Goal: Information Seeking & Learning: Learn about a topic

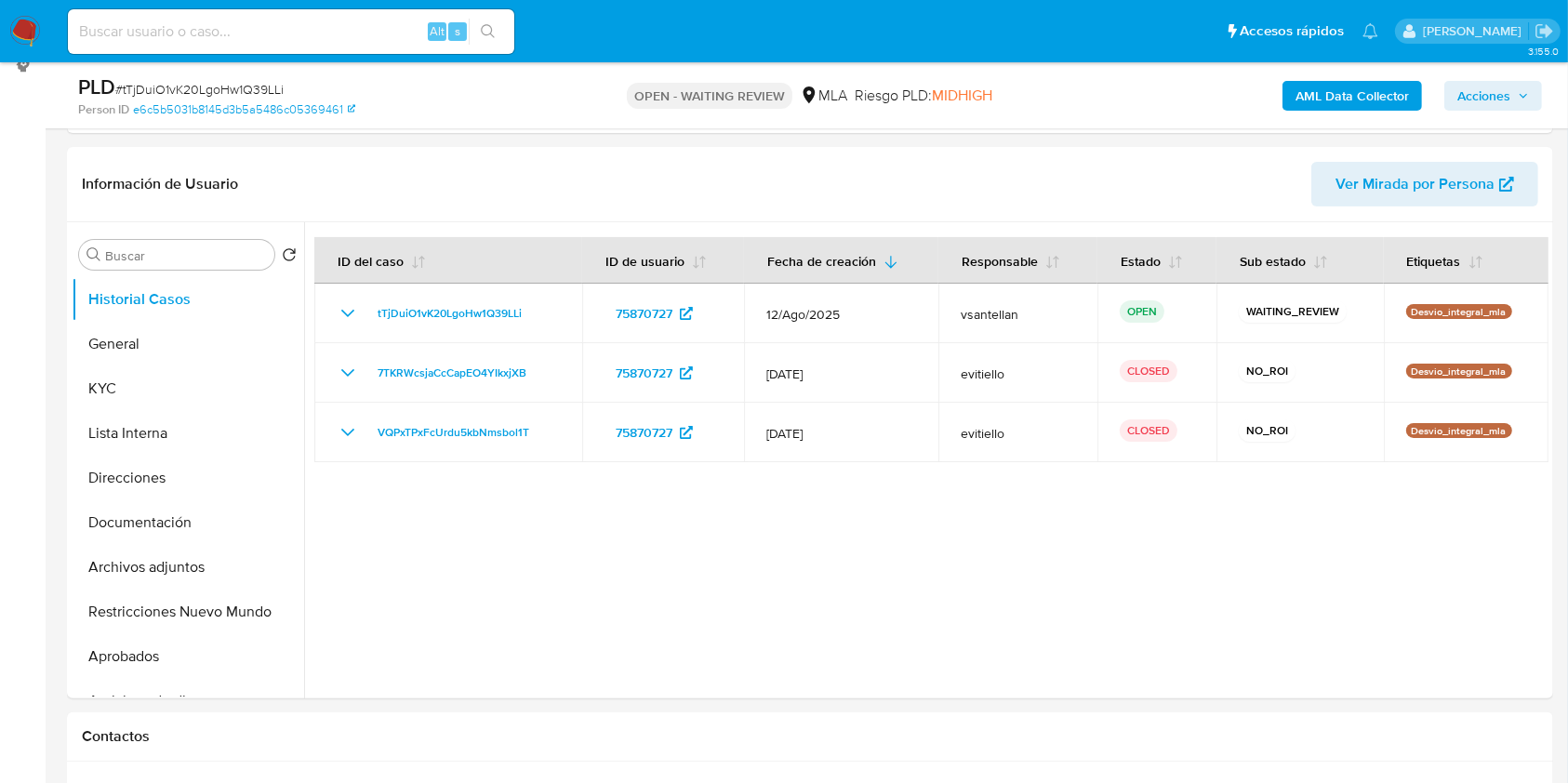
scroll to position [197, 0]
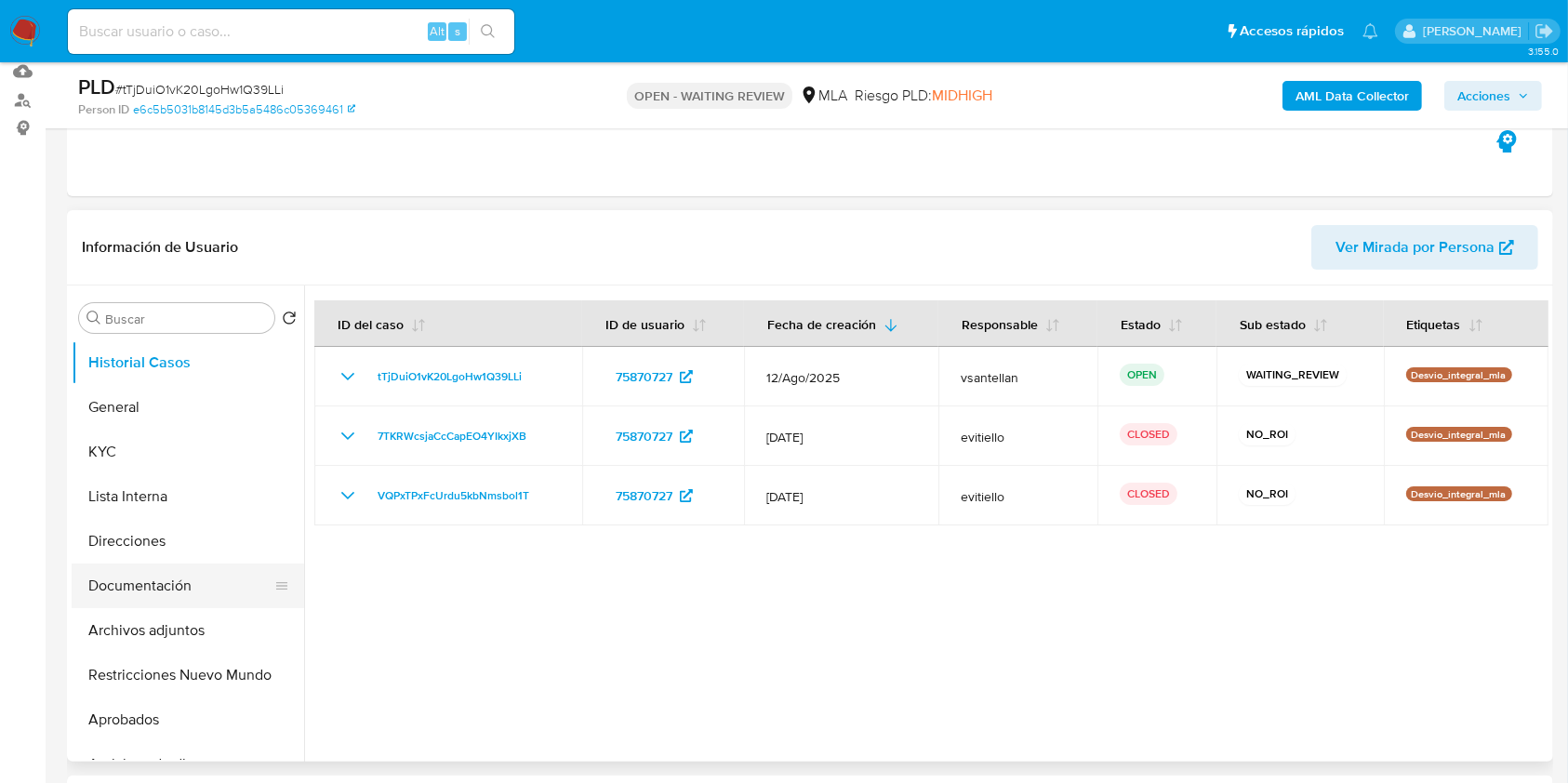
click at [197, 602] on button "Documentación" at bounding box center [181, 586] width 218 height 45
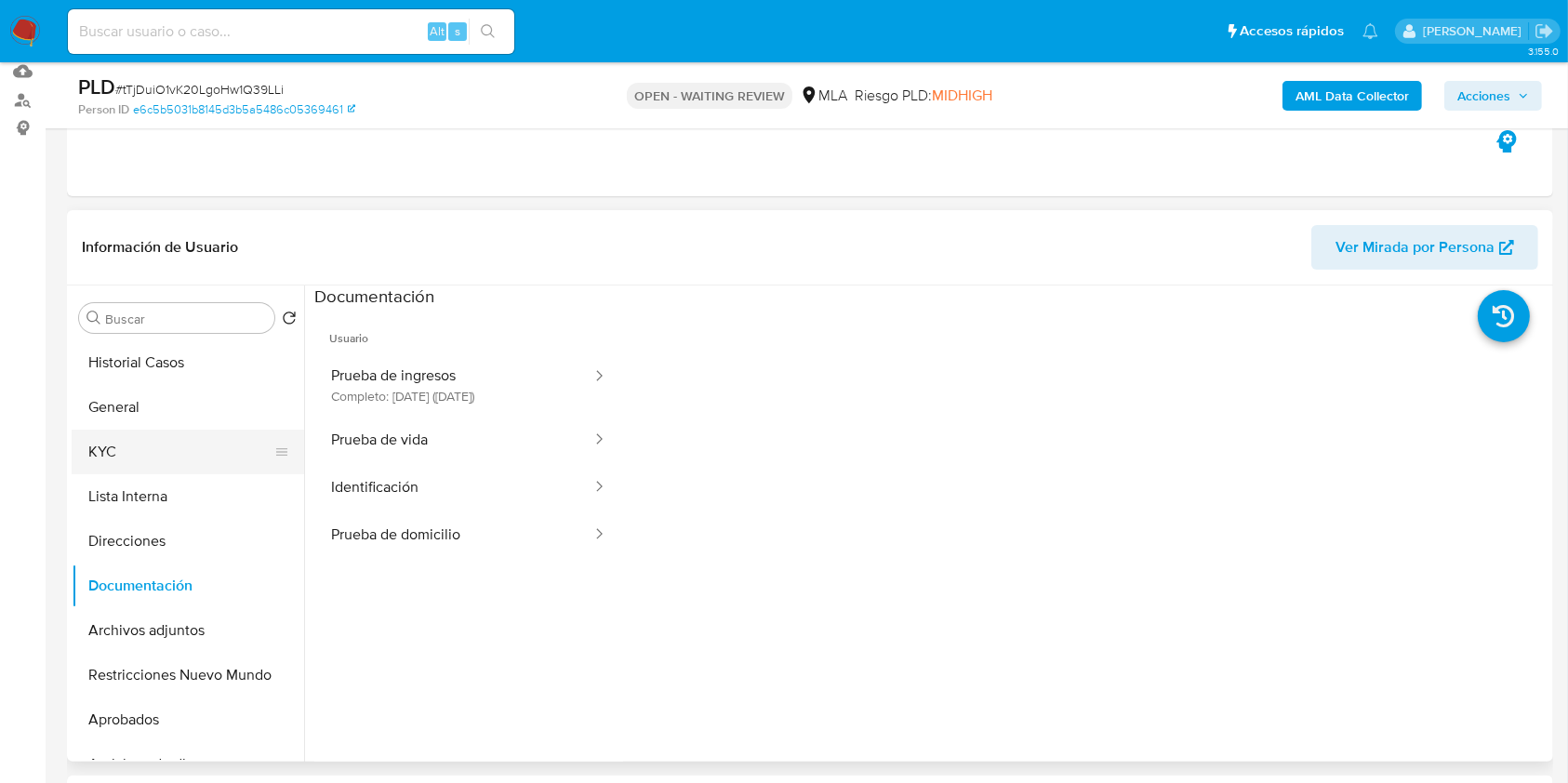
click at [128, 448] on button "KYC" at bounding box center [181, 452] width 218 height 45
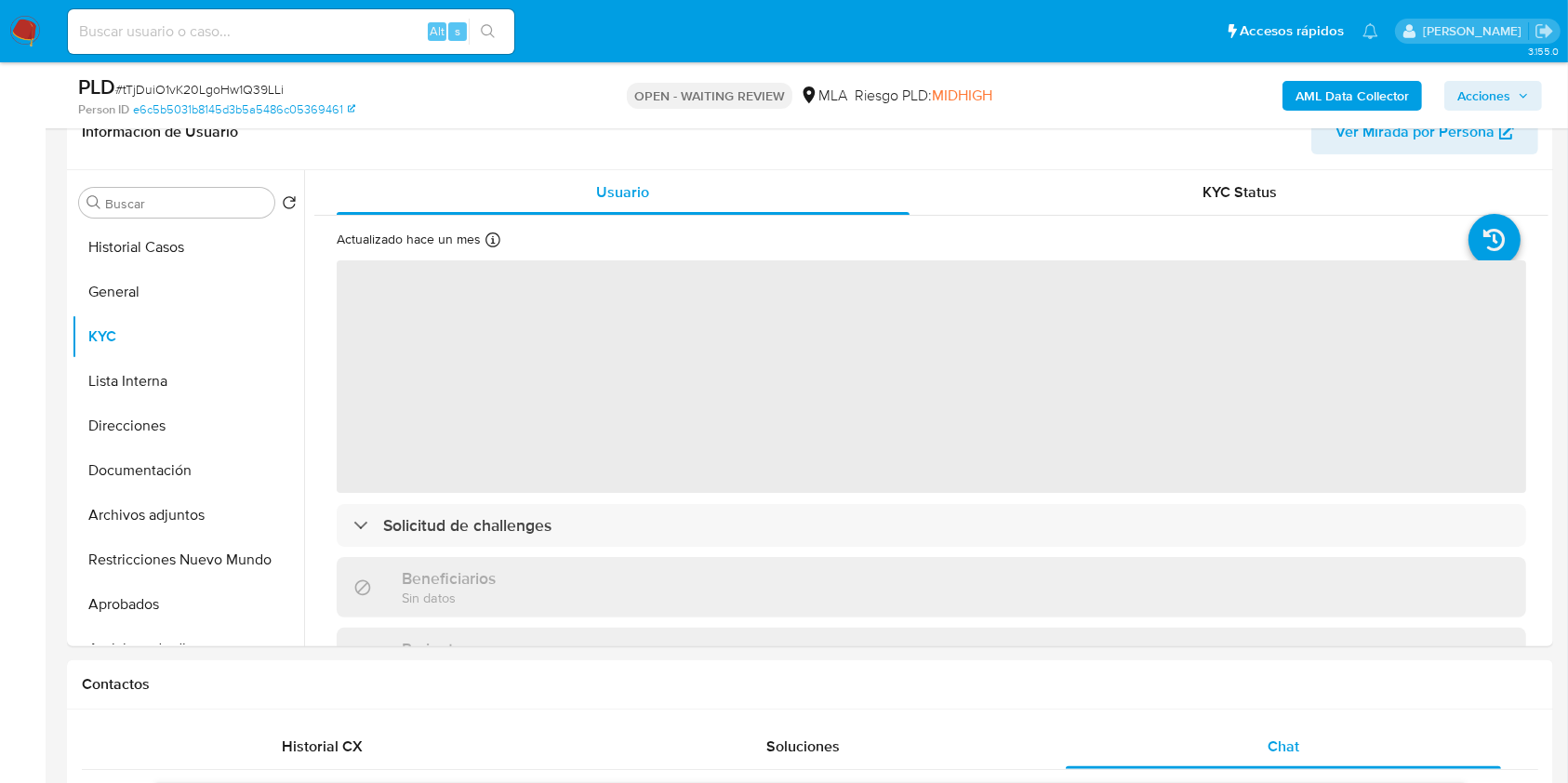
scroll to position [363, 0]
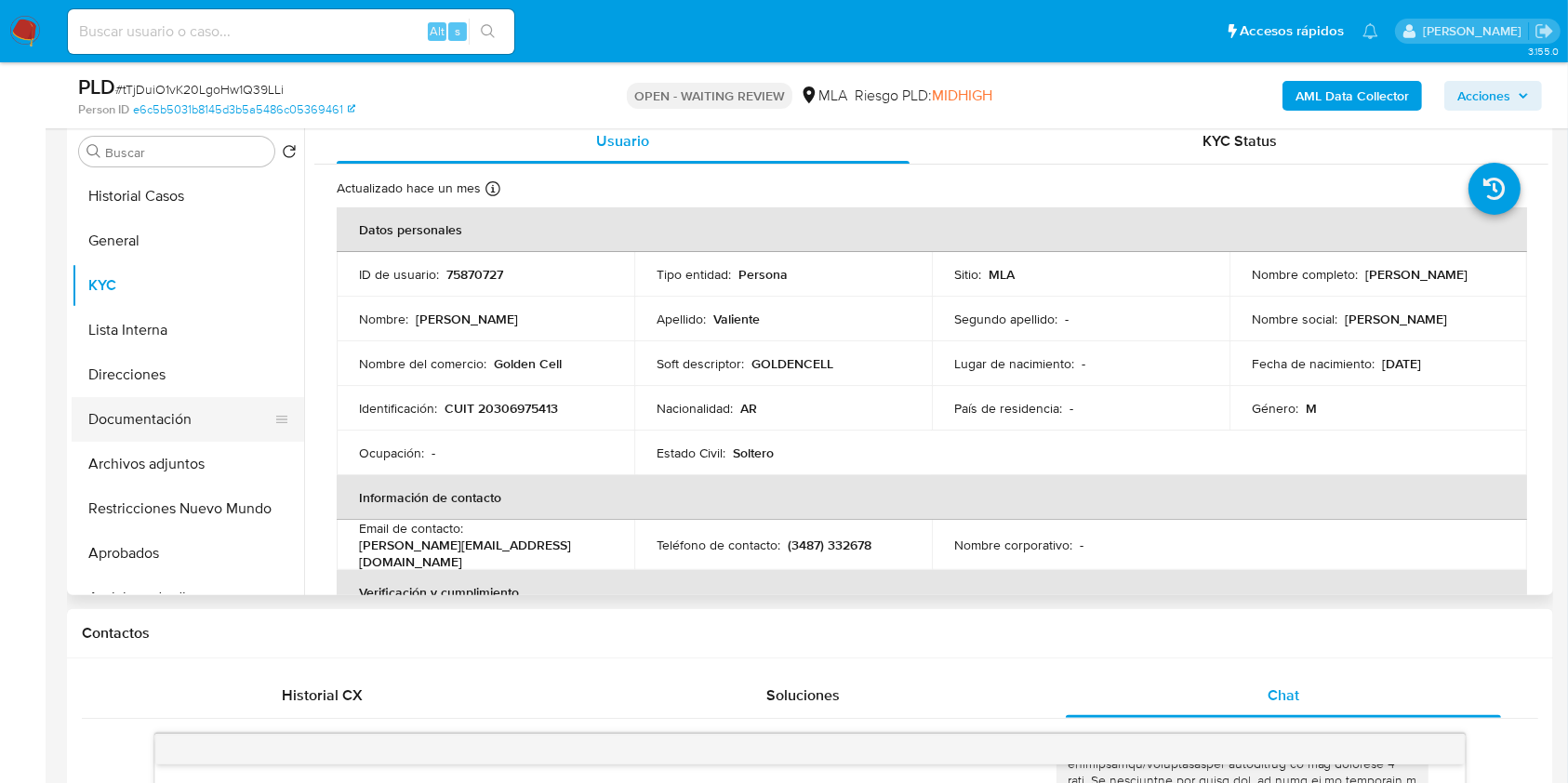
click at [150, 426] on button "Documentación" at bounding box center [181, 419] width 218 height 45
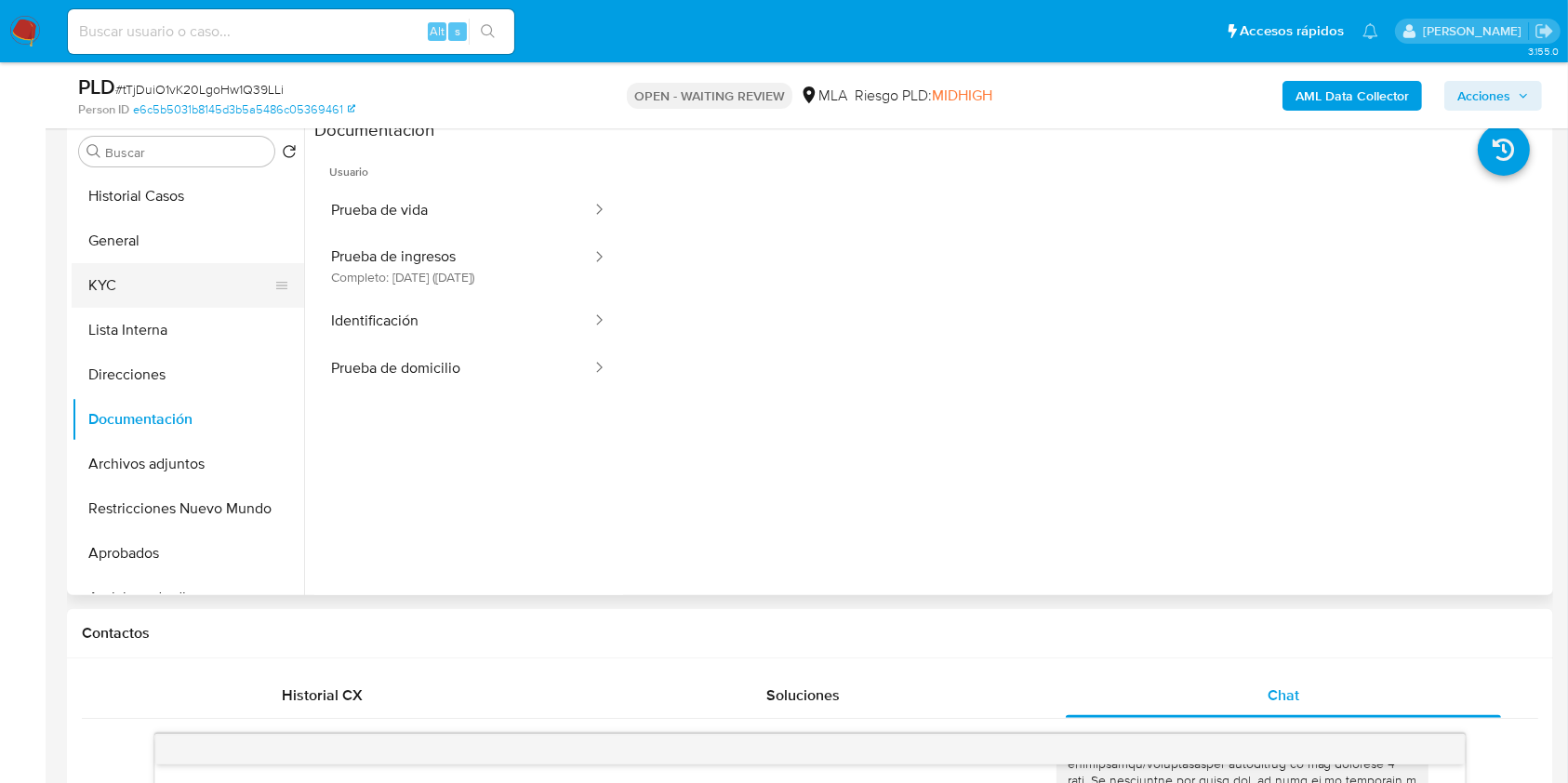
click at [166, 288] on button "KYC" at bounding box center [181, 285] width 218 height 45
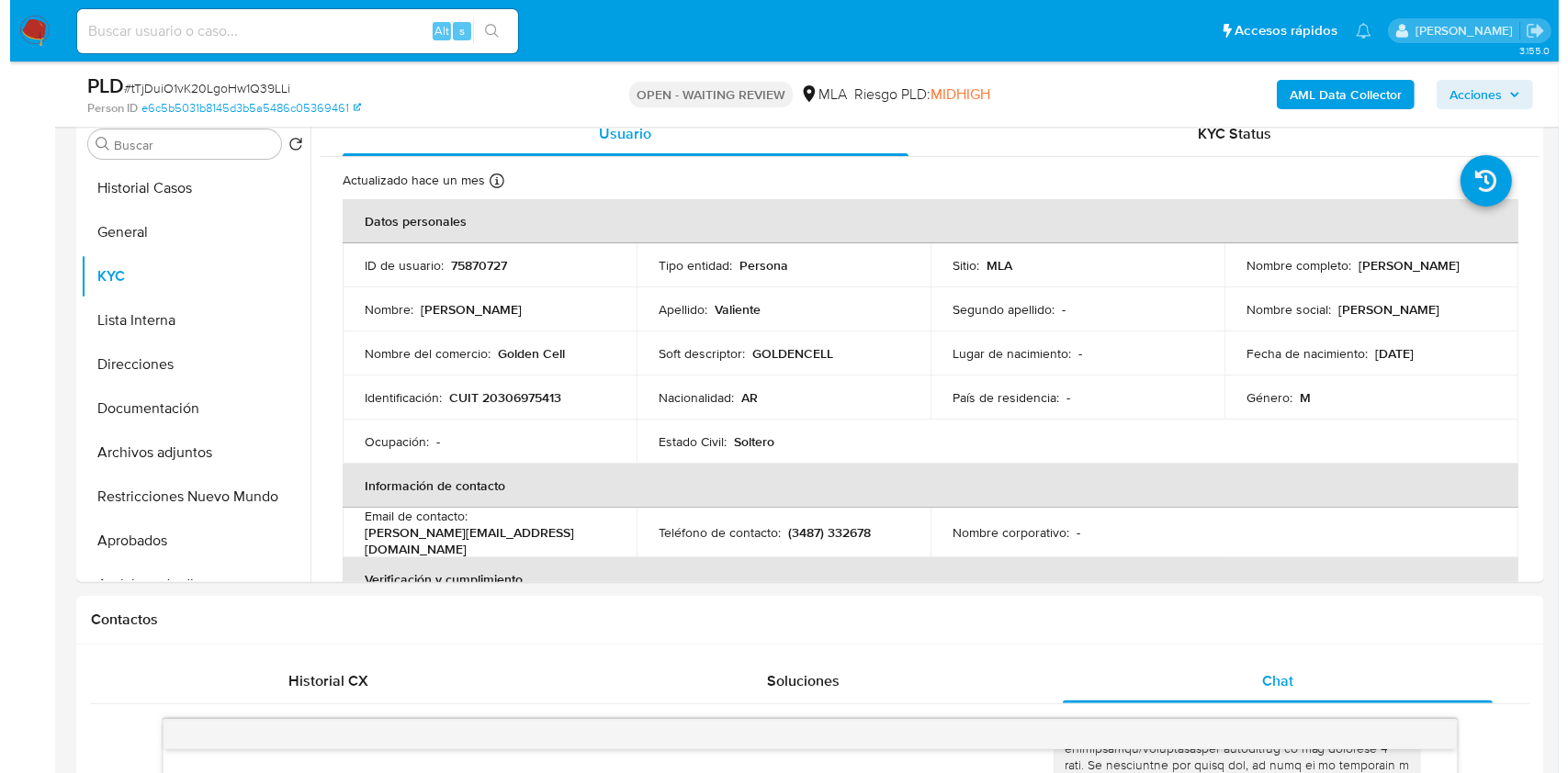
scroll to position [303, 0]
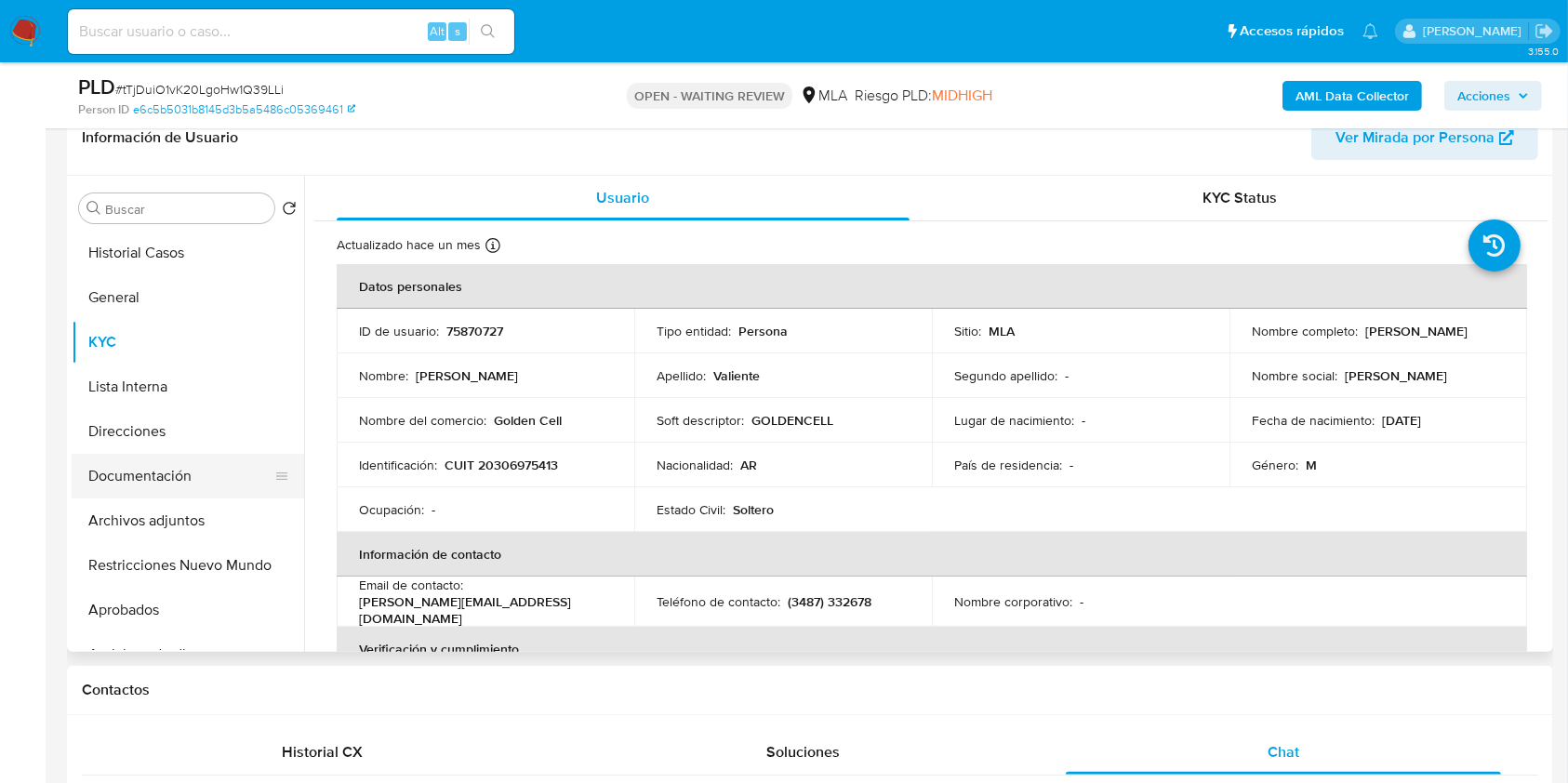
click at [161, 465] on button "Documentación" at bounding box center [181, 476] width 218 height 45
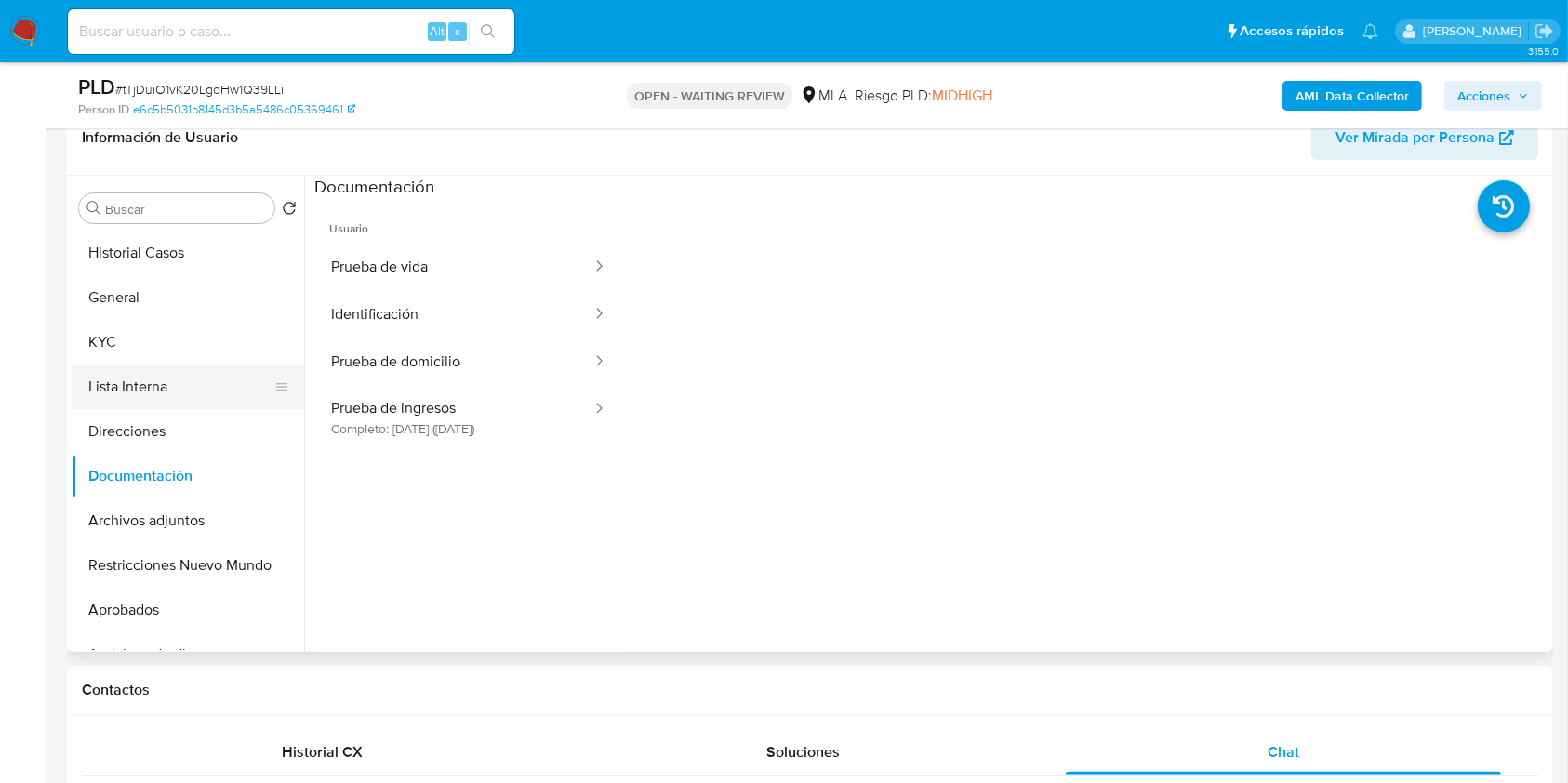
click at [142, 365] on button "Lista Interna" at bounding box center [181, 386] width 218 height 45
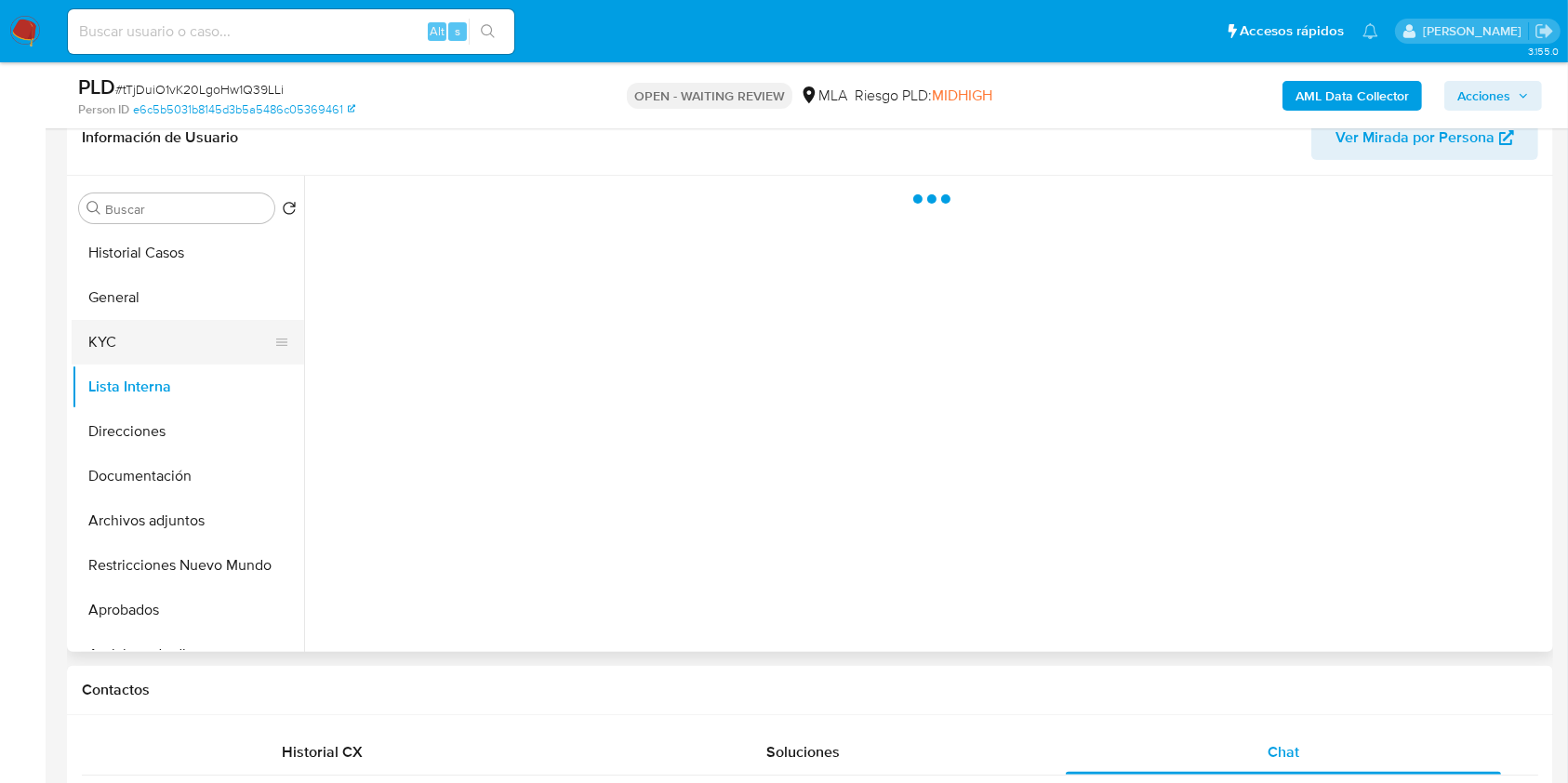
click at [150, 353] on button "KYC" at bounding box center [181, 342] width 218 height 45
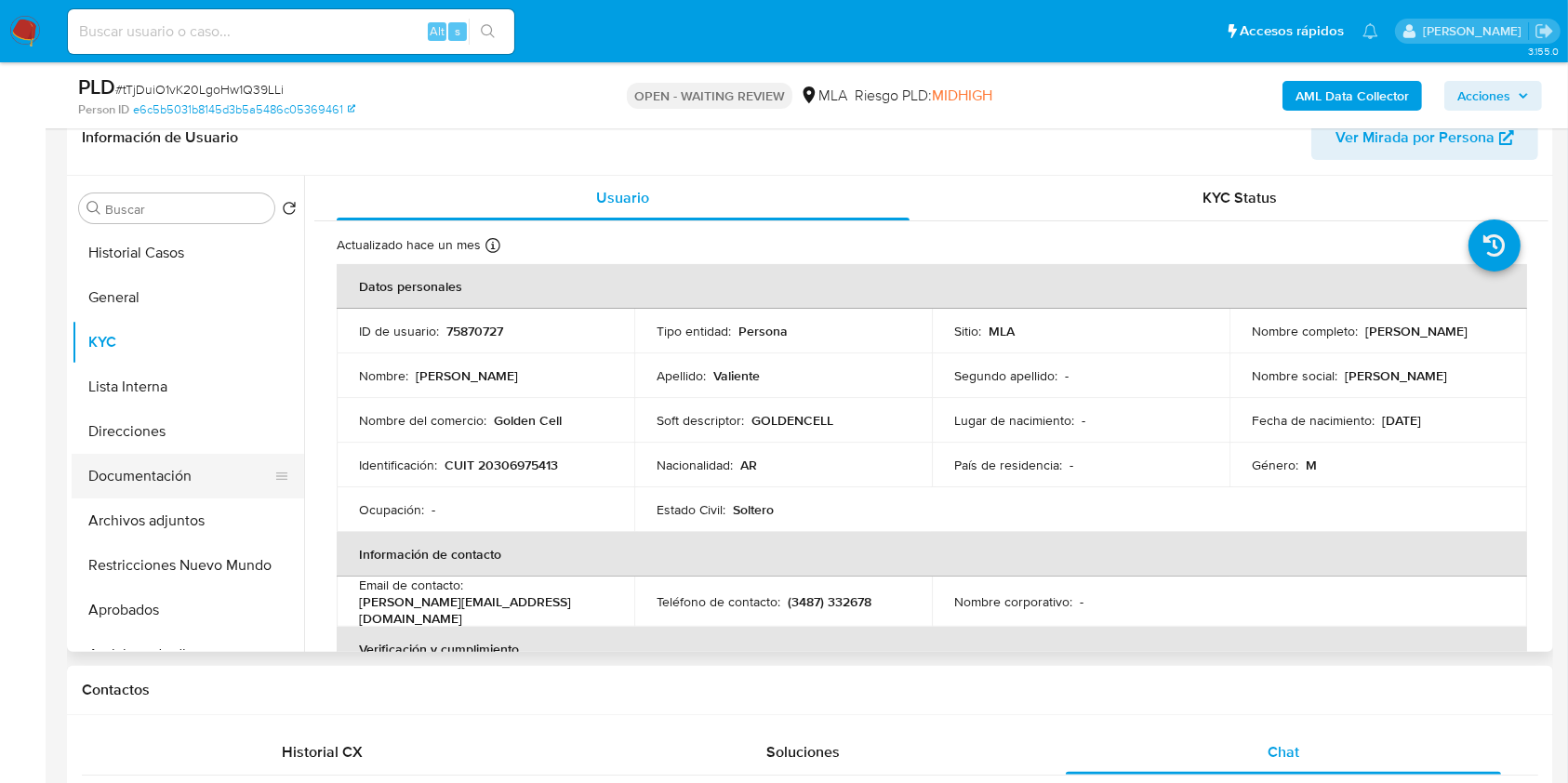
click at [213, 480] on button "Documentación" at bounding box center [181, 476] width 218 height 45
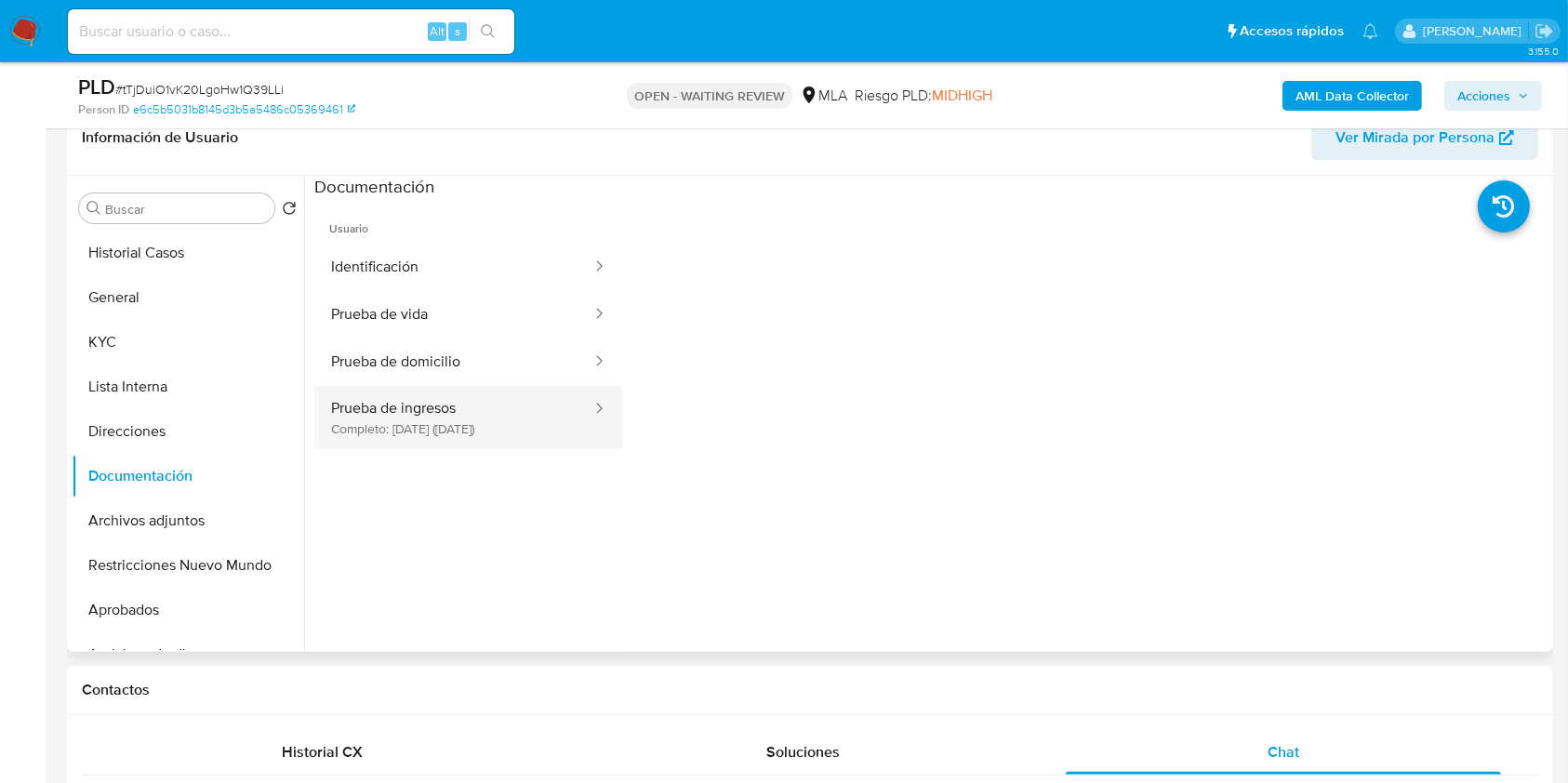
click at [504, 415] on button "Prueba de ingresos Completo: 27/04/2025 (hace 4 meses)" at bounding box center [454, 418] width 279 height 63
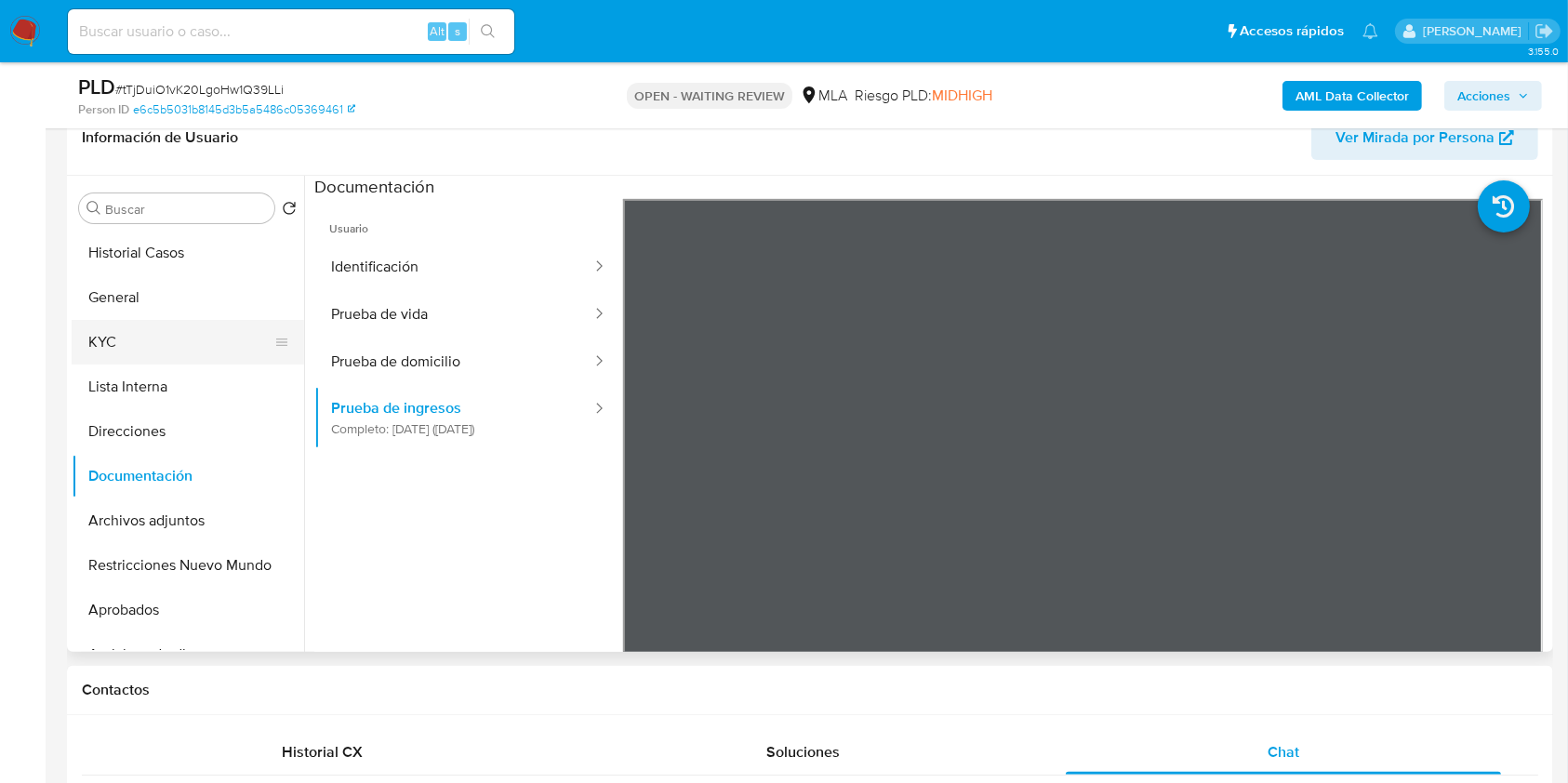
click at [193, 338] on button "KYC" at bounding box center [181, 342] width 218 height 45
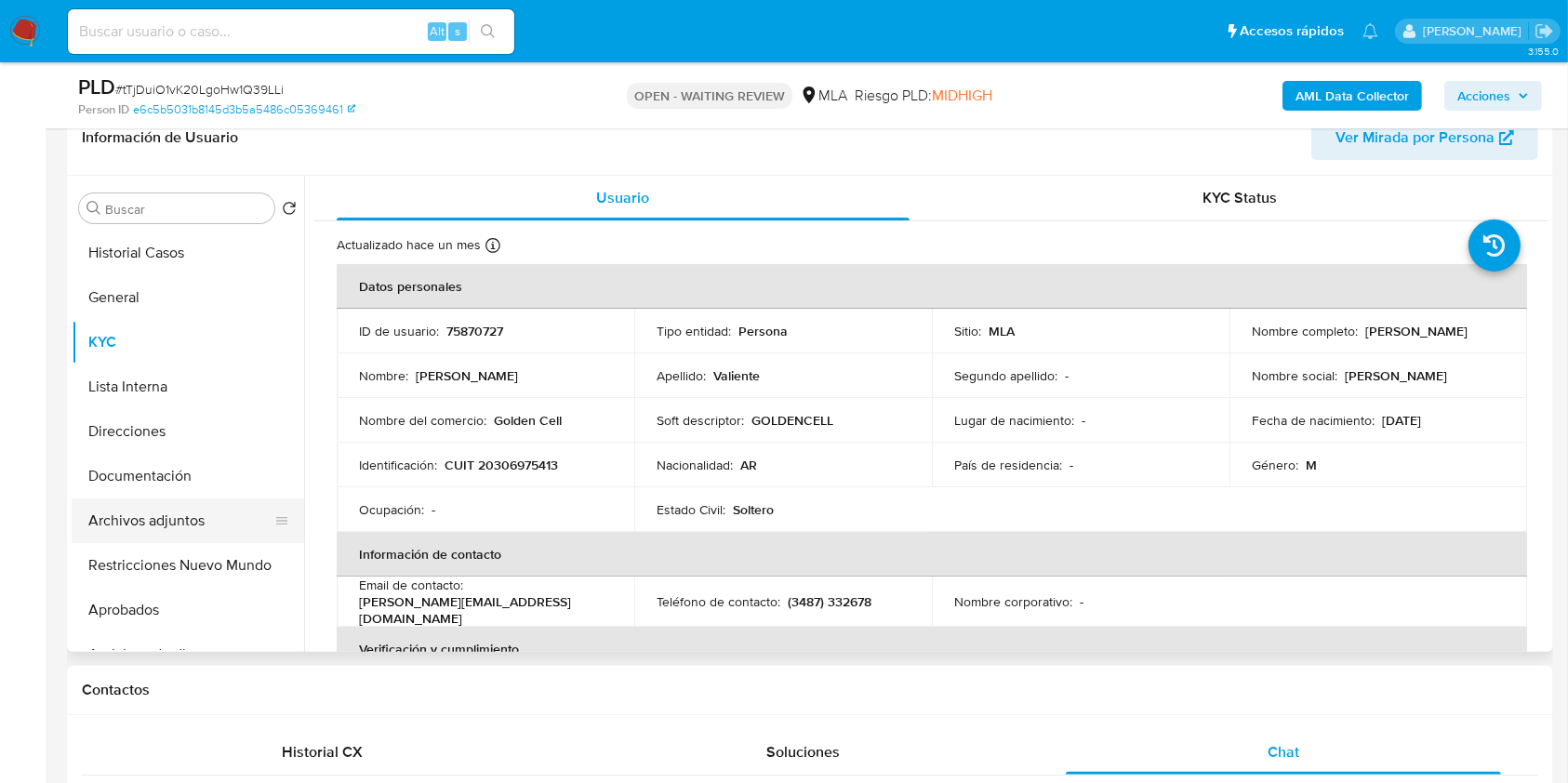
click at [196, 532] on button "Archivos adjuntos" at bounding box center [181, 521] width 218 height 45
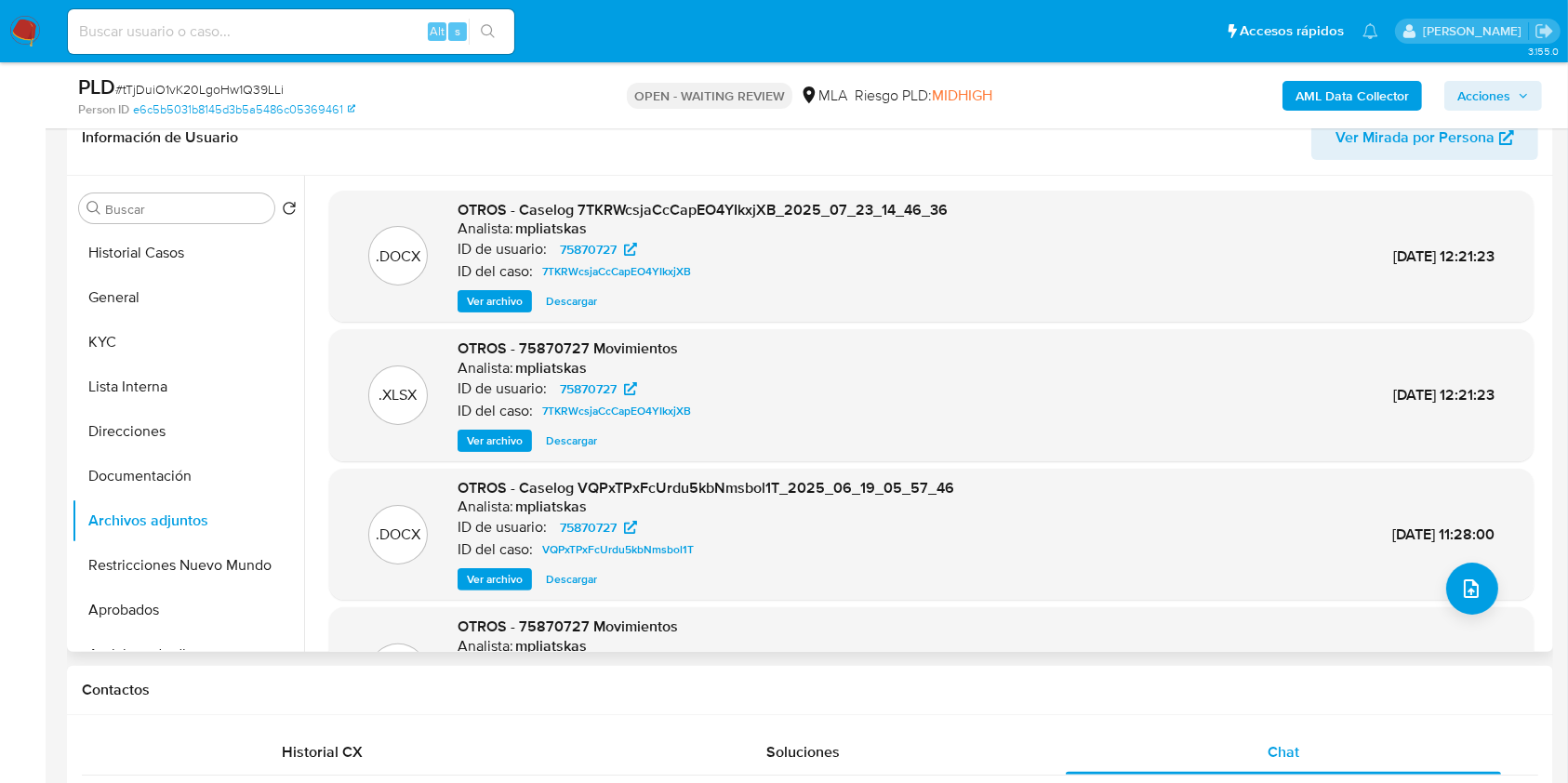
click at [505, 306] on span "Ver archivo" at bounding box center [494, 301] width 55 height 18
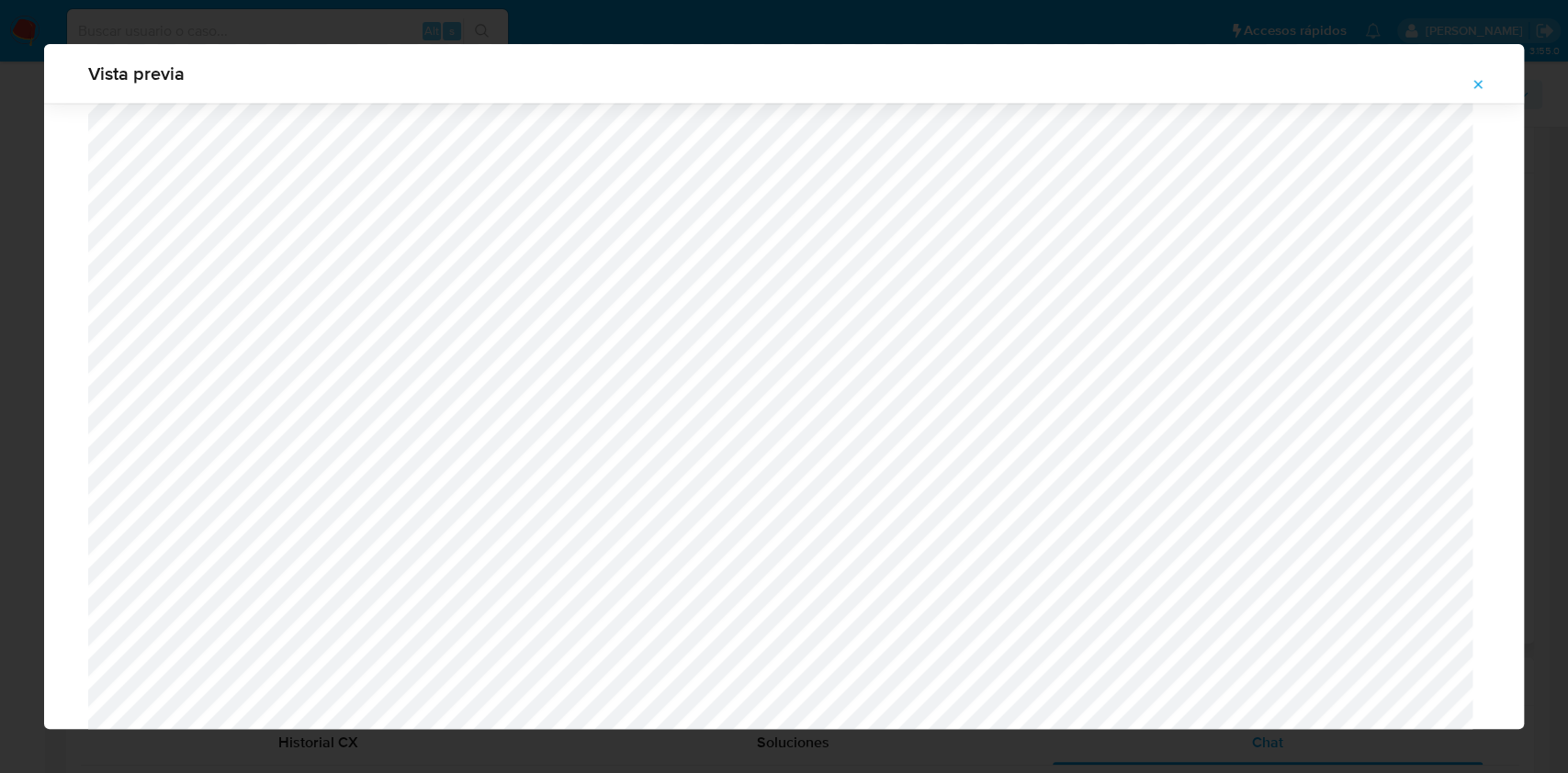
scroll to position [2021, 0]
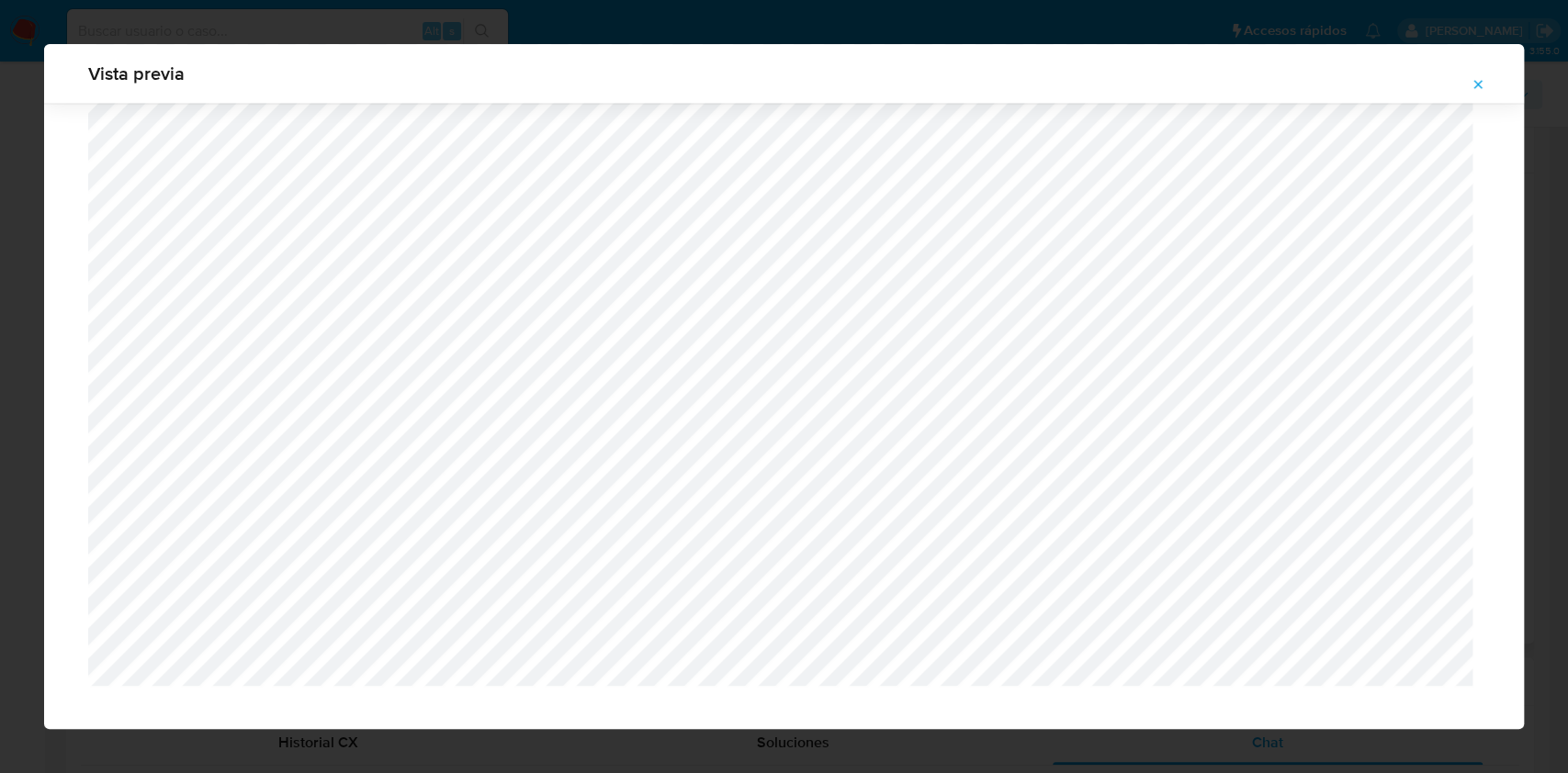
click at [8, 503] on div "Vista previa" at bounding box center [784, 386] width 1568 height 773
click at [8, 400] on div "Vista previa" at bounding box center [784, 386] width 1568 height 773
click at [1477, 81] on icon "Attachment preview" at bounding box center [1478, 85] width 15 height 15
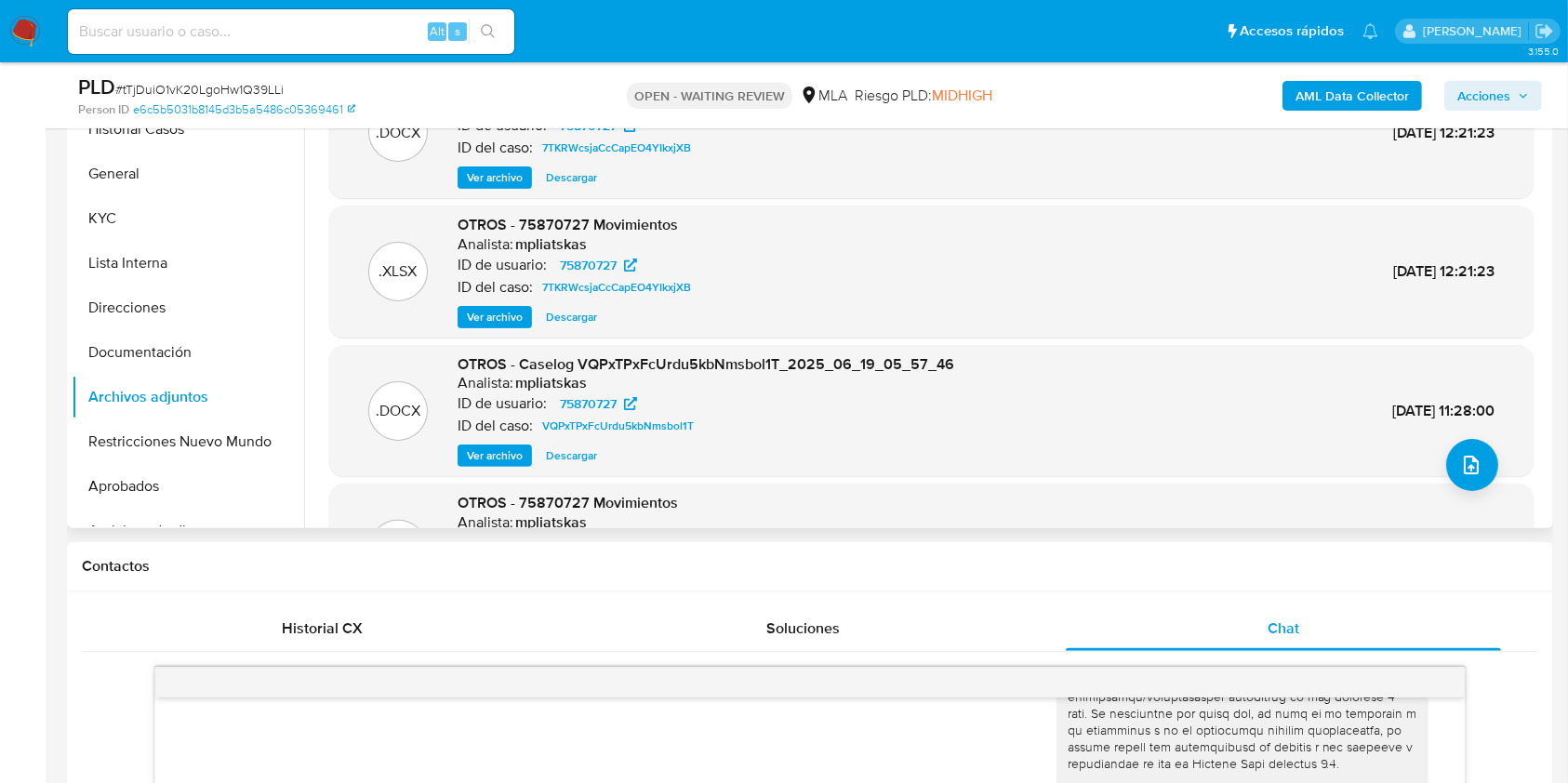
scroll to position [380, 0]
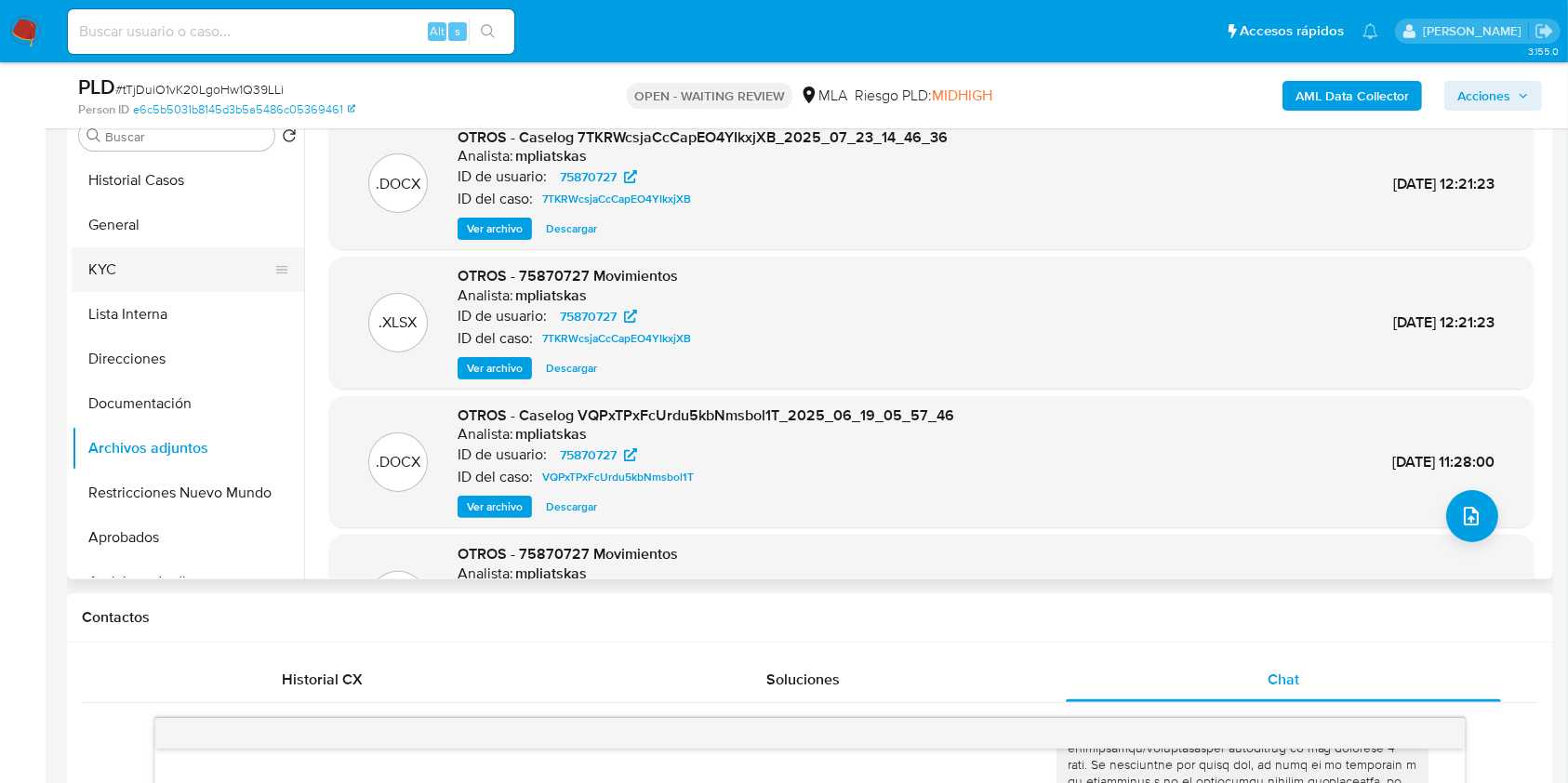
click at [179, 258] on button "KYC" at bounding box center [181, 270] width 218 height 45
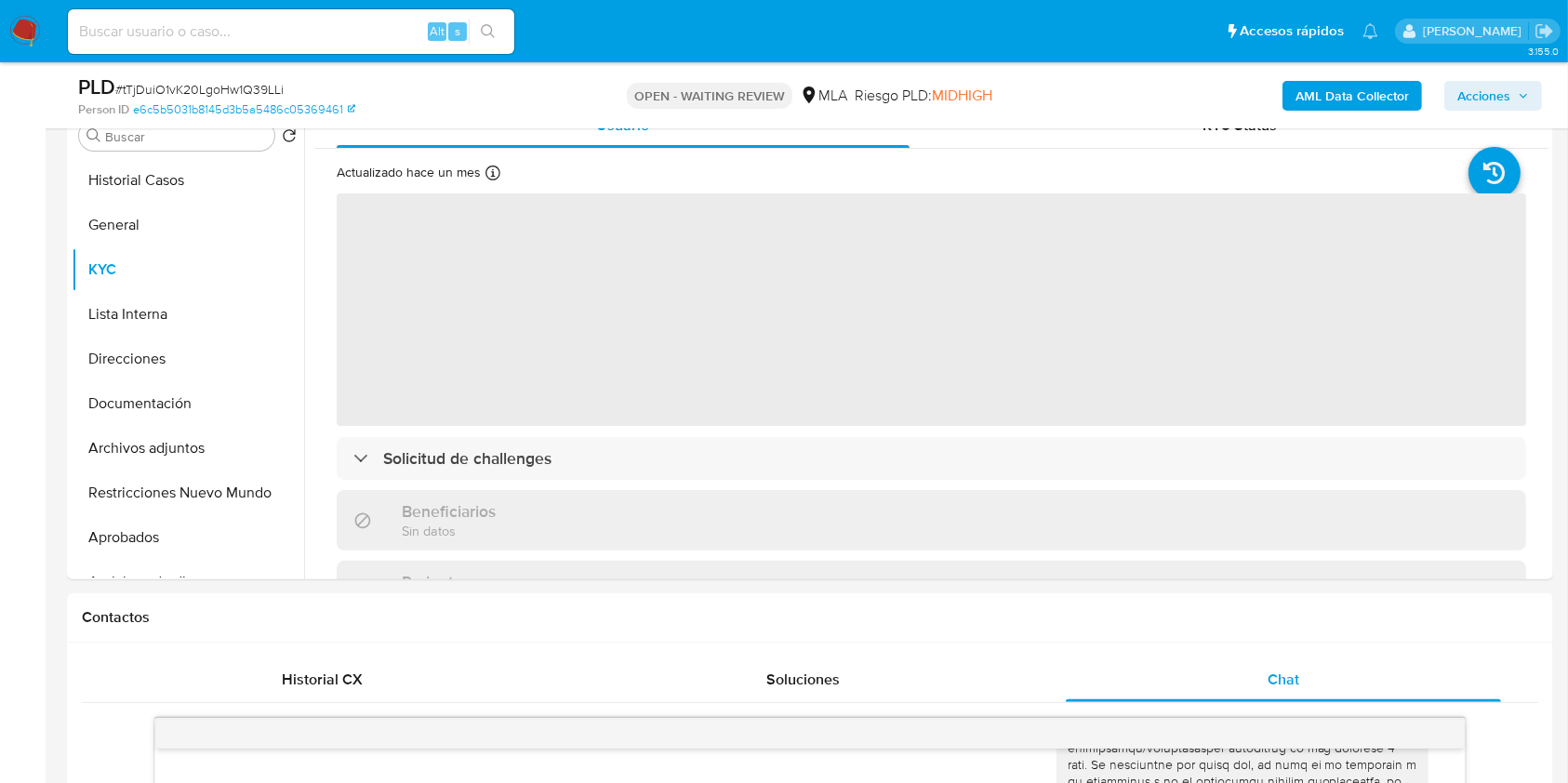
scroll to position [338, 0]
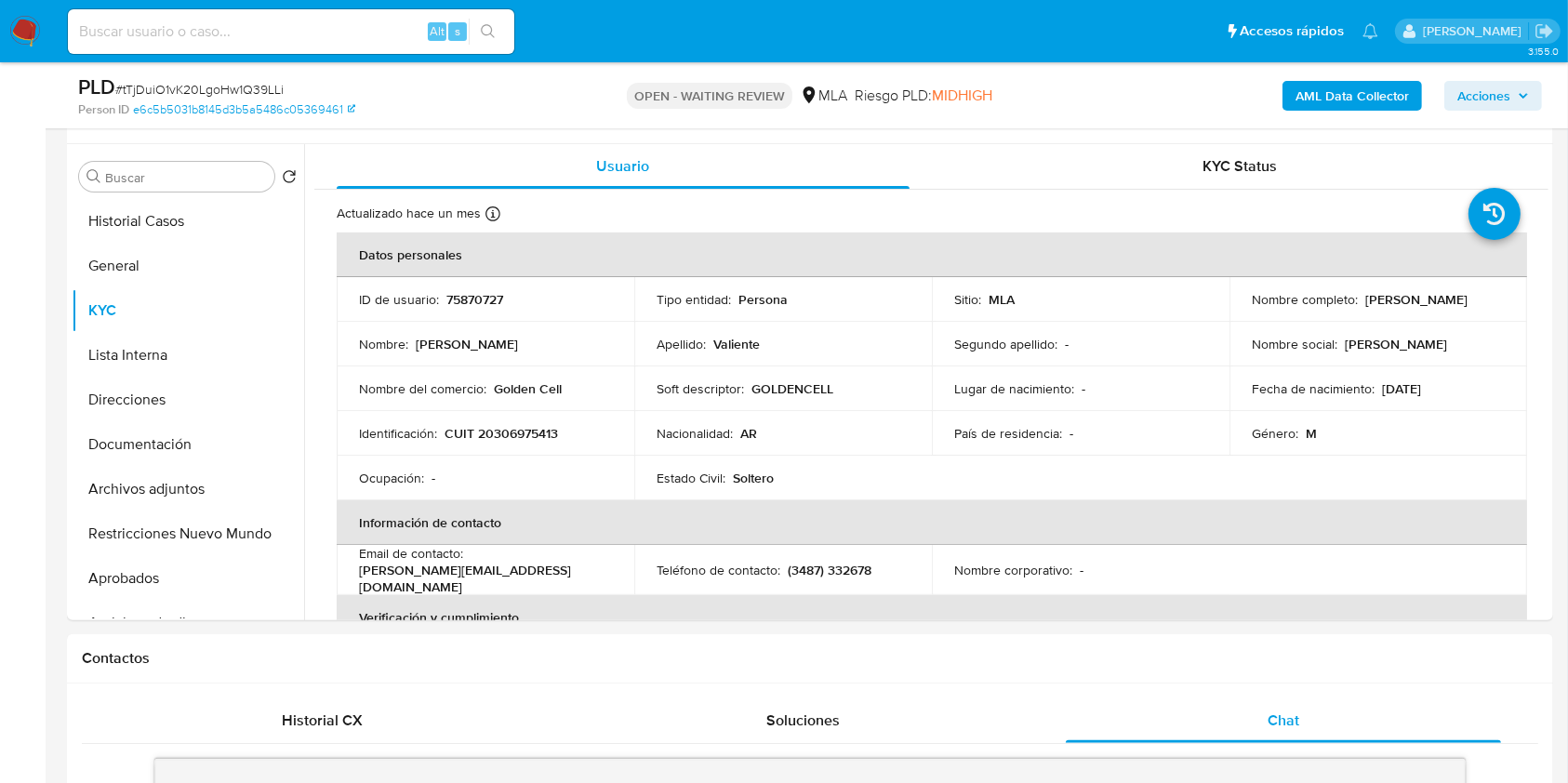
click at [528, 435] on p "CUIT 20306975413" at bounding box center [501, 434] width 114 height 17
click at [181, 568] on button "Aprobados" at bounding box center [181, 578] width 218 height 45
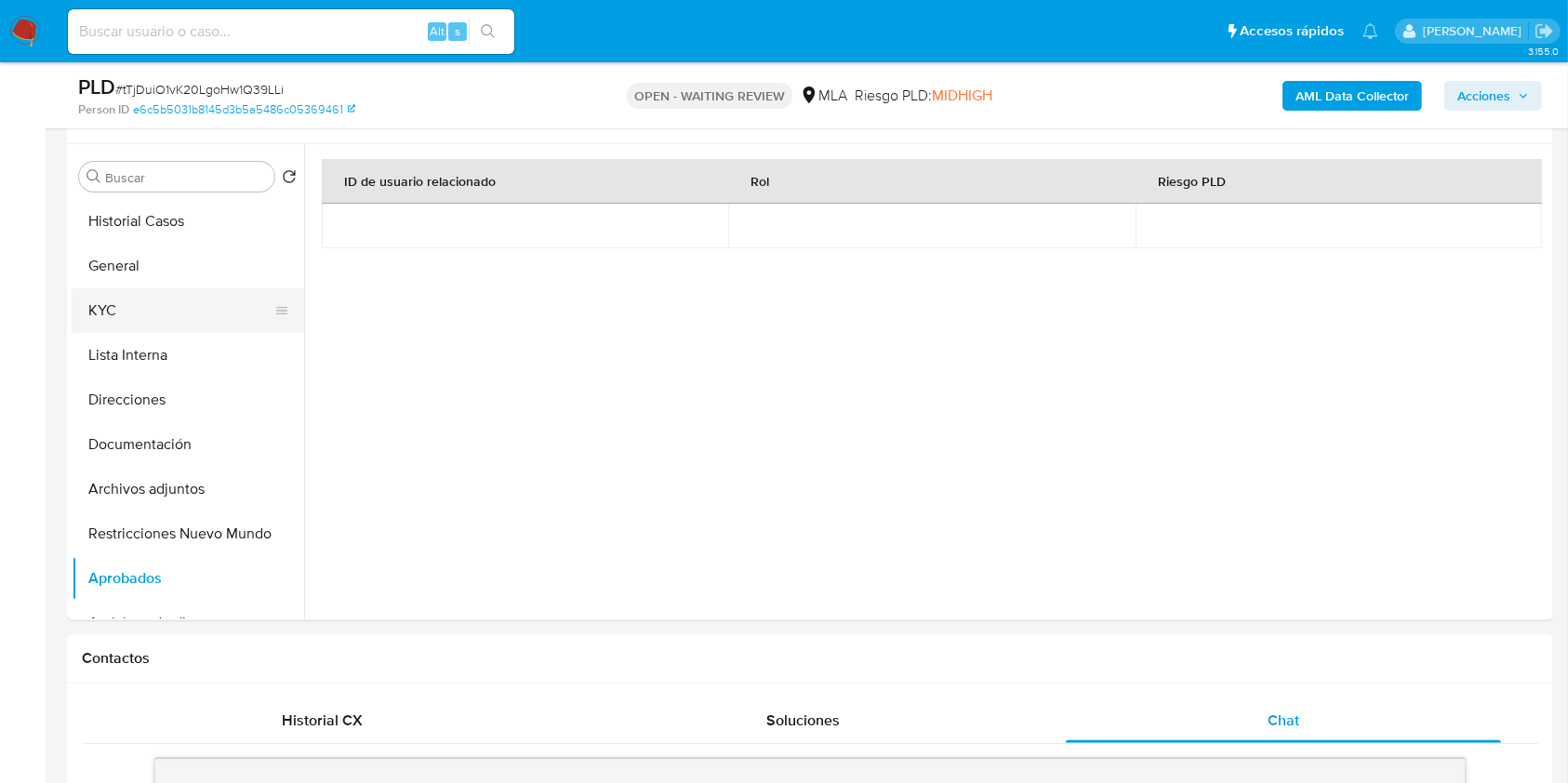
click at [168, 323] on button "KYC" at bounding box center [181, 311] width 218 height 45
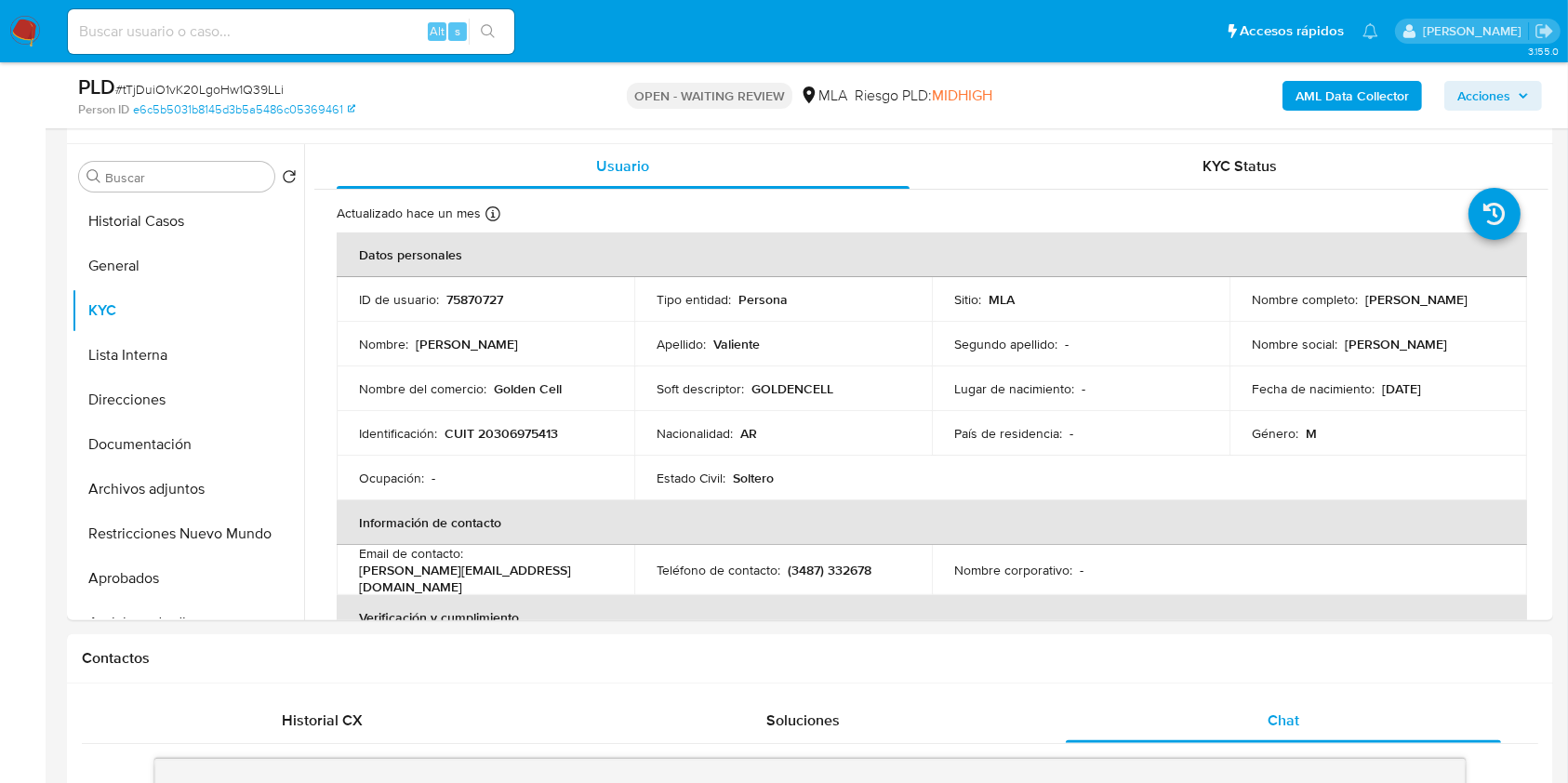
click at [496, 430] on p "CUIT 20306975413" at bounding box center [501, 434] width 114 height 17
click at [497, 430] on p "CUIT 20306975413" at bounding box center [501, 434] width 114 height 17
copy p "20306975413"
drag, startPoint x: 555, startPoint y: 465, endPoint x: 536, endPoint y: 430, distance: 39.8
click at [554, 465] on td "Ocupación : -" at bounding box center [485, 478] width 297 height 45
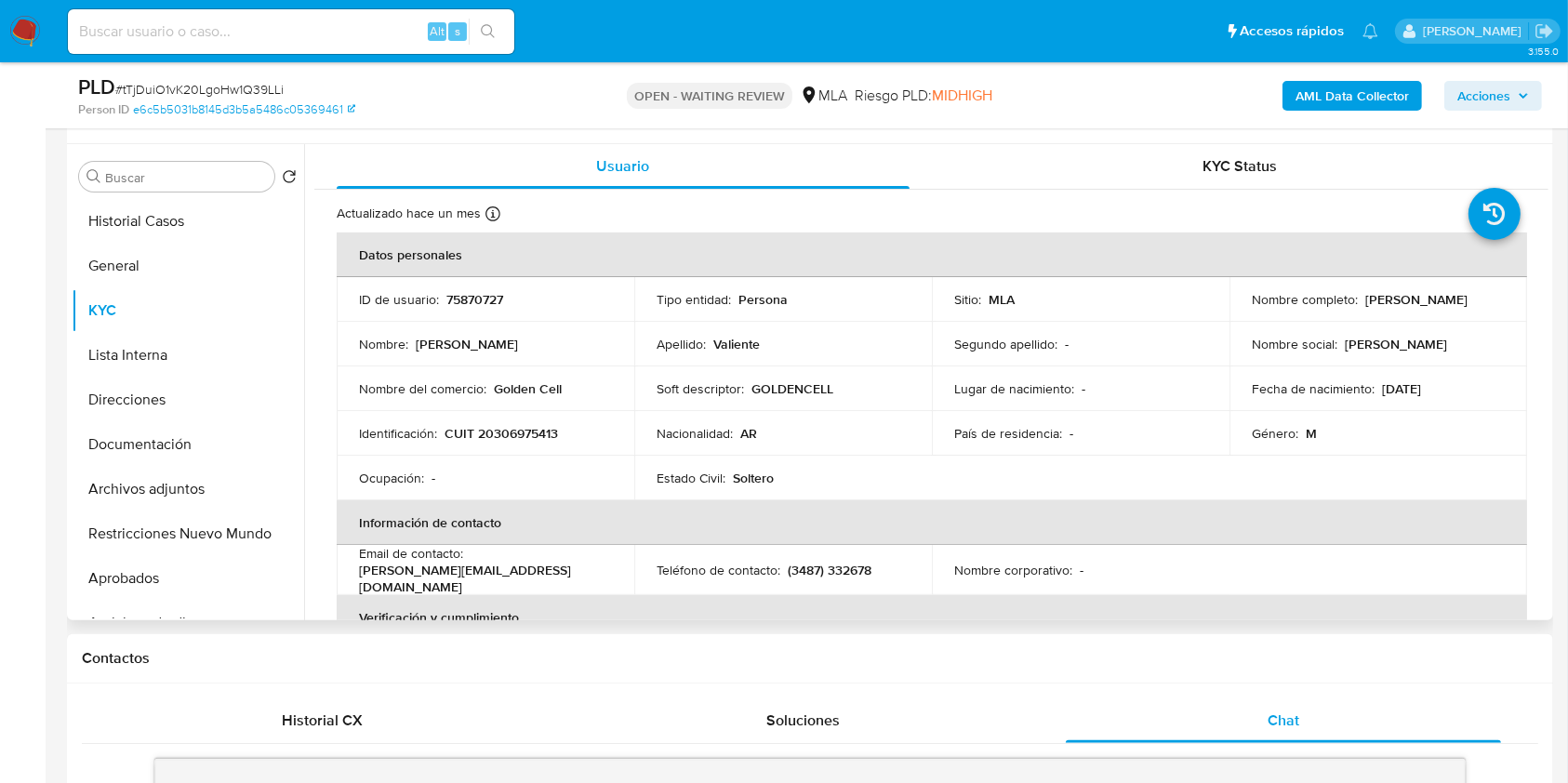
click at [536, 429] on p "CUIT 20306975413" at bounding box center [501, 434] width 114 height 17
copy p "20306975413"
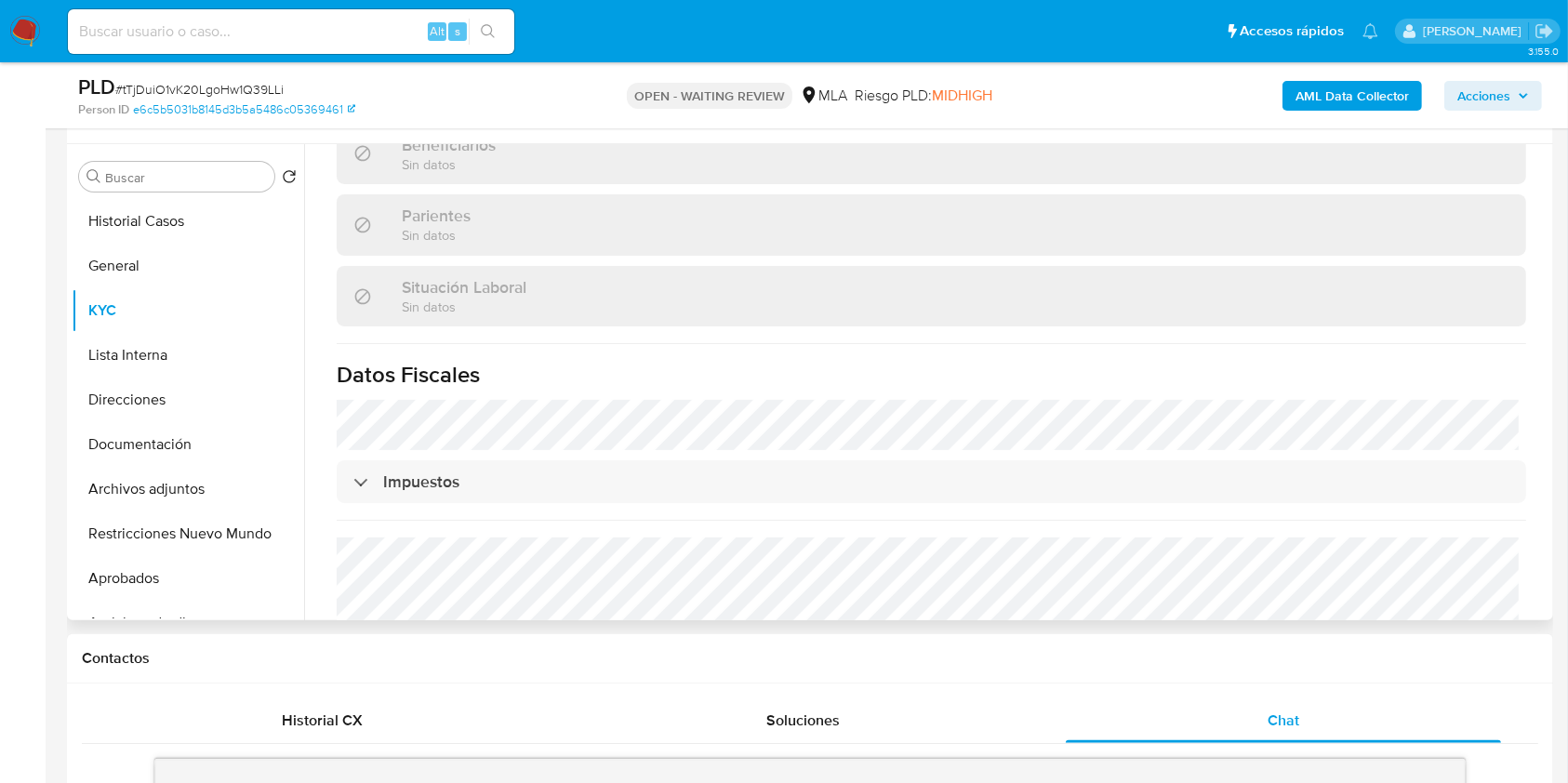
scroll to position [855, 0]
click at [187, 391] on button "Direcciones" at bounding box center [181, 400] width 218 height 45
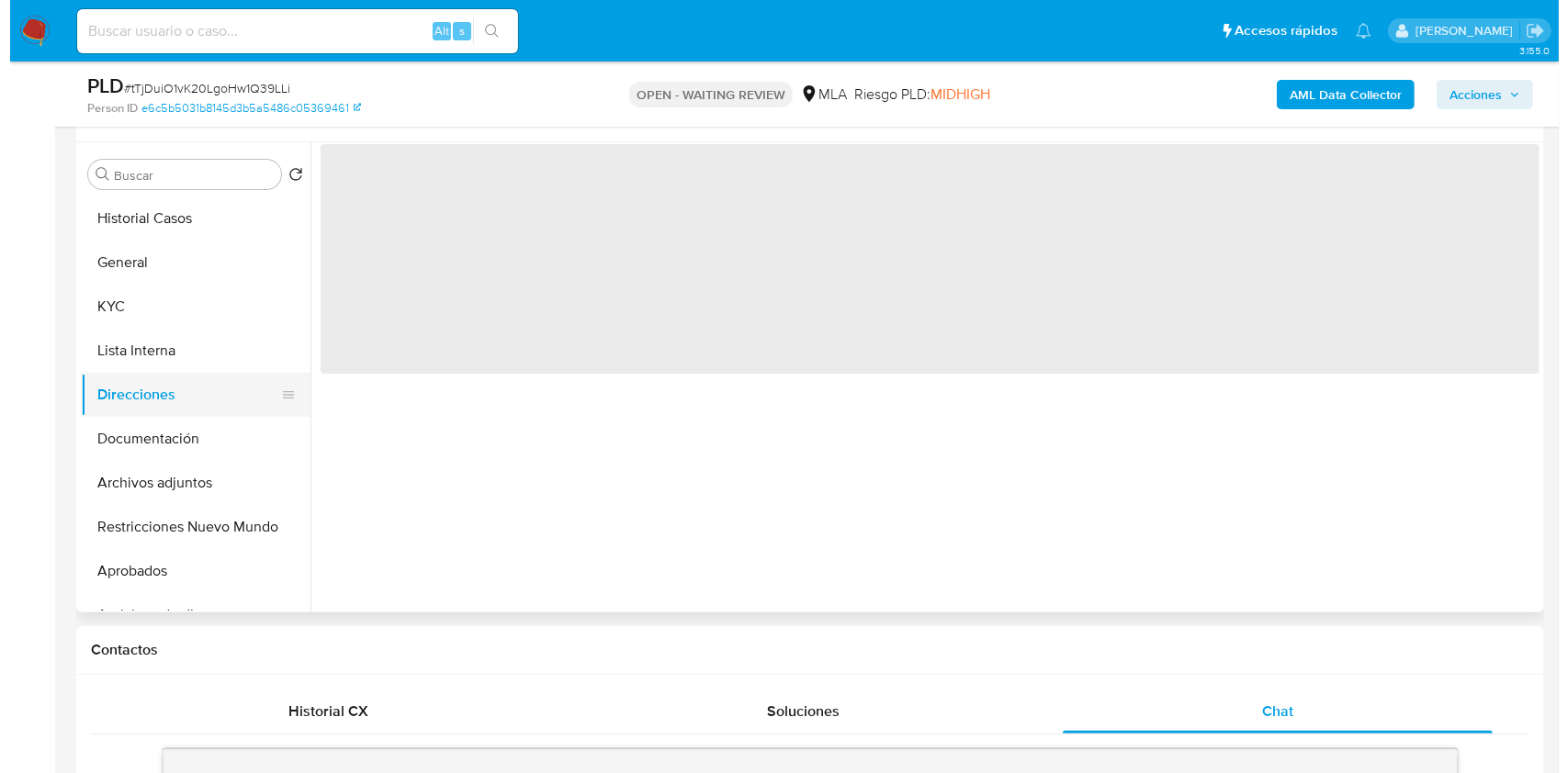
scroll to position [0, 0]
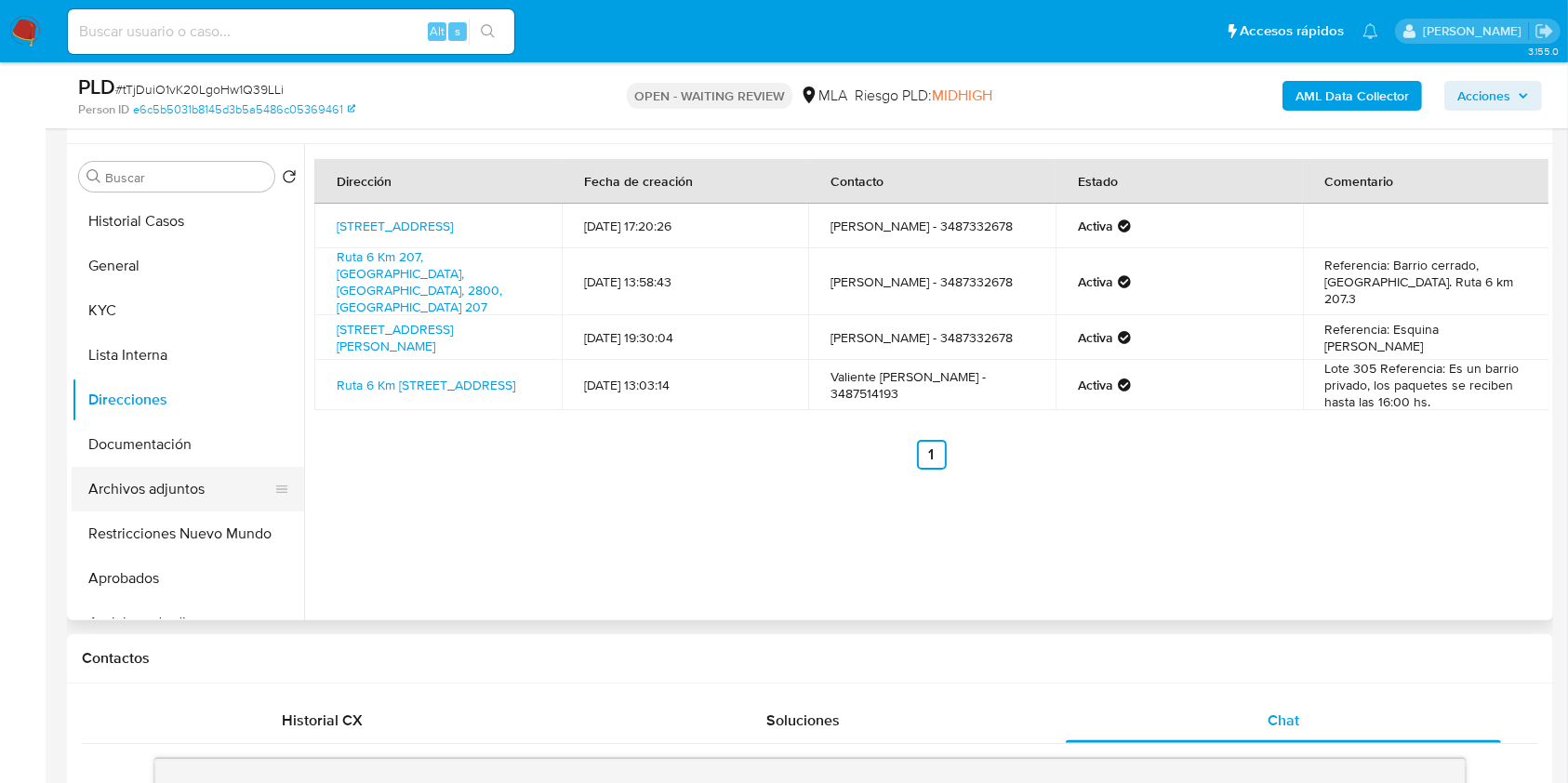
click at [198, 474] on button "Archivos adjuntos" at bounding box center [181, 489] width 218 height 45
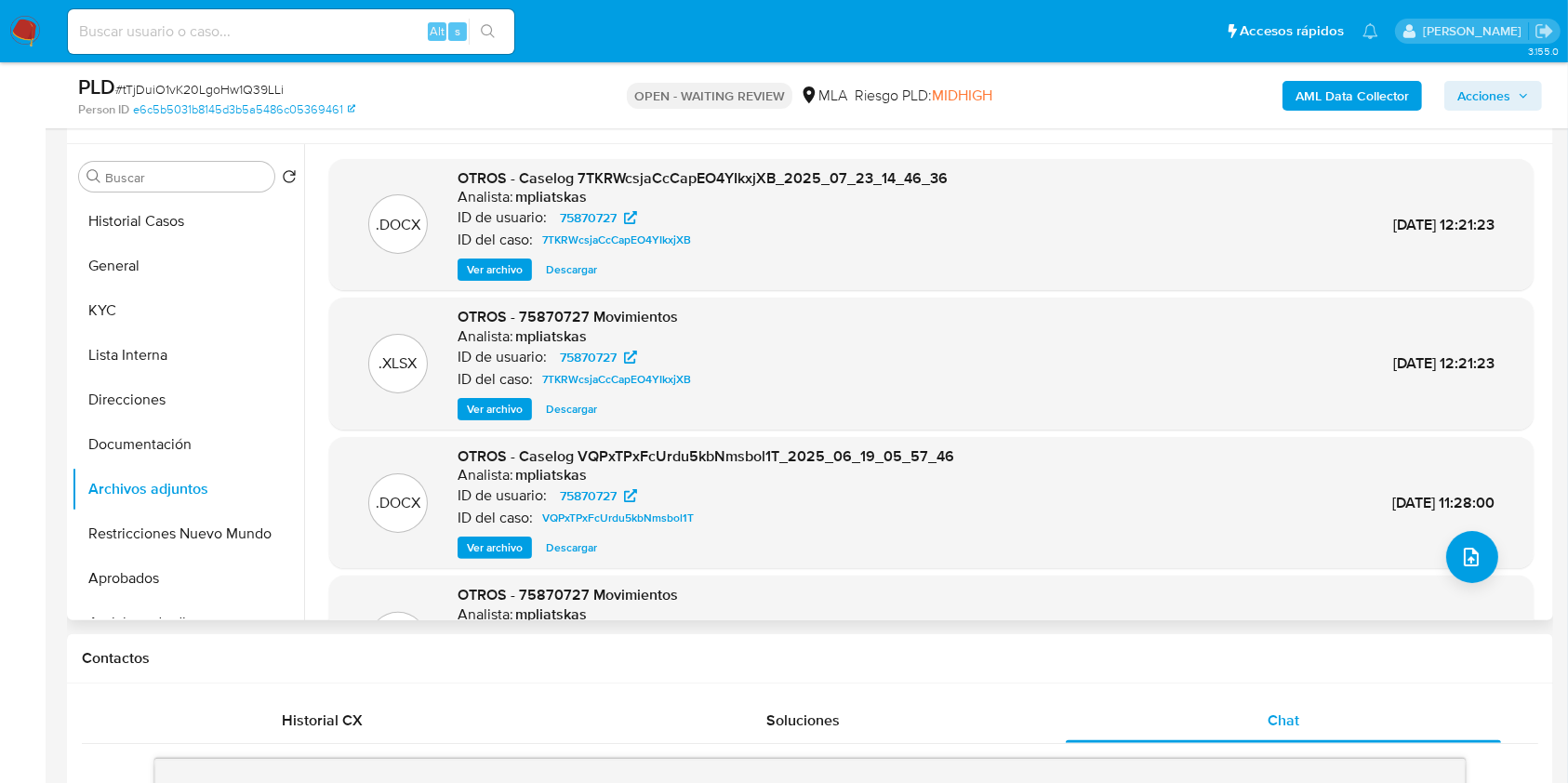
click at [500, 272] on span "Ver archivo" at bounding box center [494, 269] width 55 height 18
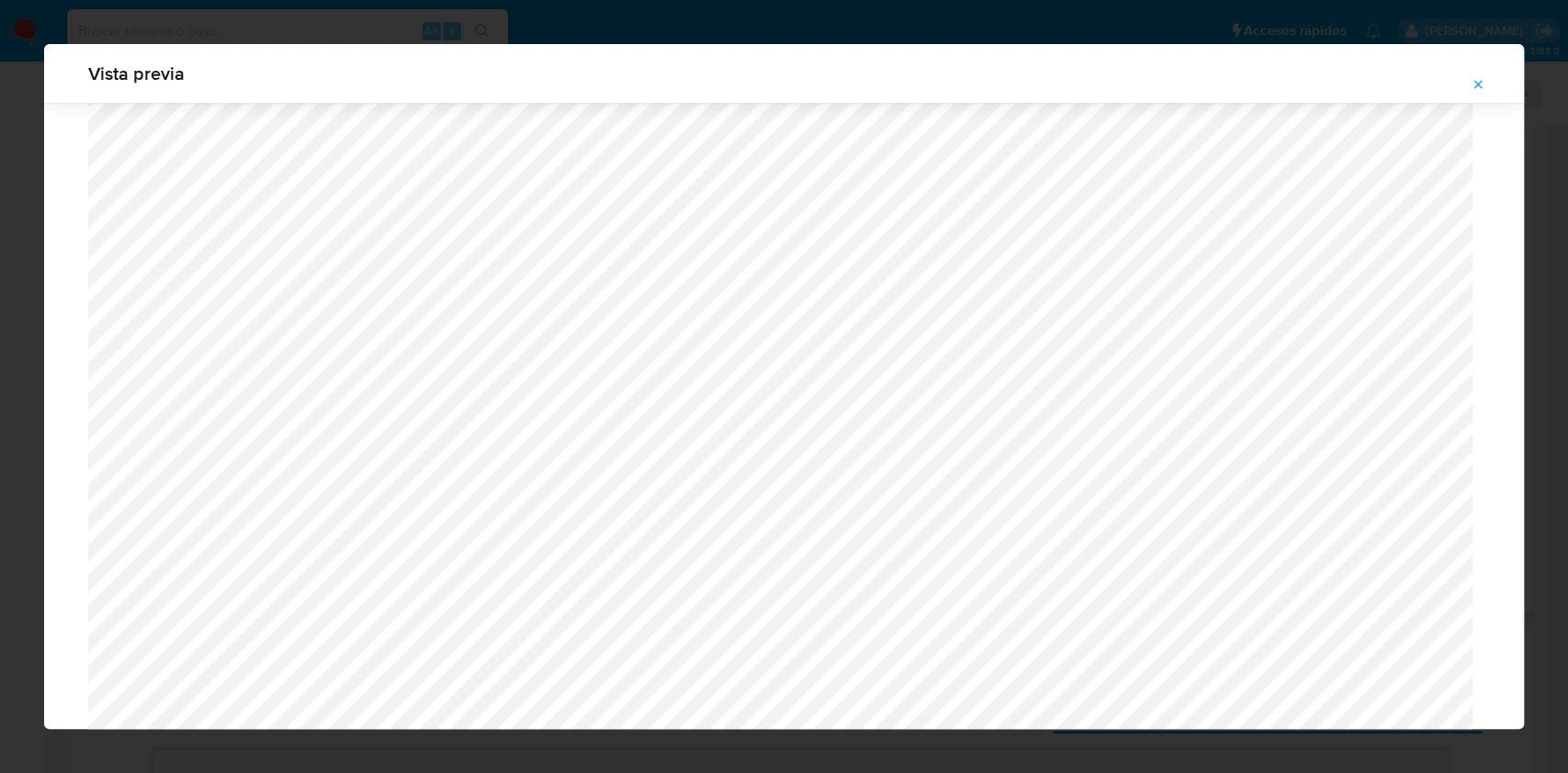
scroll to position [1309, 0]
click at [1476, 86] on icon "Attachment preview" at bounding box center [1478, 84] width 8 height 8
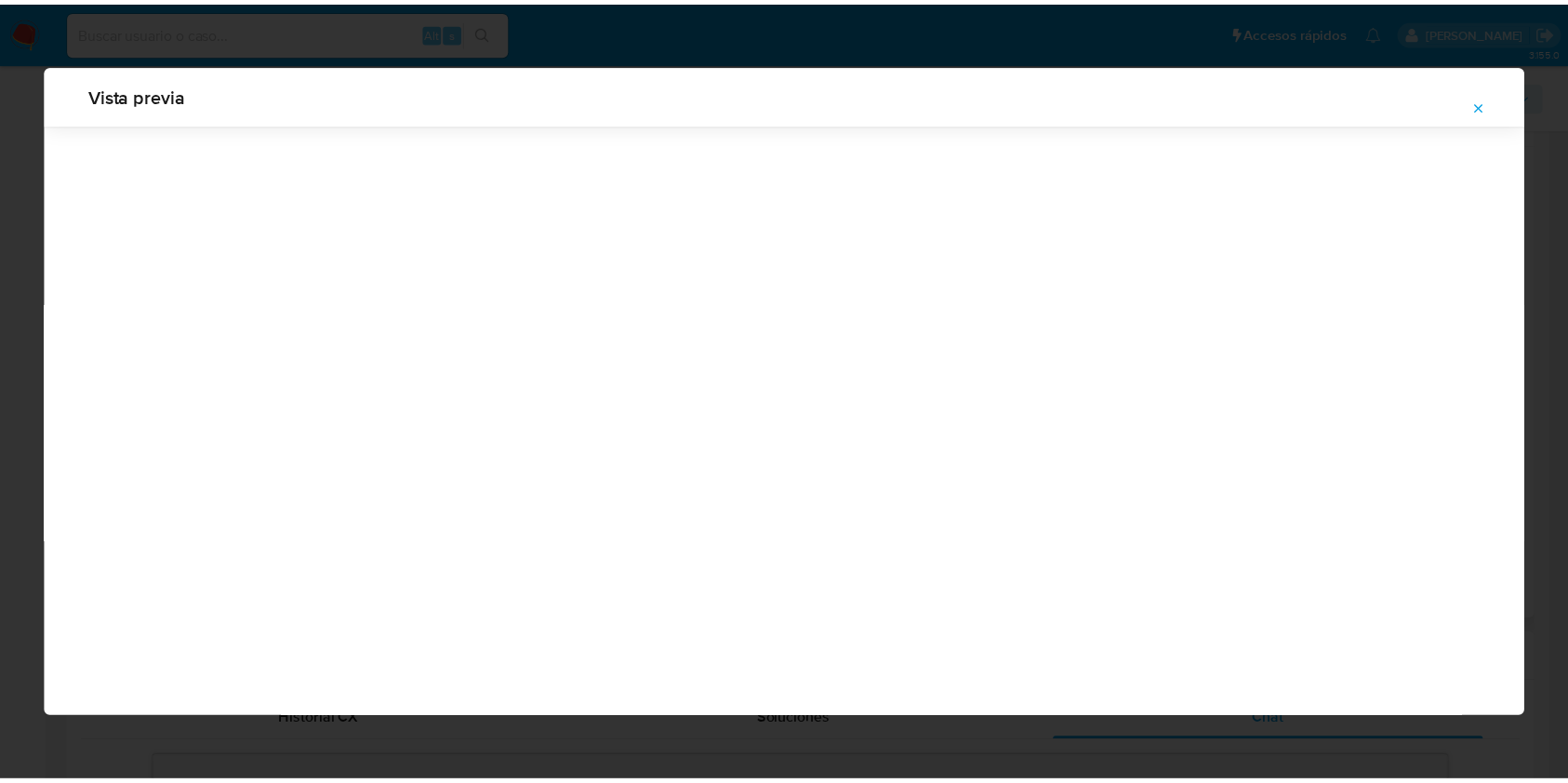
scroll to position [0, 0]
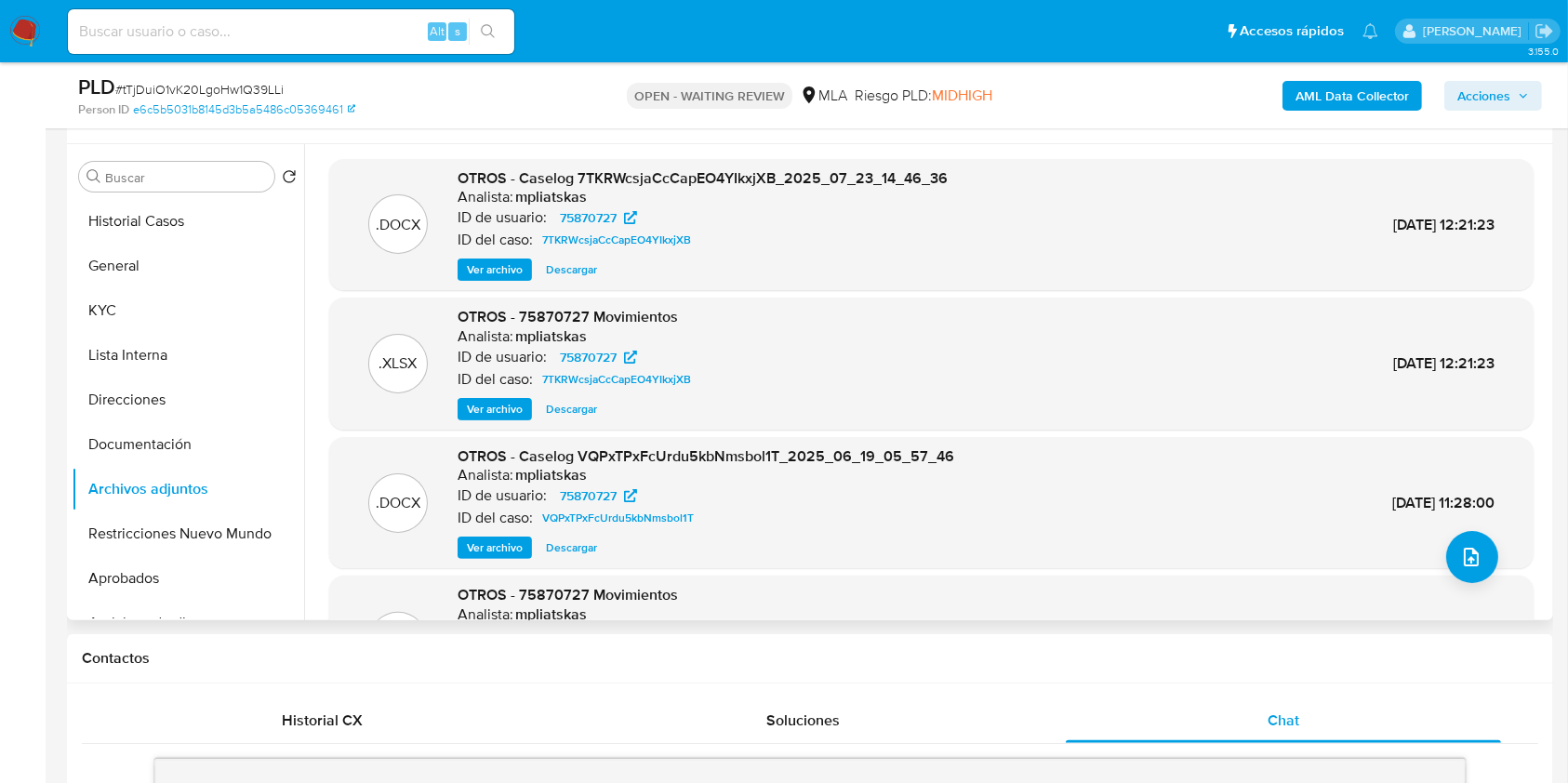
drag, startPoint x: 571, startPoint y: 405, endPoint x: 623, endPoint y: 423, distance: 55.0
click at [573, 405] on span "Descargar" at bounding box center [572, 408] width 52 height 18
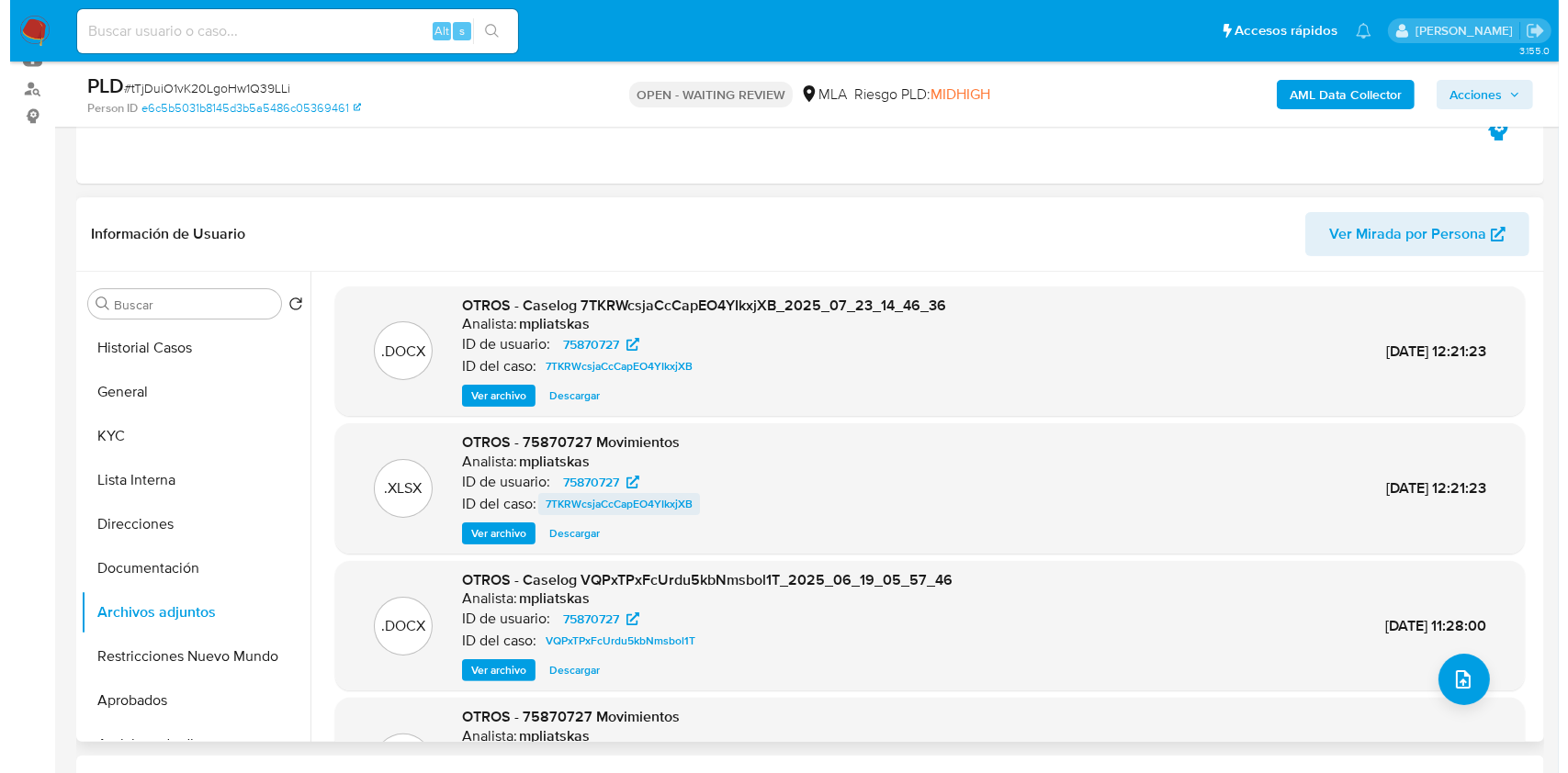
scroll to position [89, 0]
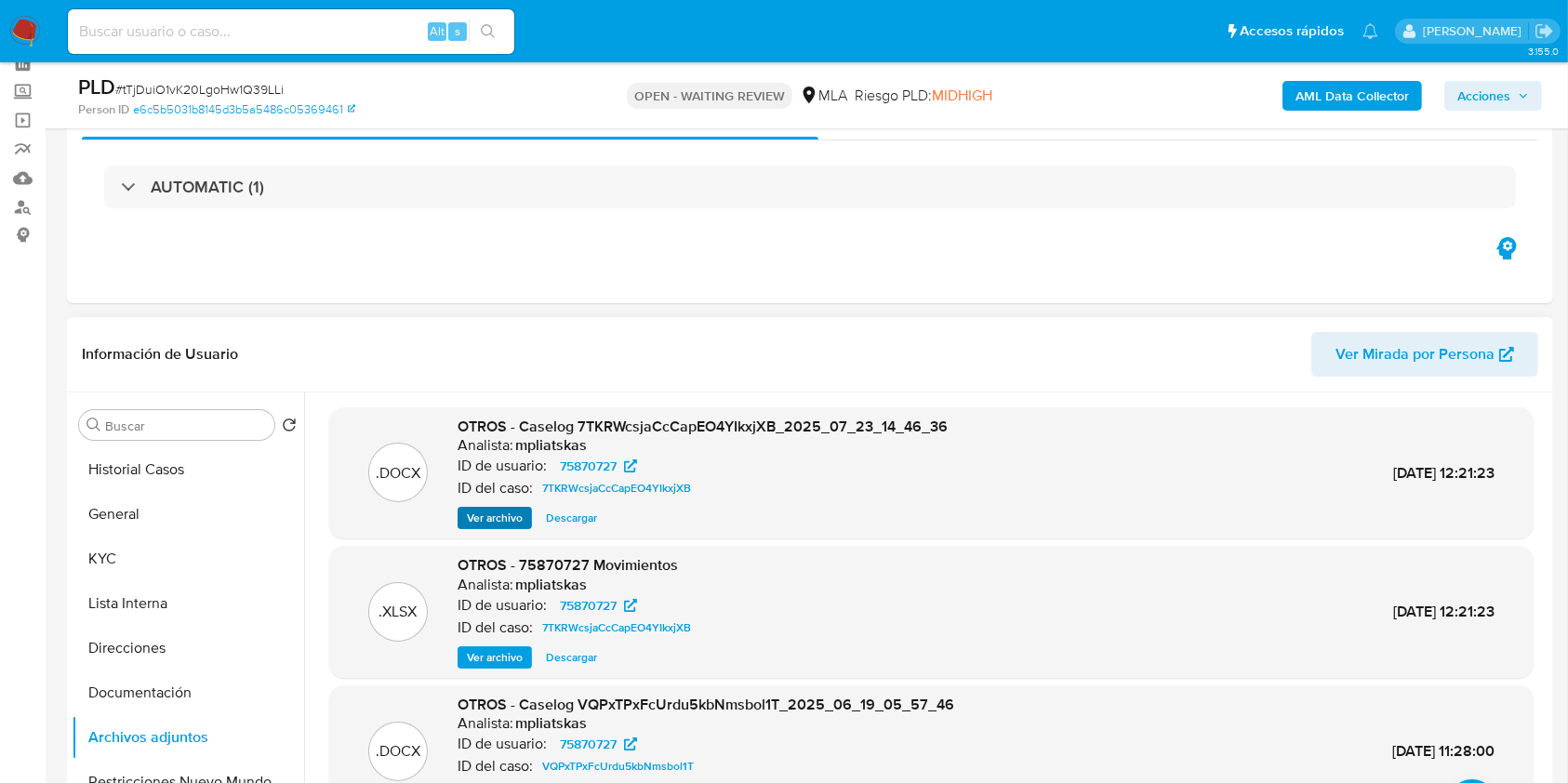
click at [506, 522] on span "Ver archivo" at bounding box center [494, 517] width 55 height 18
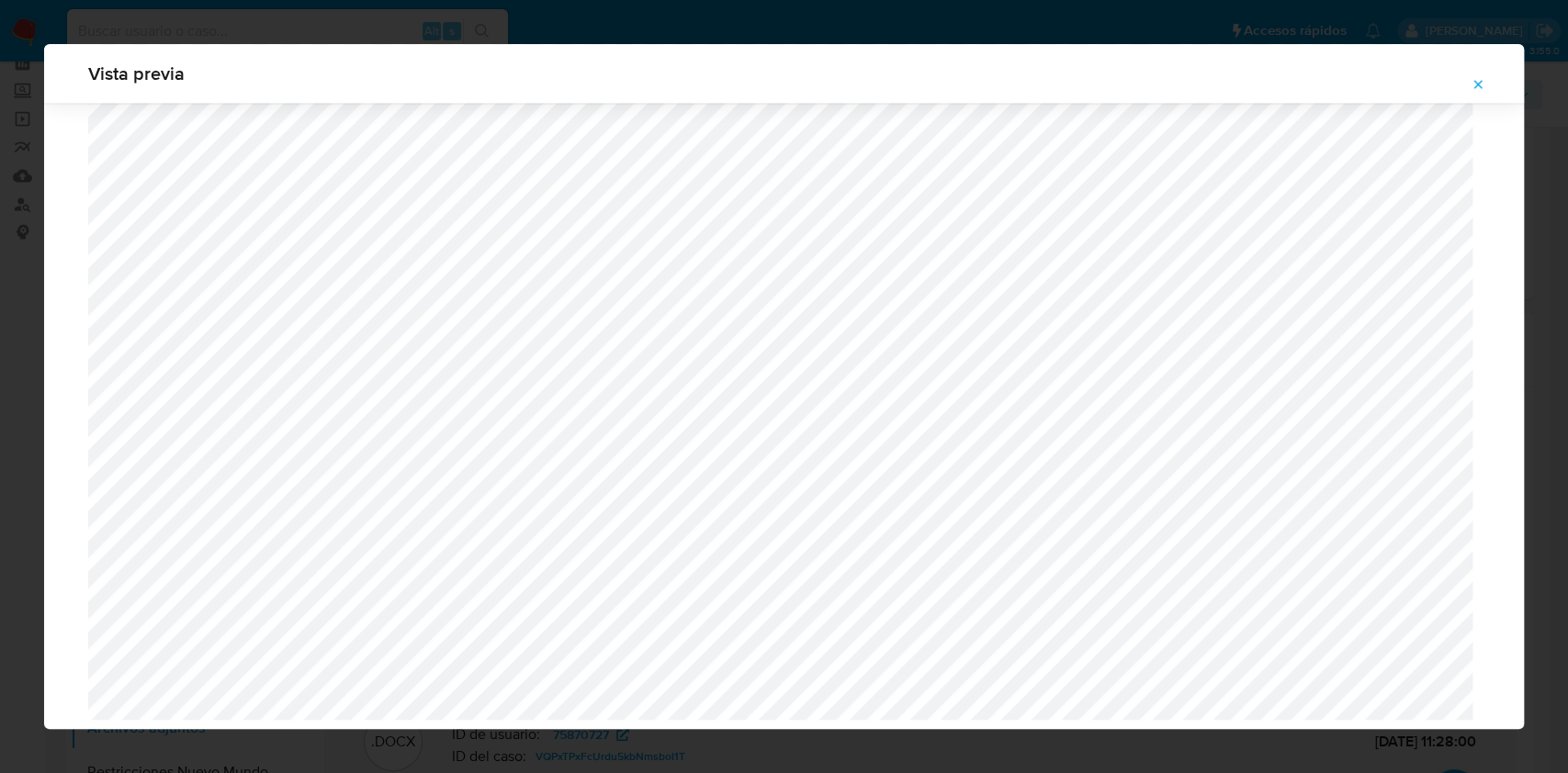
scroll to position [2021, 0]
click at [20, 370] on div "Vista previa" at bounding box center [784, 386] width 1568 height 773
click at [1475, 70] on button "Attachment preview" at bounding box center [1477, 84] width 41 height 29
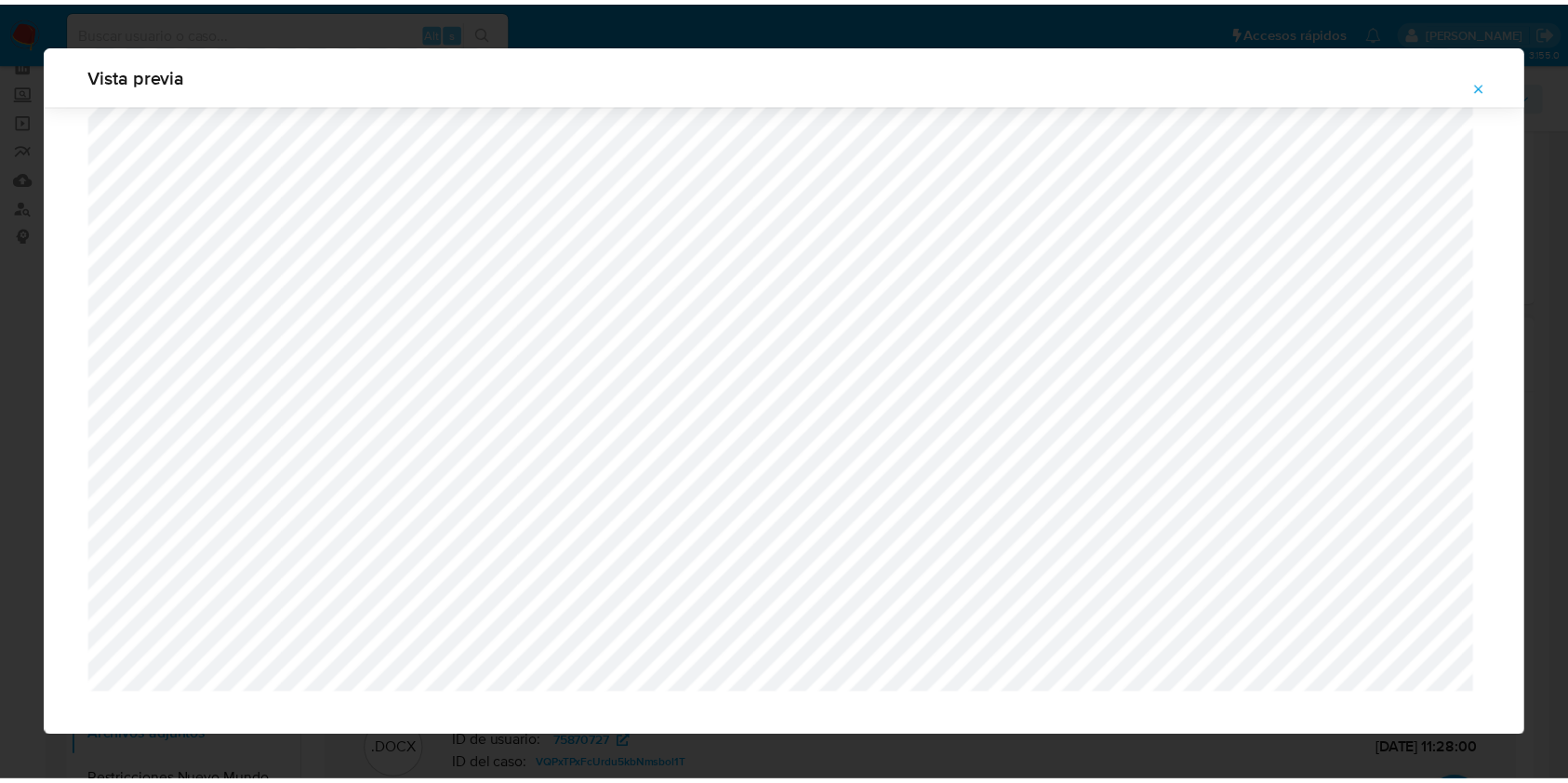
scroll to position [0, 0]
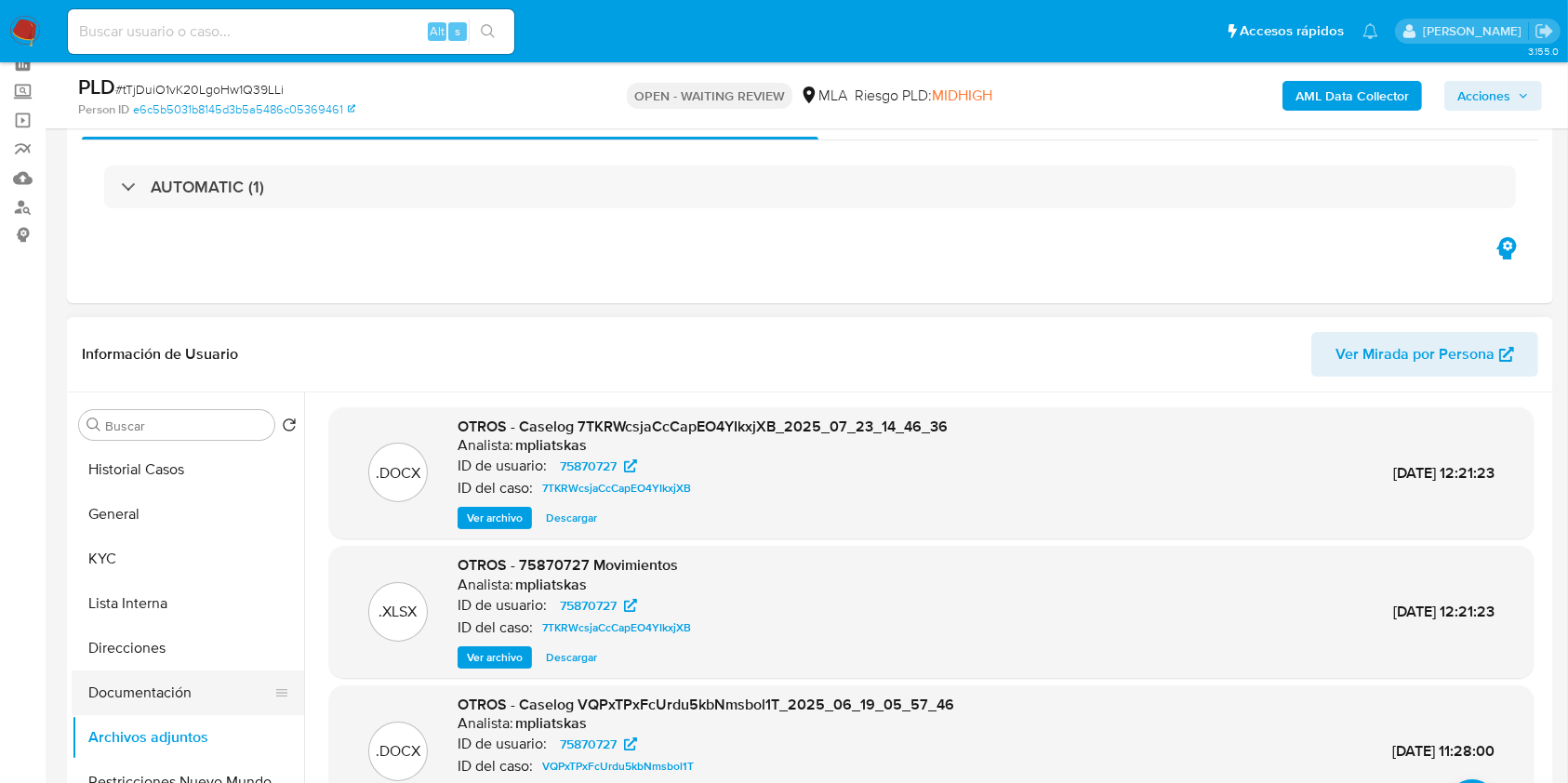
click at [171, 671] on button "Documentación" at bounding box center [181, 693] width 218 height 45
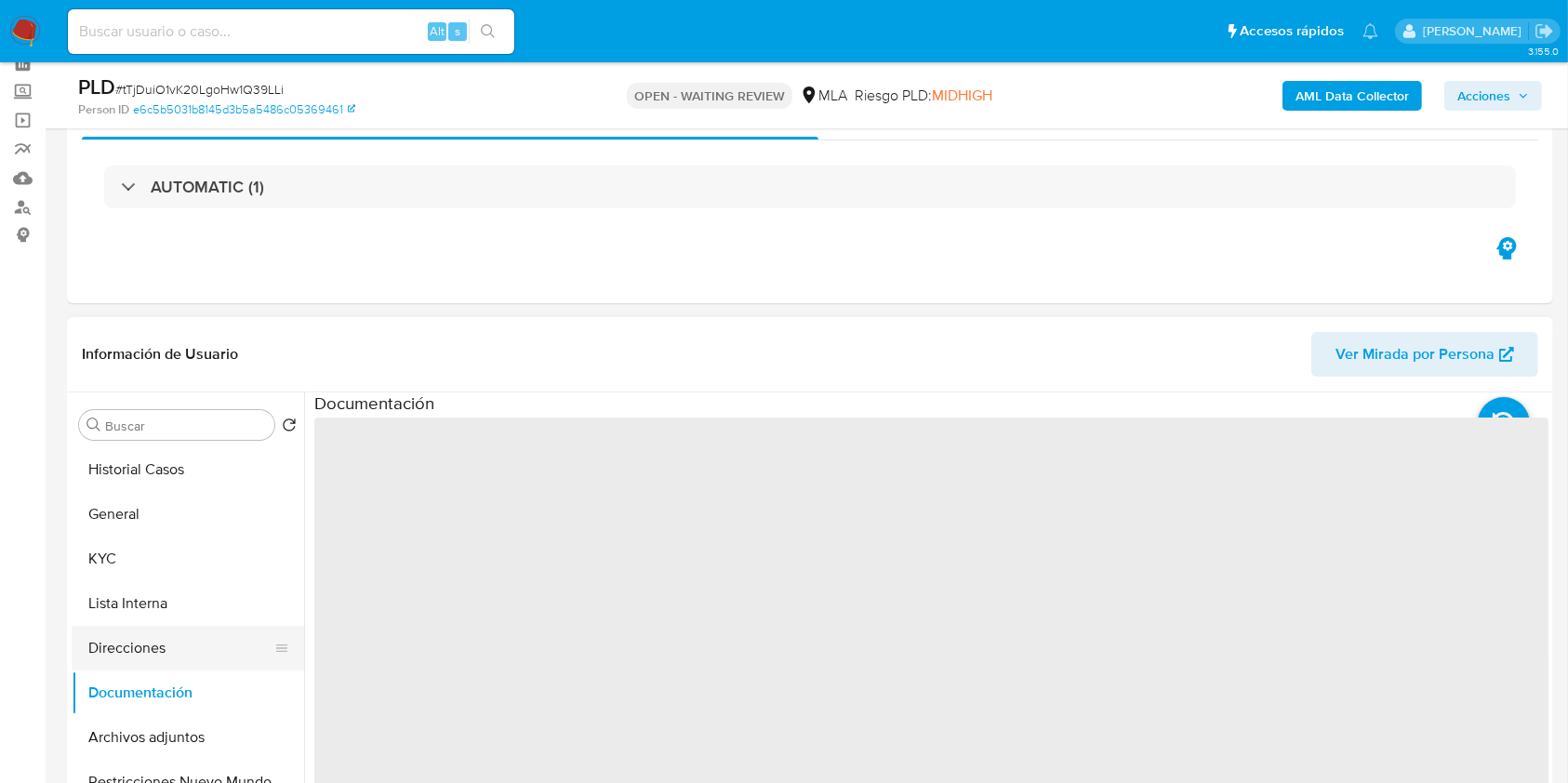
click at [158, 629] on button "Direcciones" at bounding box center [181, 648] width 218 height 45
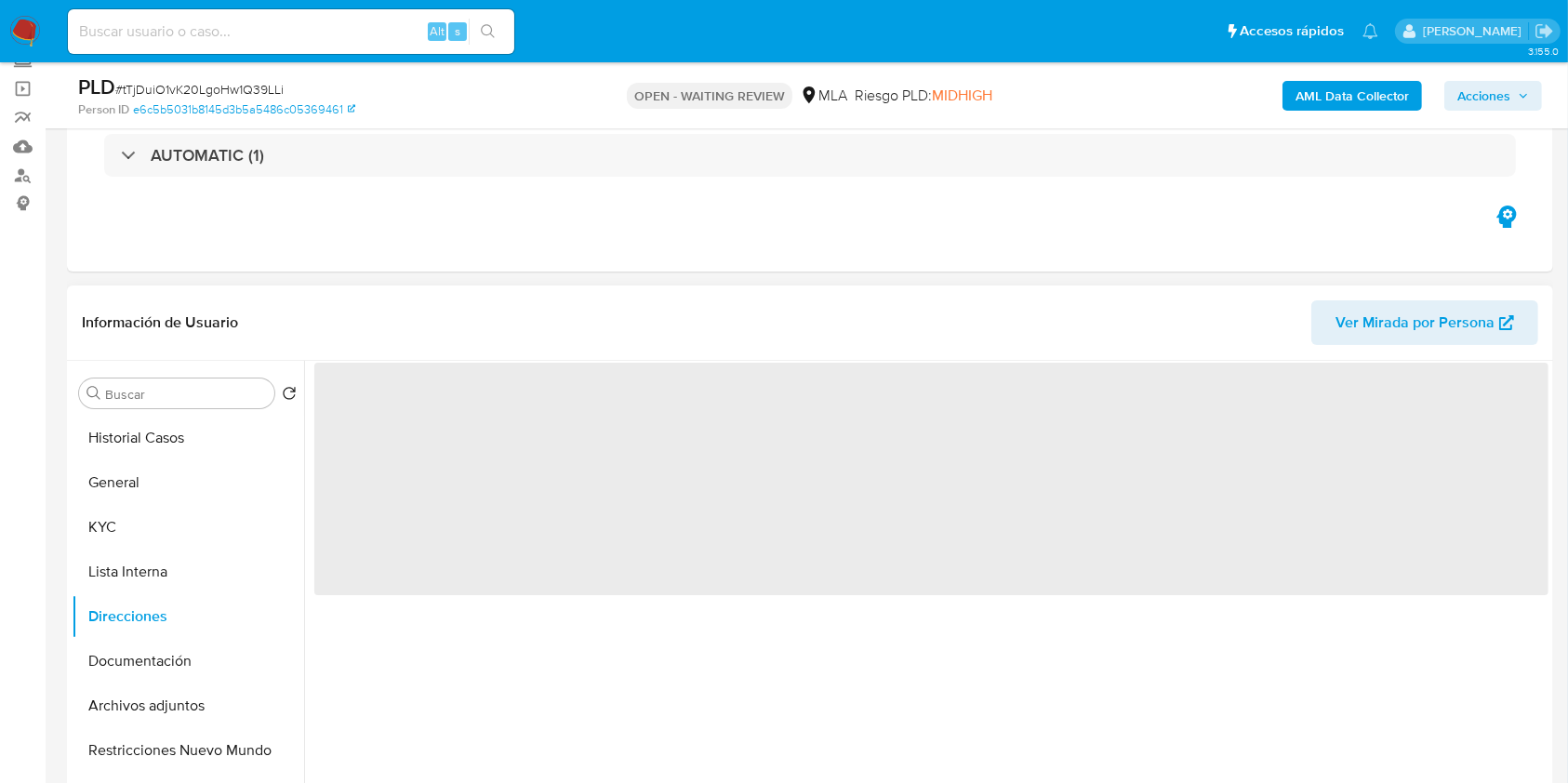
scroll to position [215, 0]
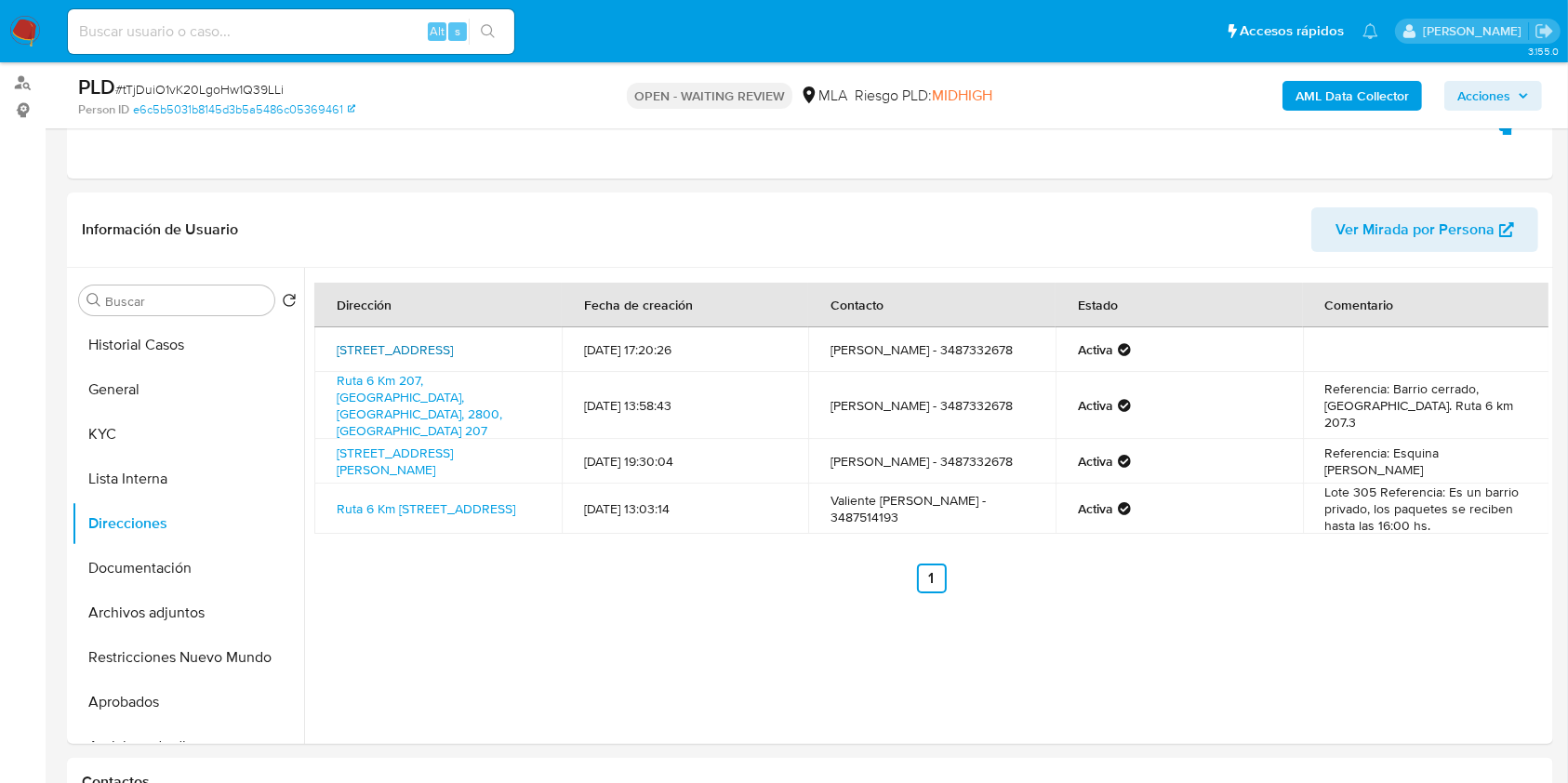
click at [410, 345] on link "Justa Lima 806, Zárate, Buenos Aires, 2800, Argentina 806" at bounding box center [395, 349] width 117 height 18
click at [108, 352] on button "Historial Casos" at bounding box center [181, 345] width 218 height 45
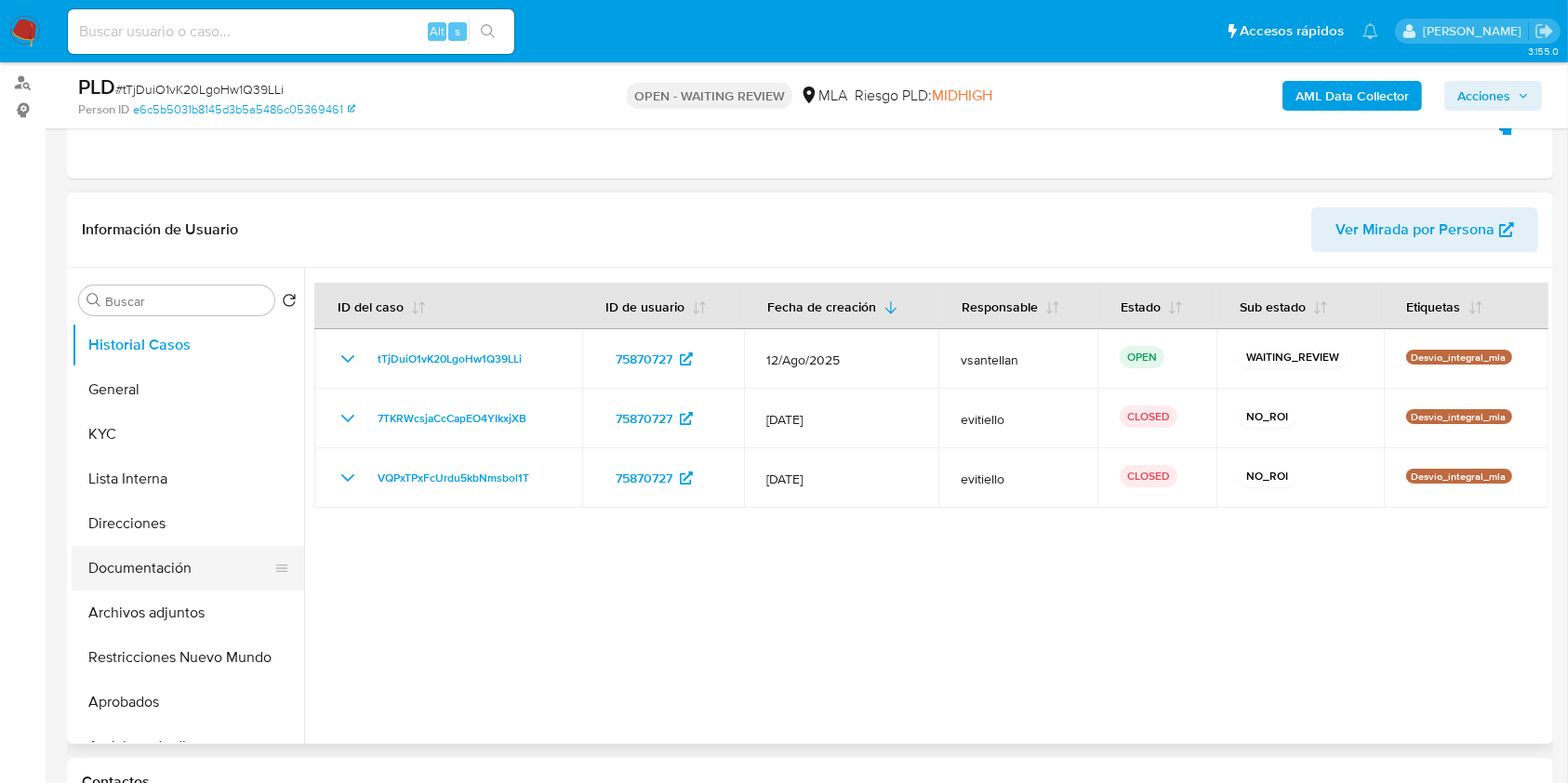
click at [176, 570] on button "Documentación" at bounding box center [181, 568] width 218 height 45
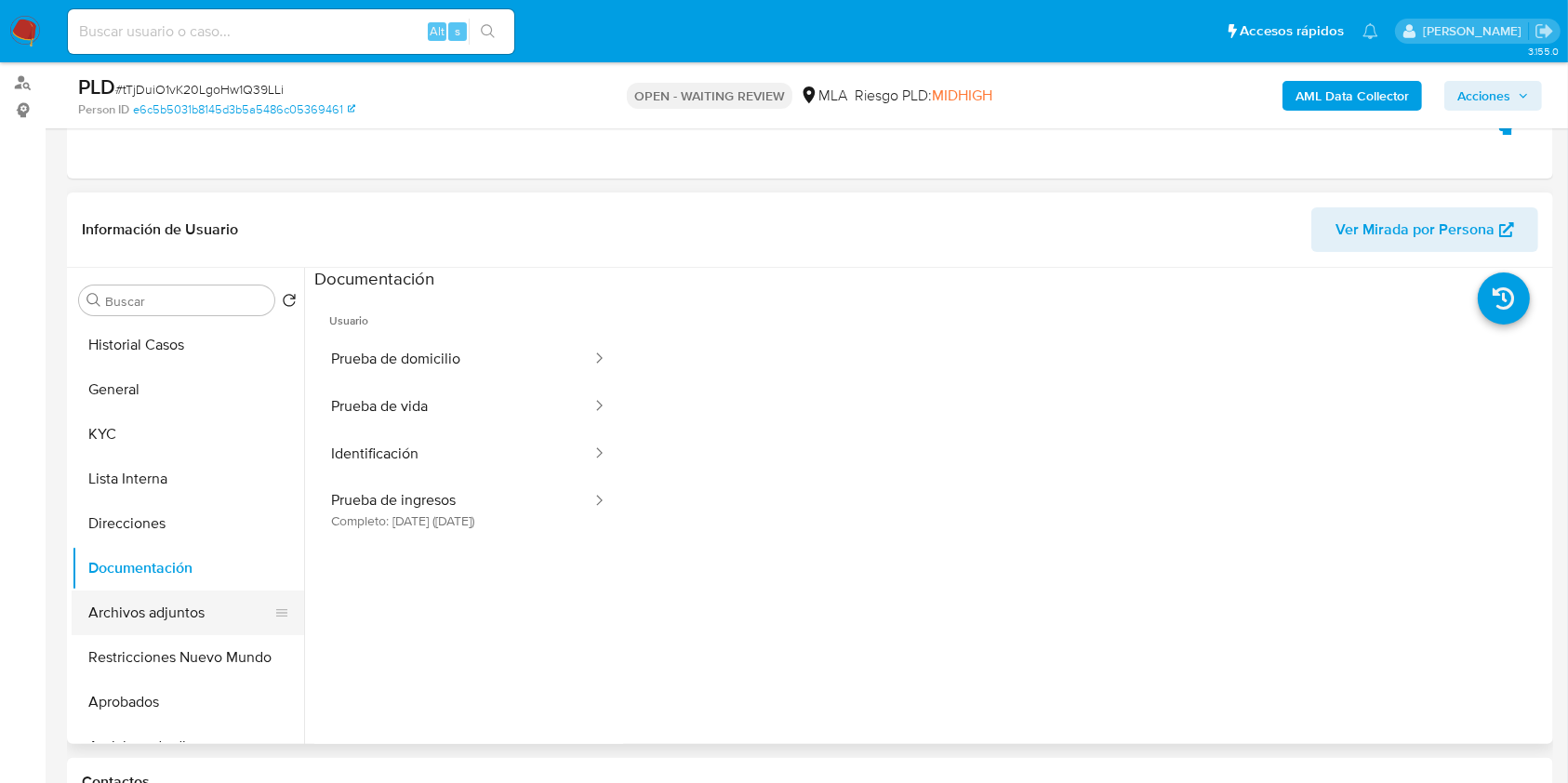
click at [189, 623] on button "Archivos adjuntos" at bounding box center [181, 613] width 218 height 45
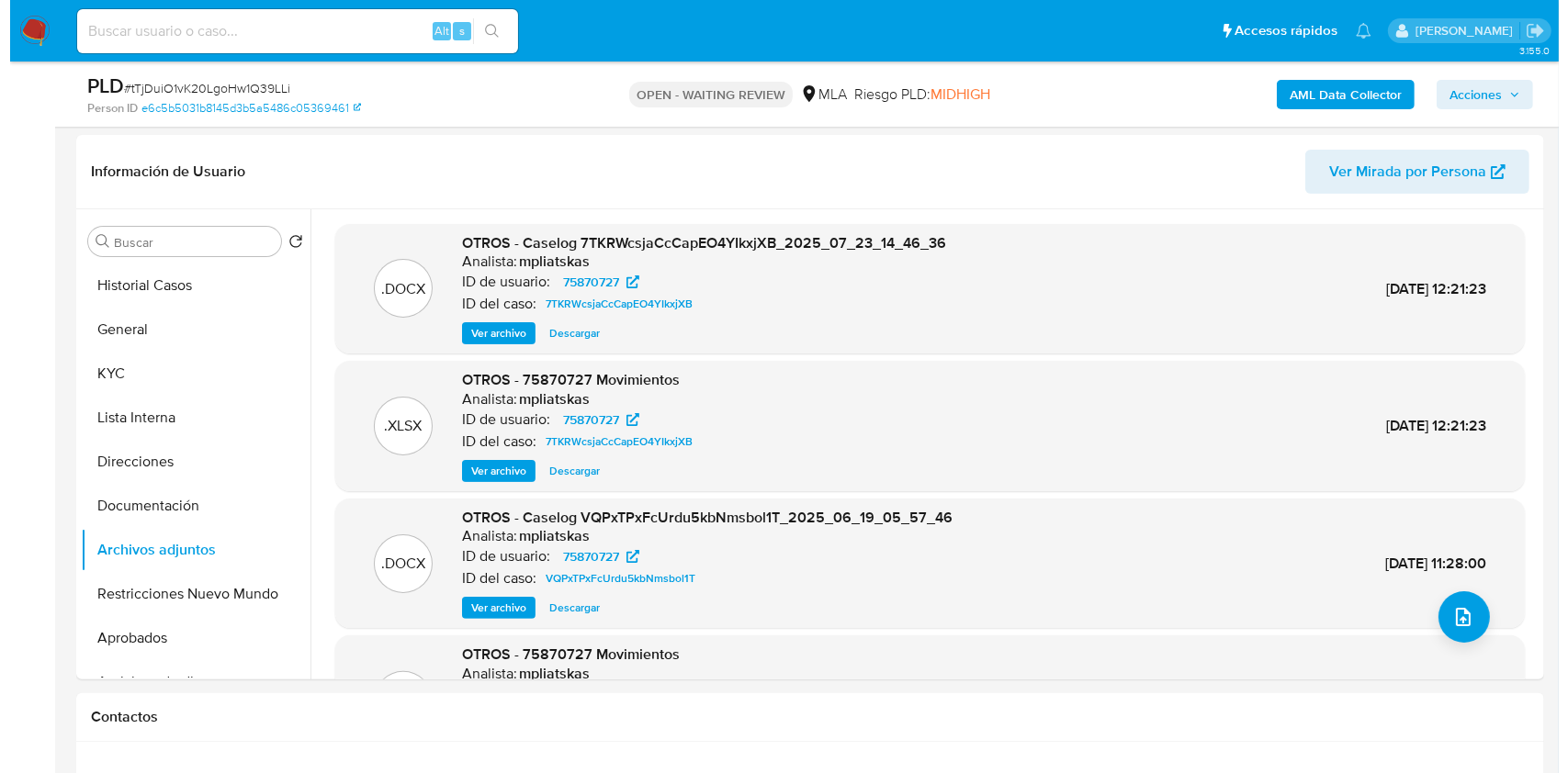
scroll to position [249, 0]
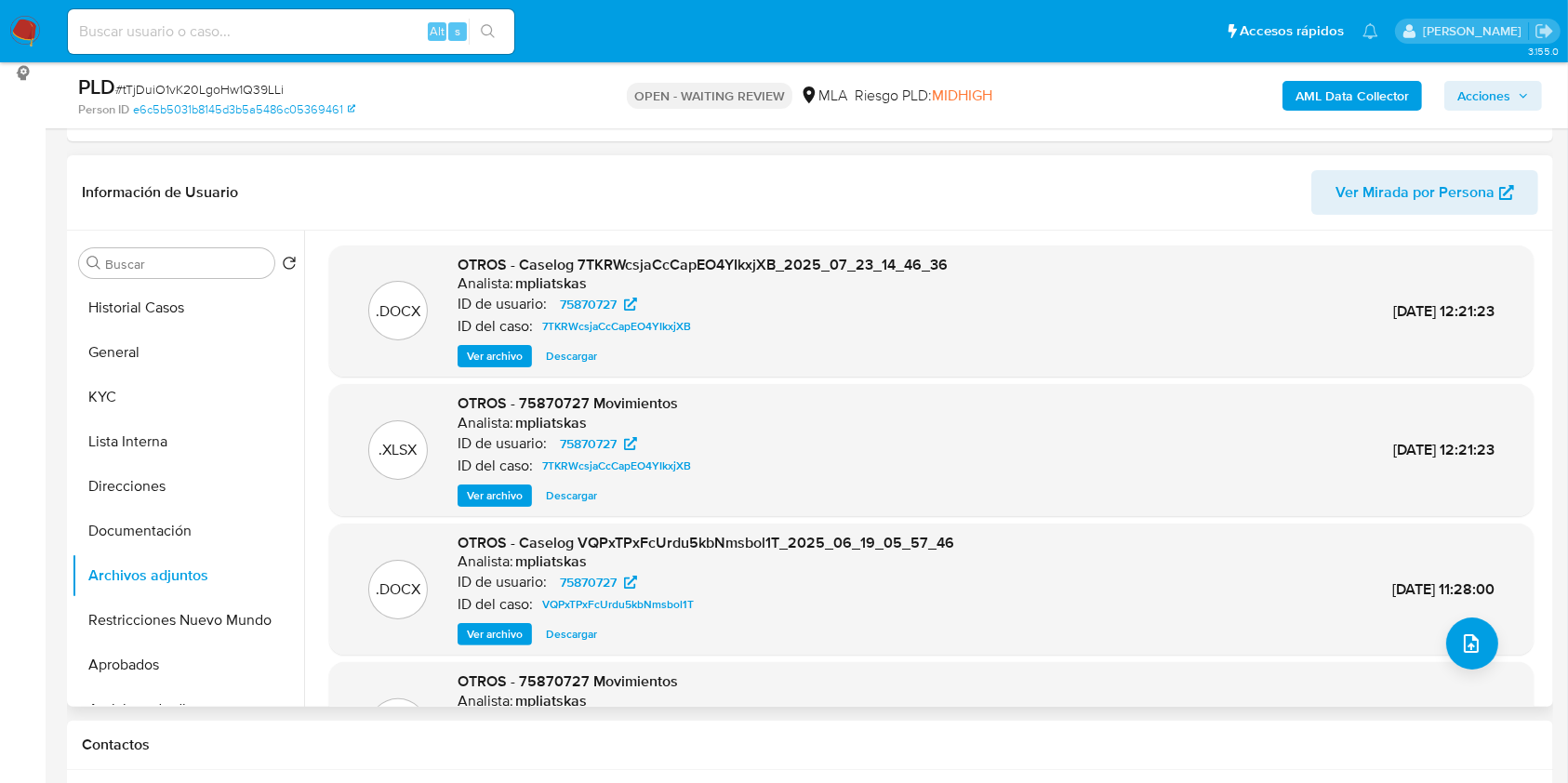
click at [517, 354] on span "Ver archivo" at bounding box center [494, 356] width 55 height 18
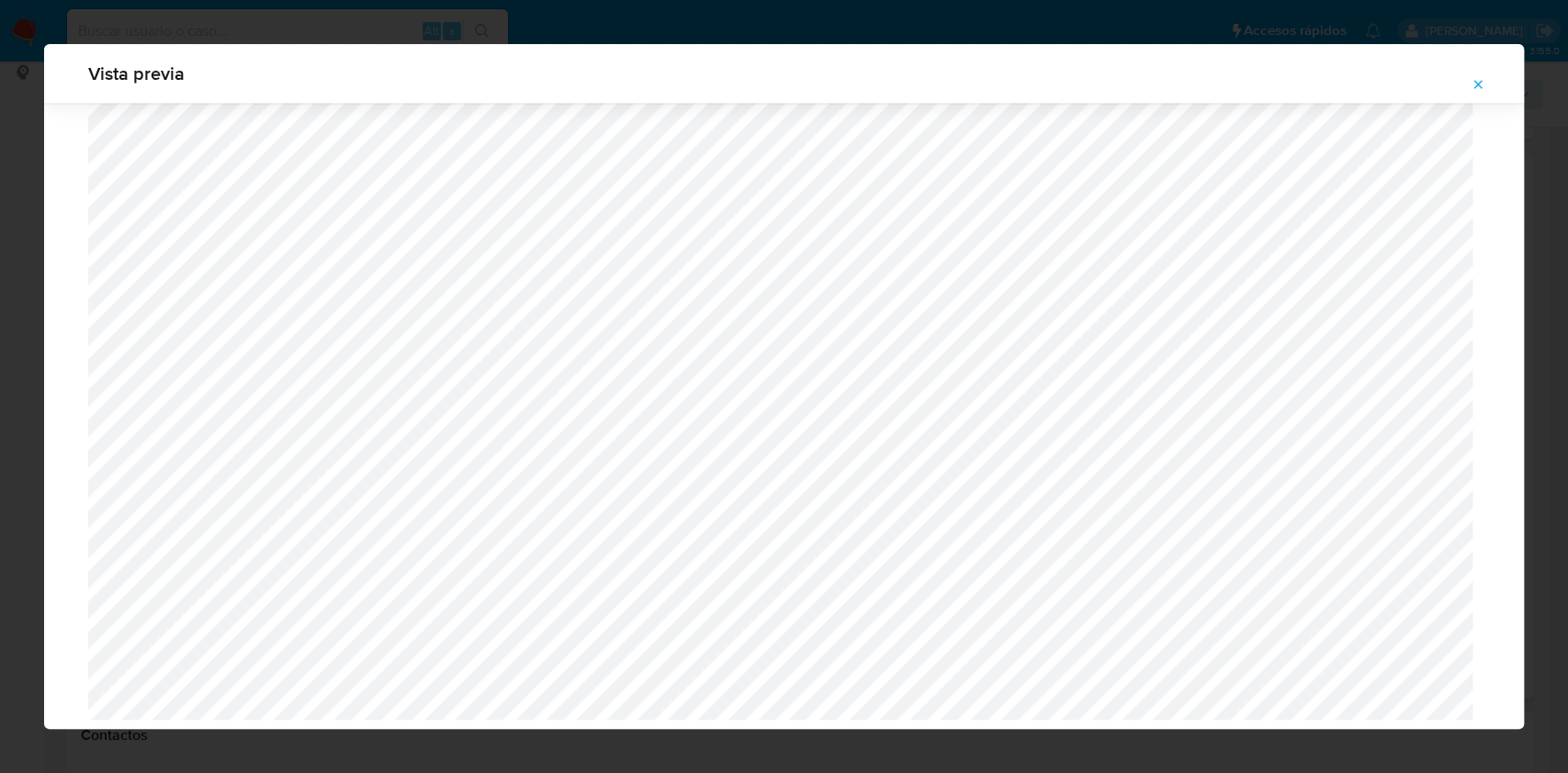
scroll to position [2021, 0]
drag, startPoint x: 0, startPoint y: 239, endPoint x: 15, endPoint y: 158, distance: 82.4
click at [0, 239] on div "Vista previa" at bounding box center [784, 386] width 1568 height 773
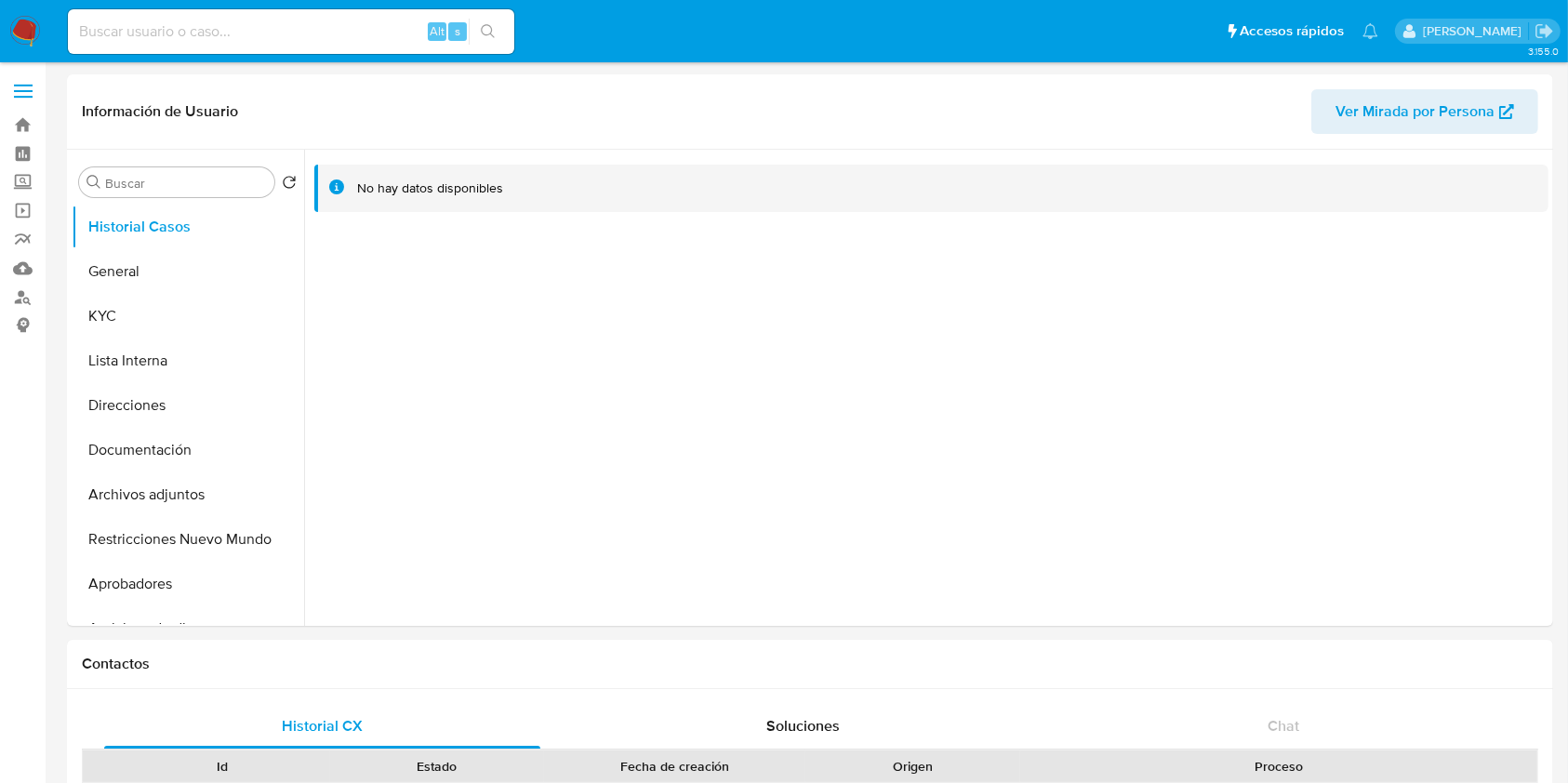
select select "10"
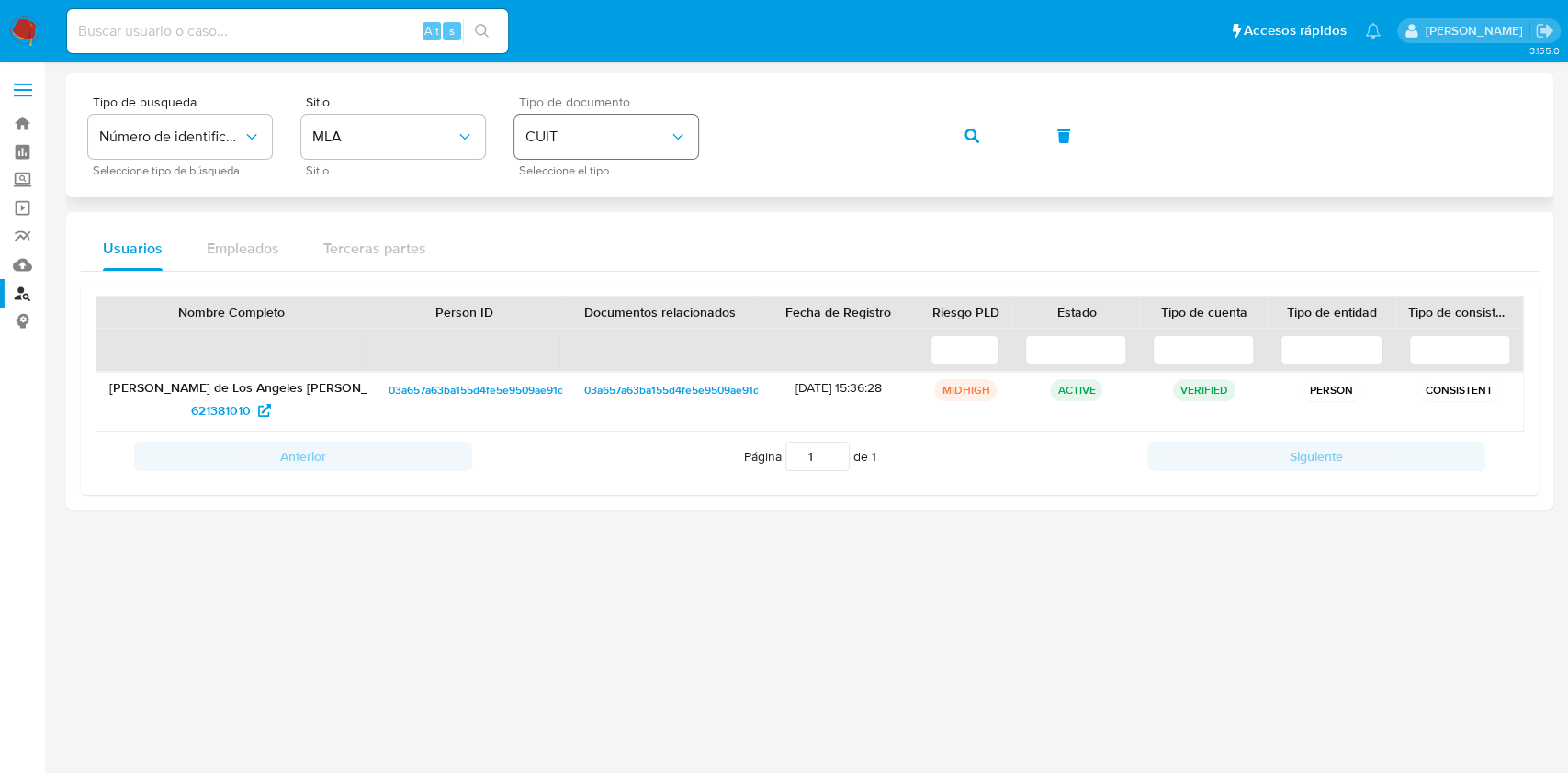
click at [541, 139] on div "Tipo de busqueda Número de identificación Seleccione tipo de búsqueda Sitio MLA…" at bounding box center [809, 135] width 1443 height 80
click at [987, 126] on button "button" at bounding box center [971, 136] width 62 height 44
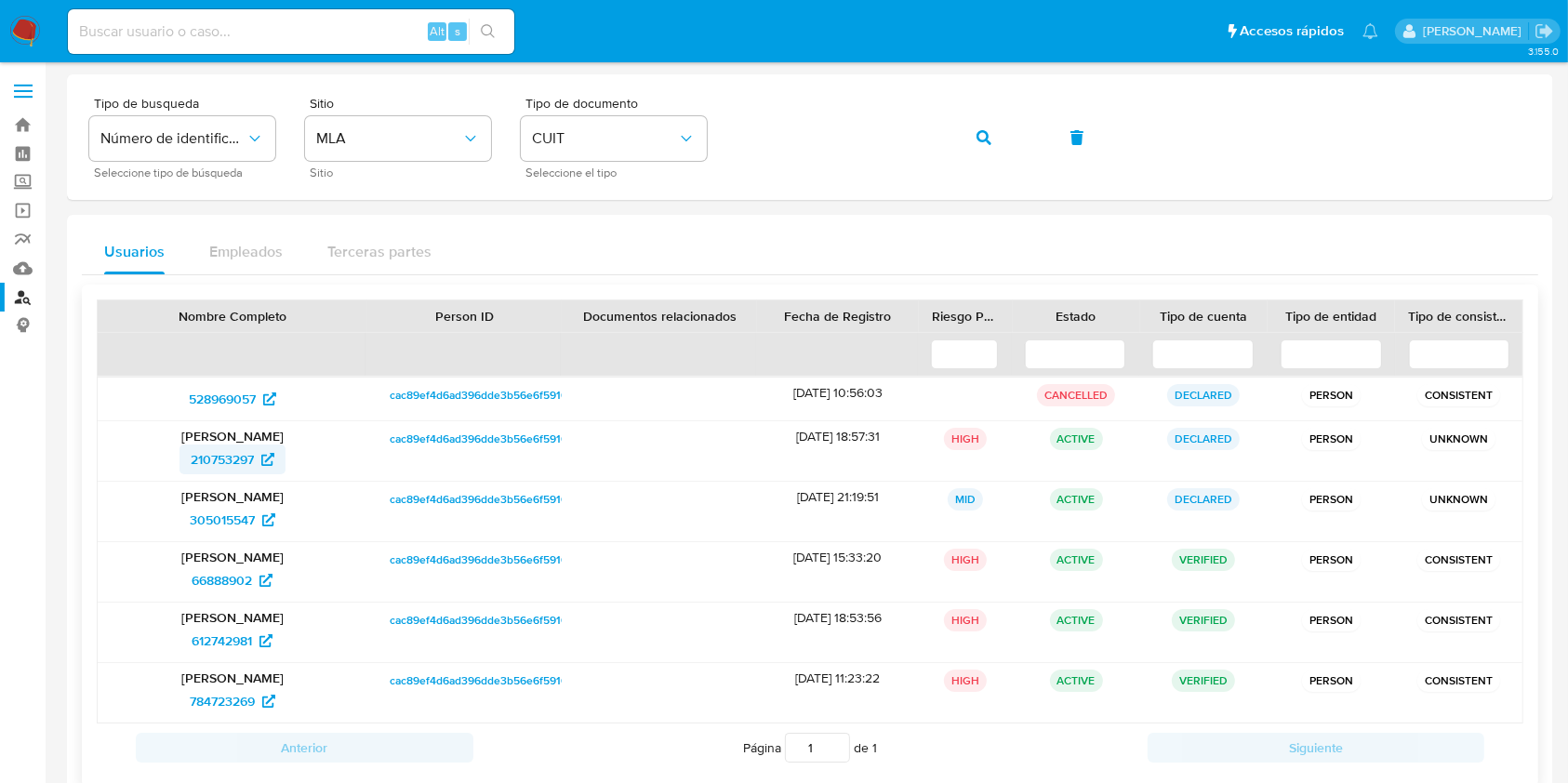
click at [225, 464] on span "210753297" at bounding box center [222, 459] width 63 height 30
click at [235, 516] on span "305015547" at bounding box center [222, 519] width 65 height 30
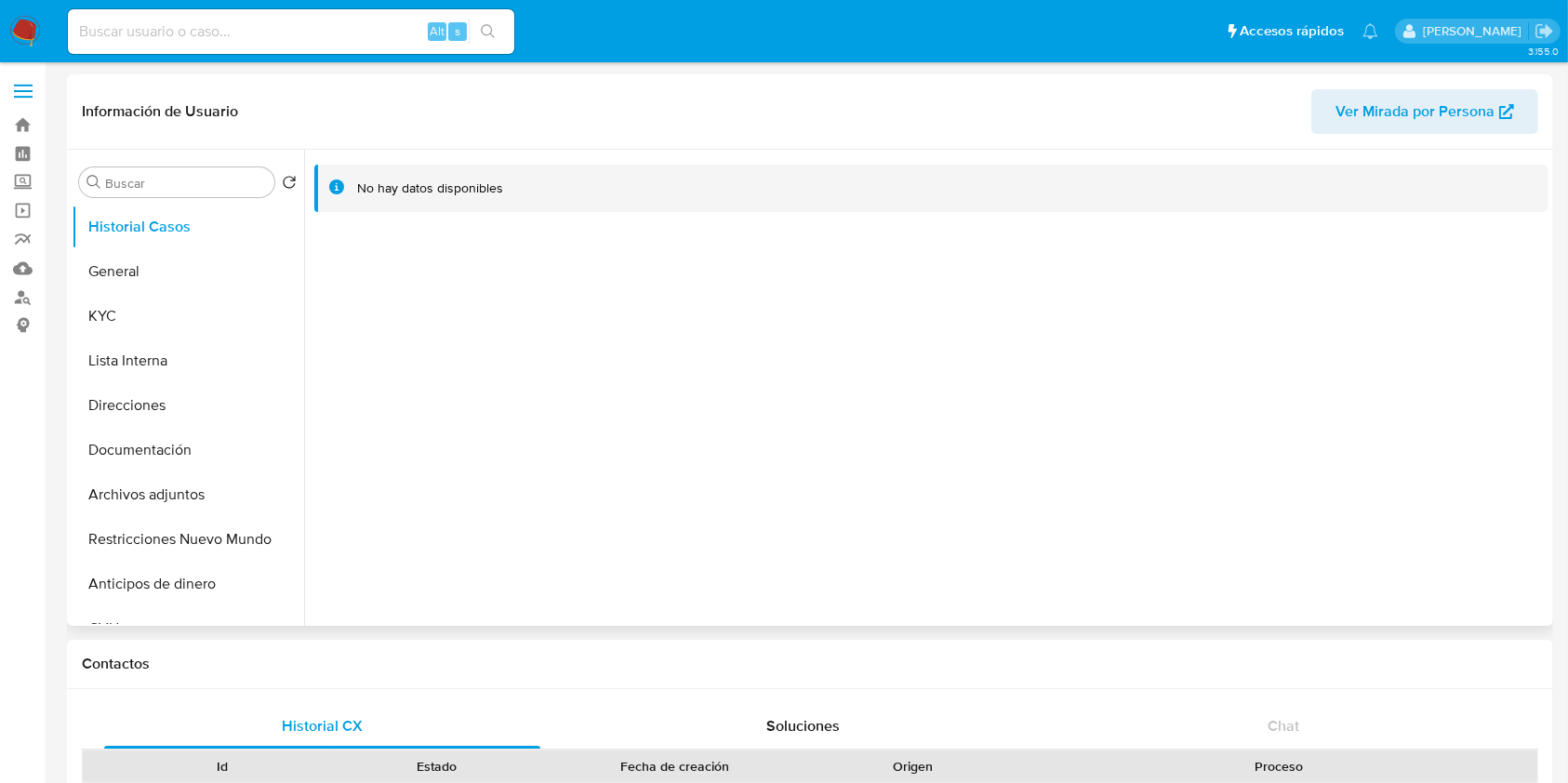
select select "10"
click at [157, 535] on button "Restricciones Nuevo Mundo" at bounding box center [181, 539] width 218 height 45
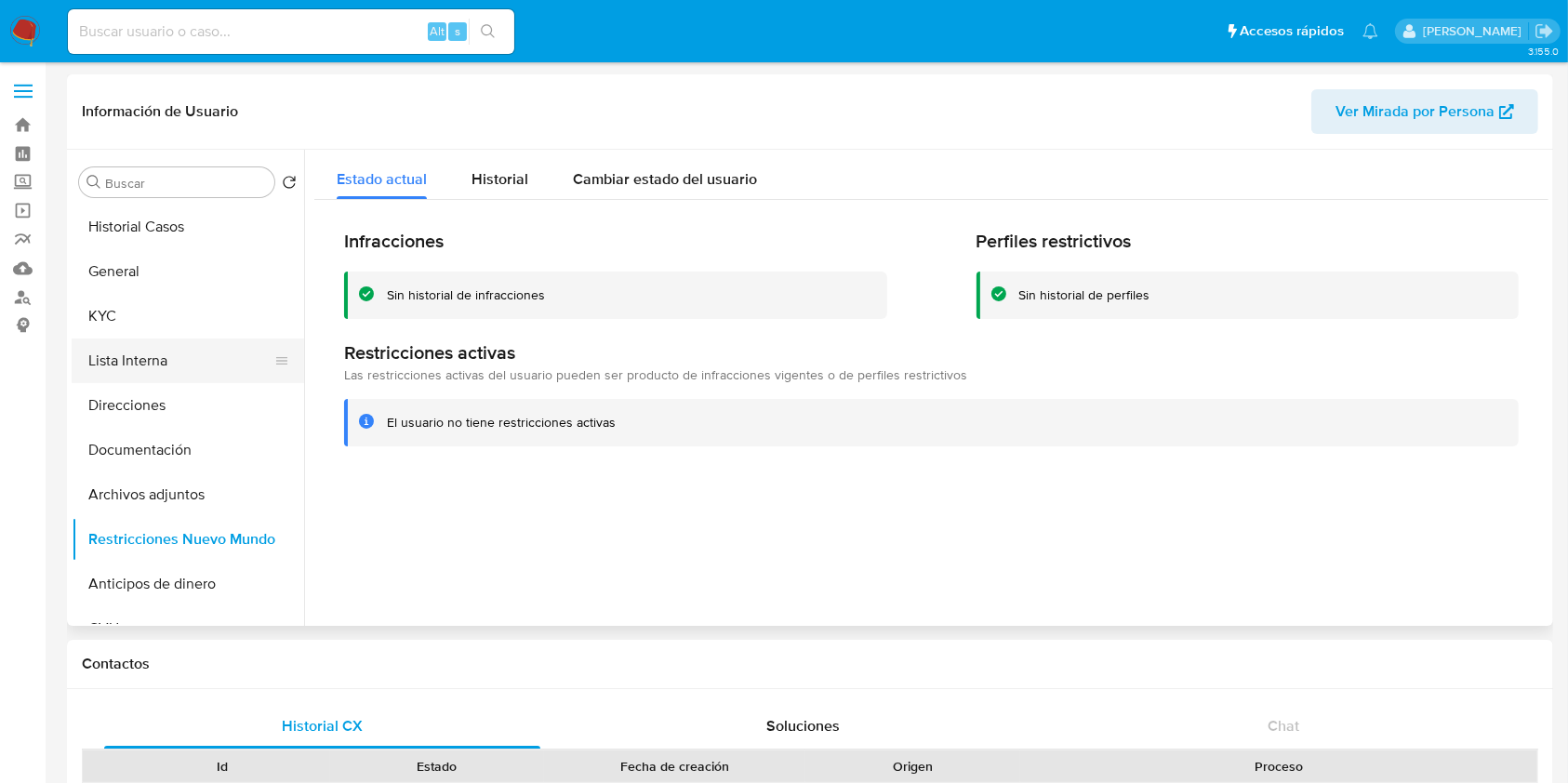
click at [108, 342] on button "Lista Interna" at bounding box center [181, 360] width 218 height 45
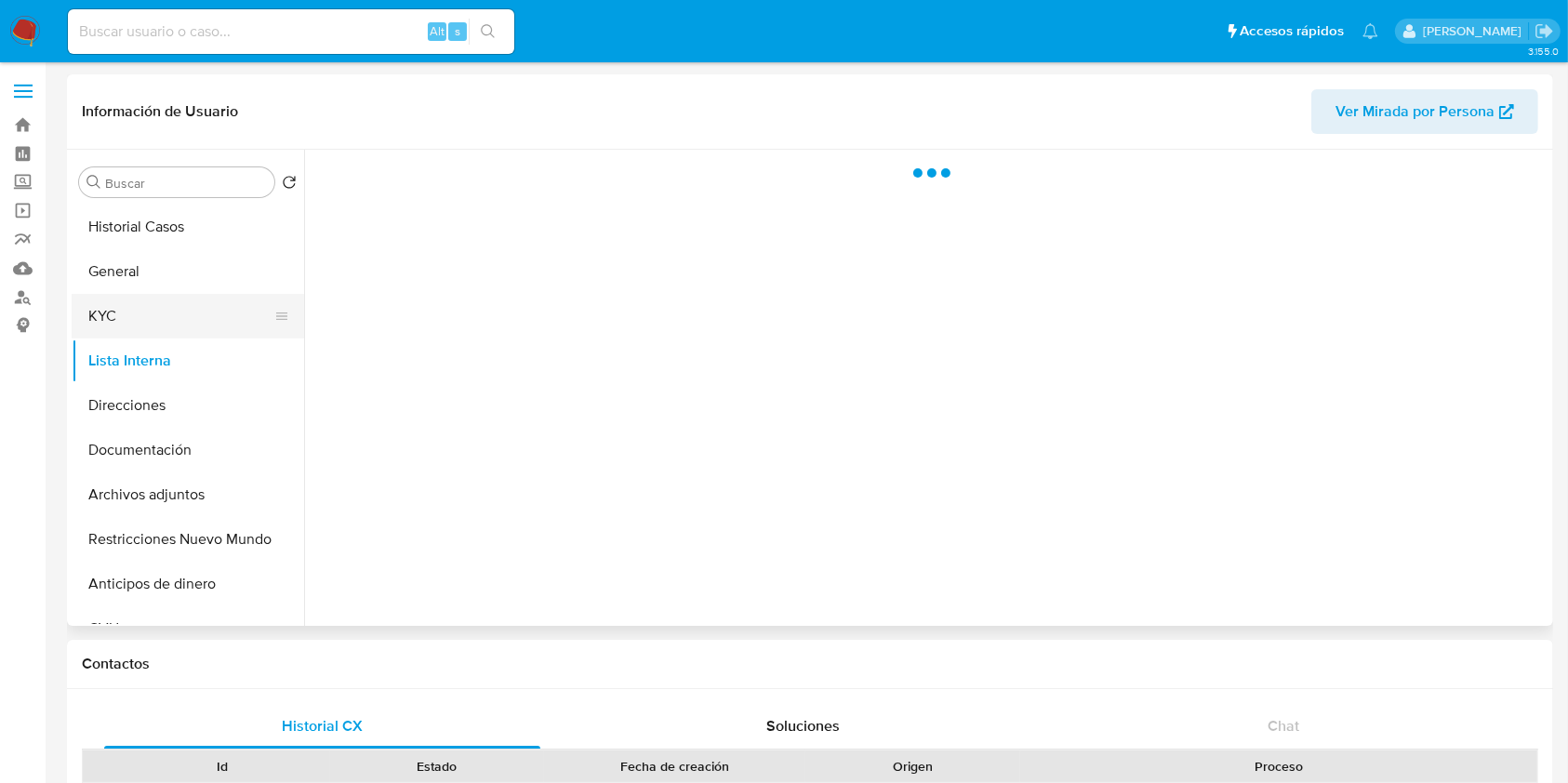
click at [107, 324] on button "KYC" at bounding box center [181, 315] width 218 height 45
click at [1374, 120] on span "Ver Mirada por Persona" at bounding box center [1415, 111] width 159 height 45
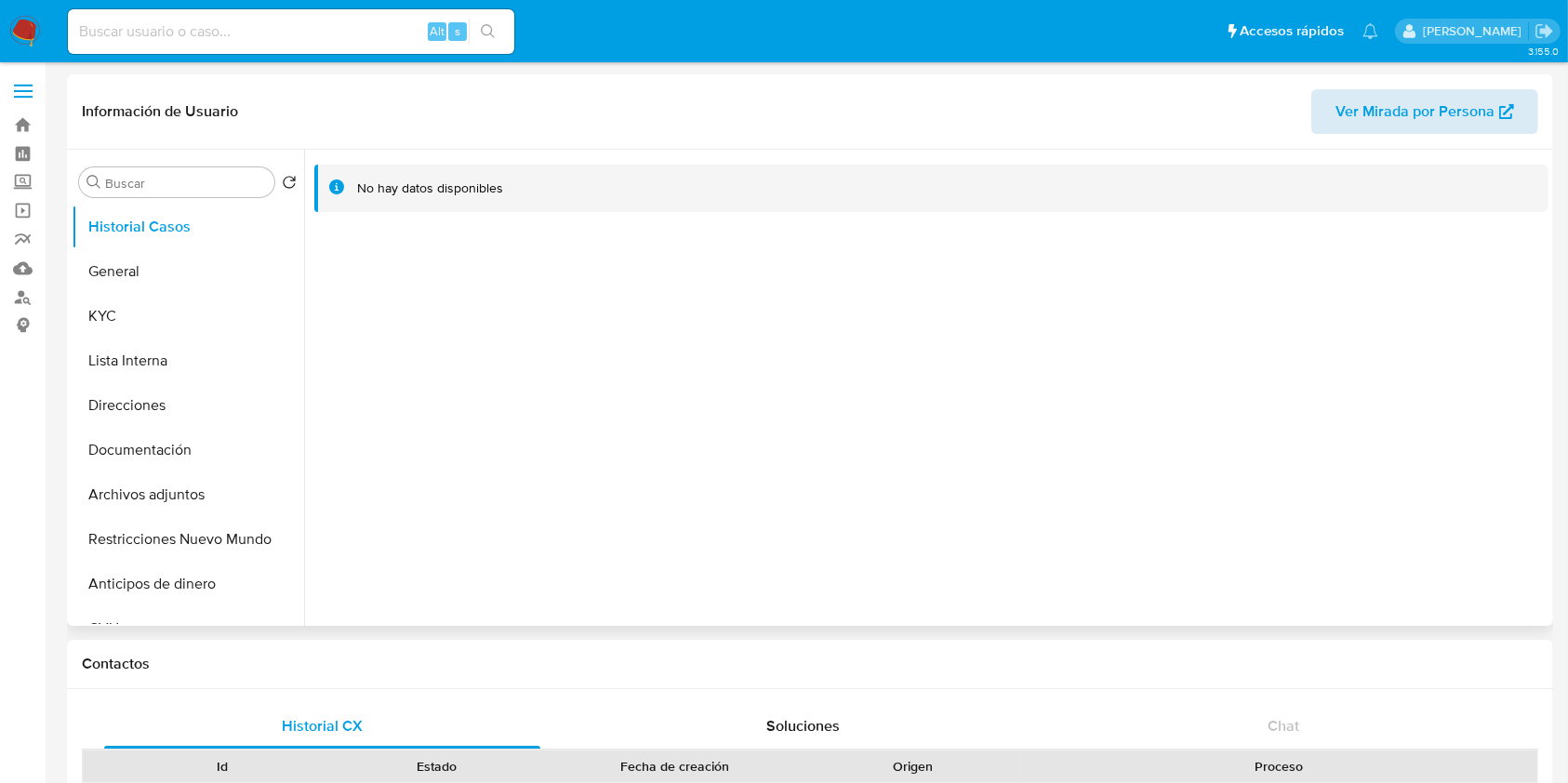
select select "10"
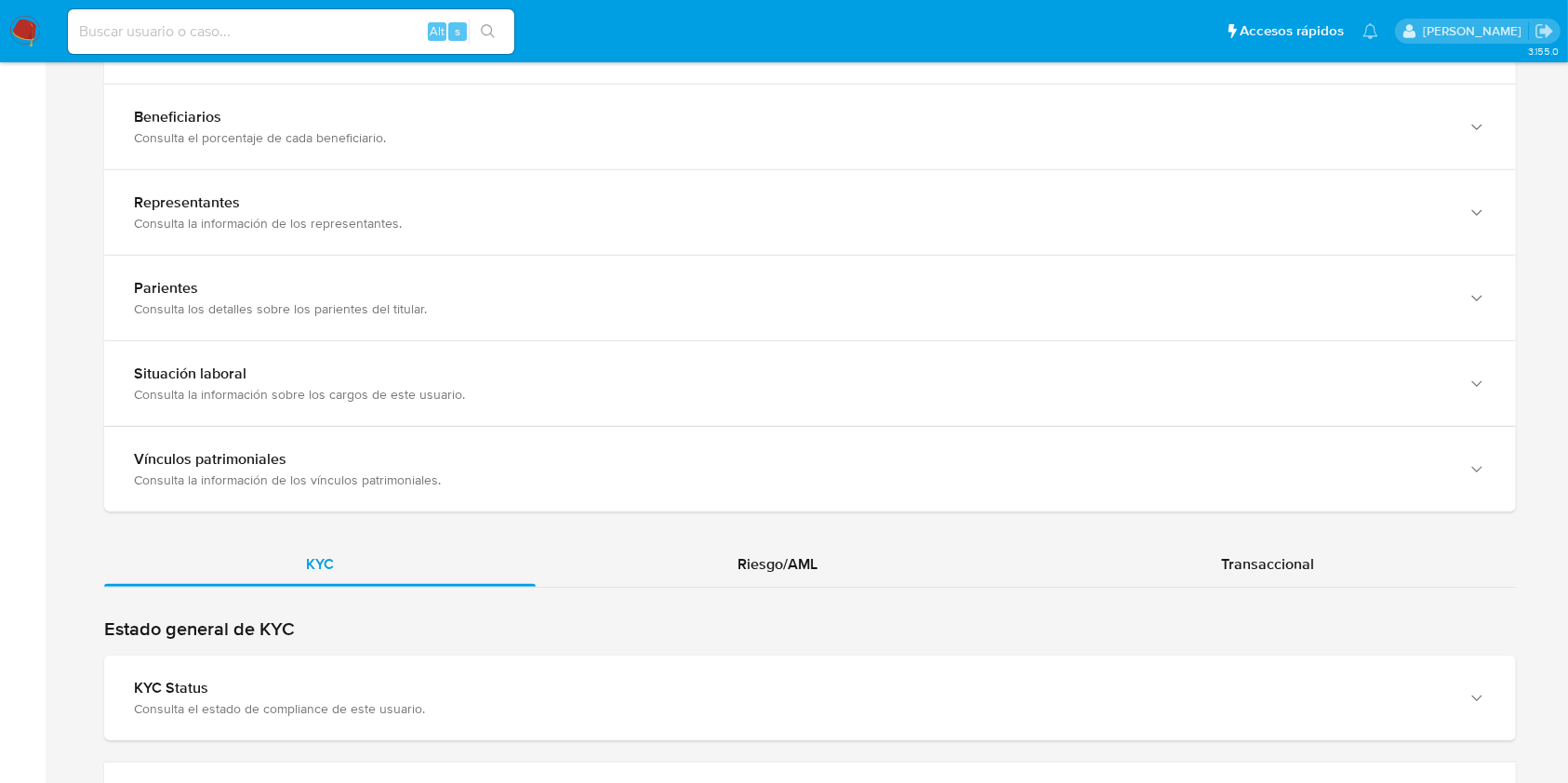
scroll to position [1258, 0]
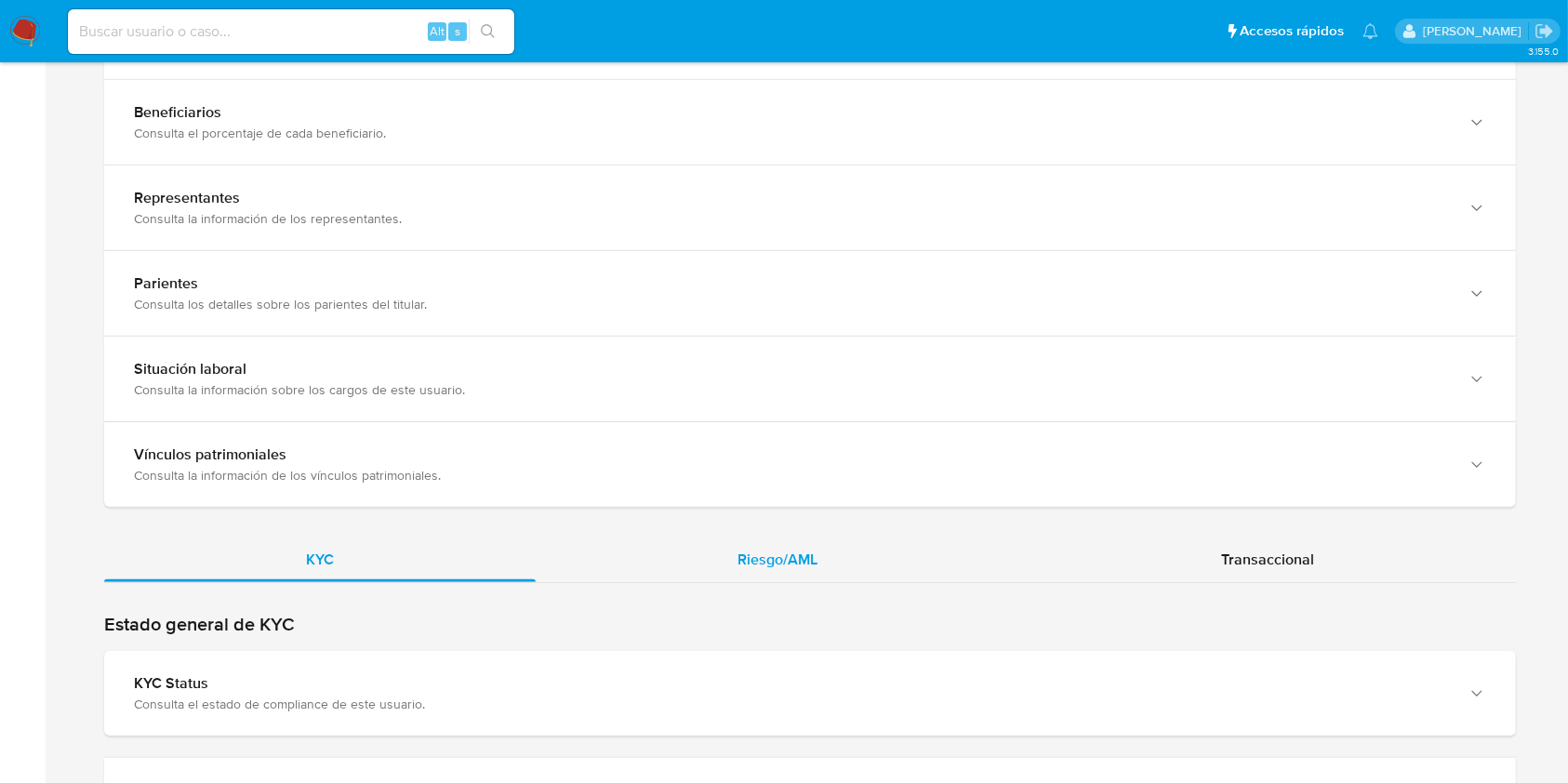
click at [877, 537] on div "Riesgo/AML" at bounding box center [777, 559] width 484 height 45
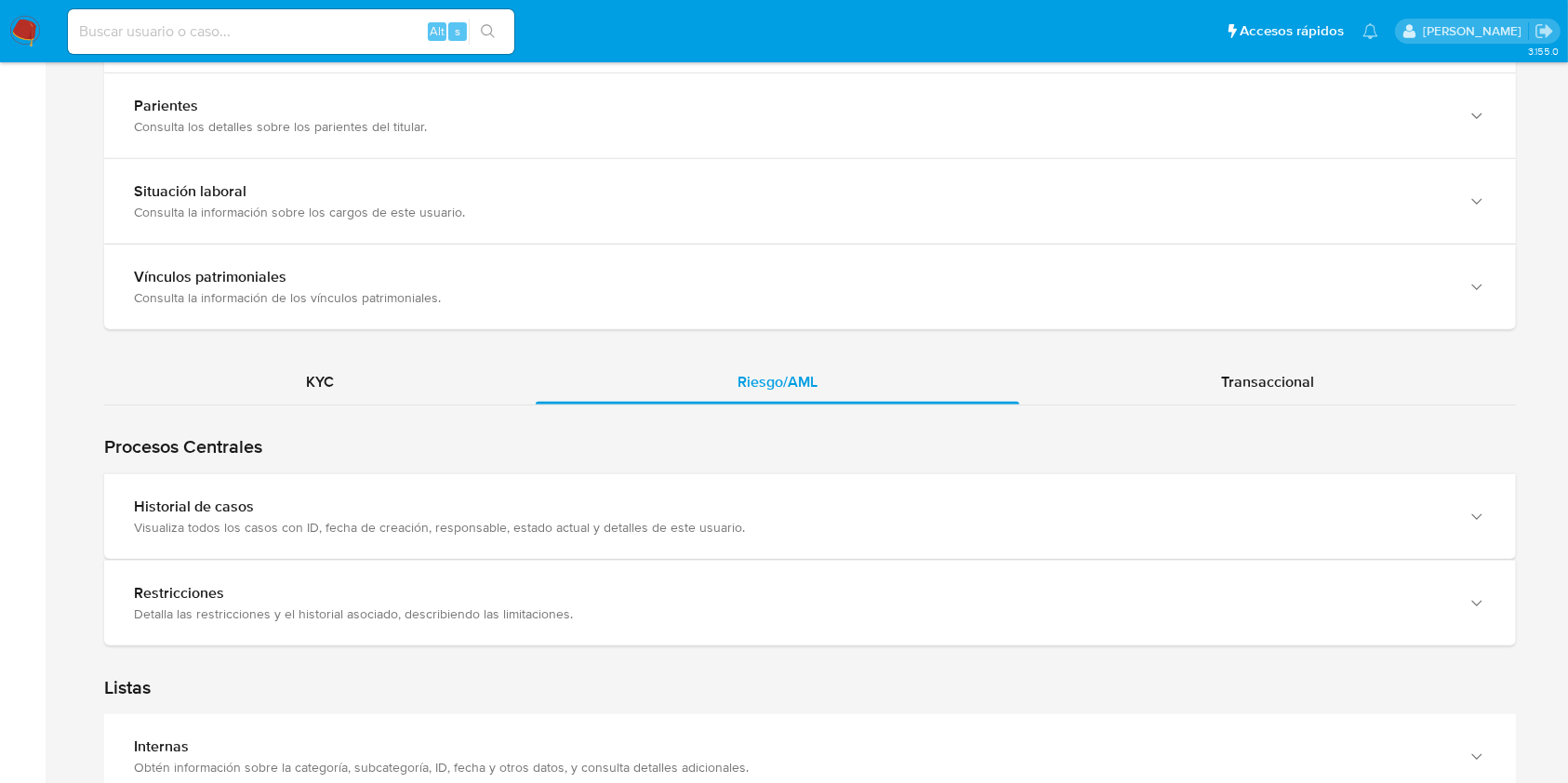
scroll to position [1548, 0]
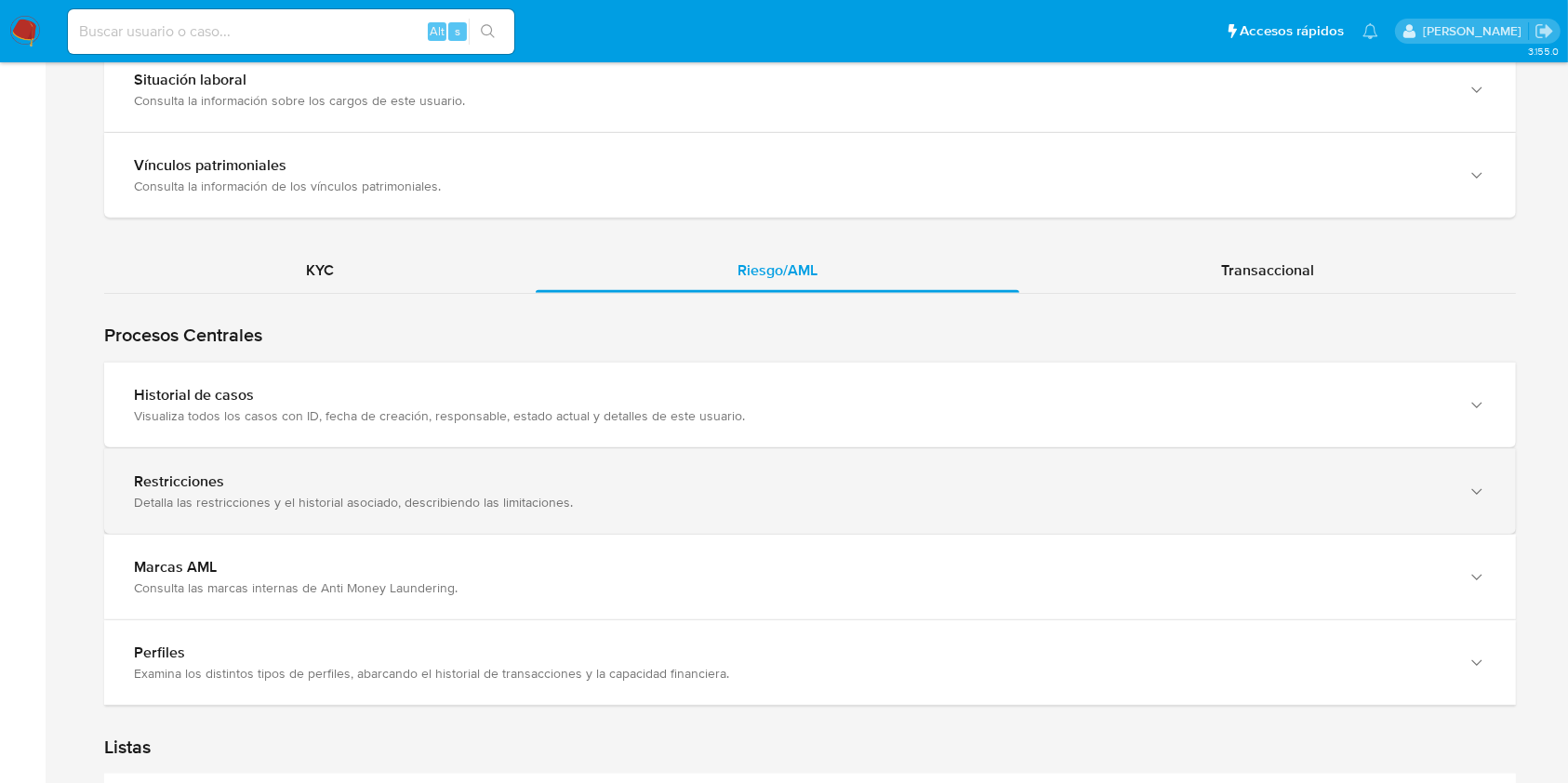
click at [281, 475] on div "Restricciones" at bounding box center [792, 481] width 1316 height 18
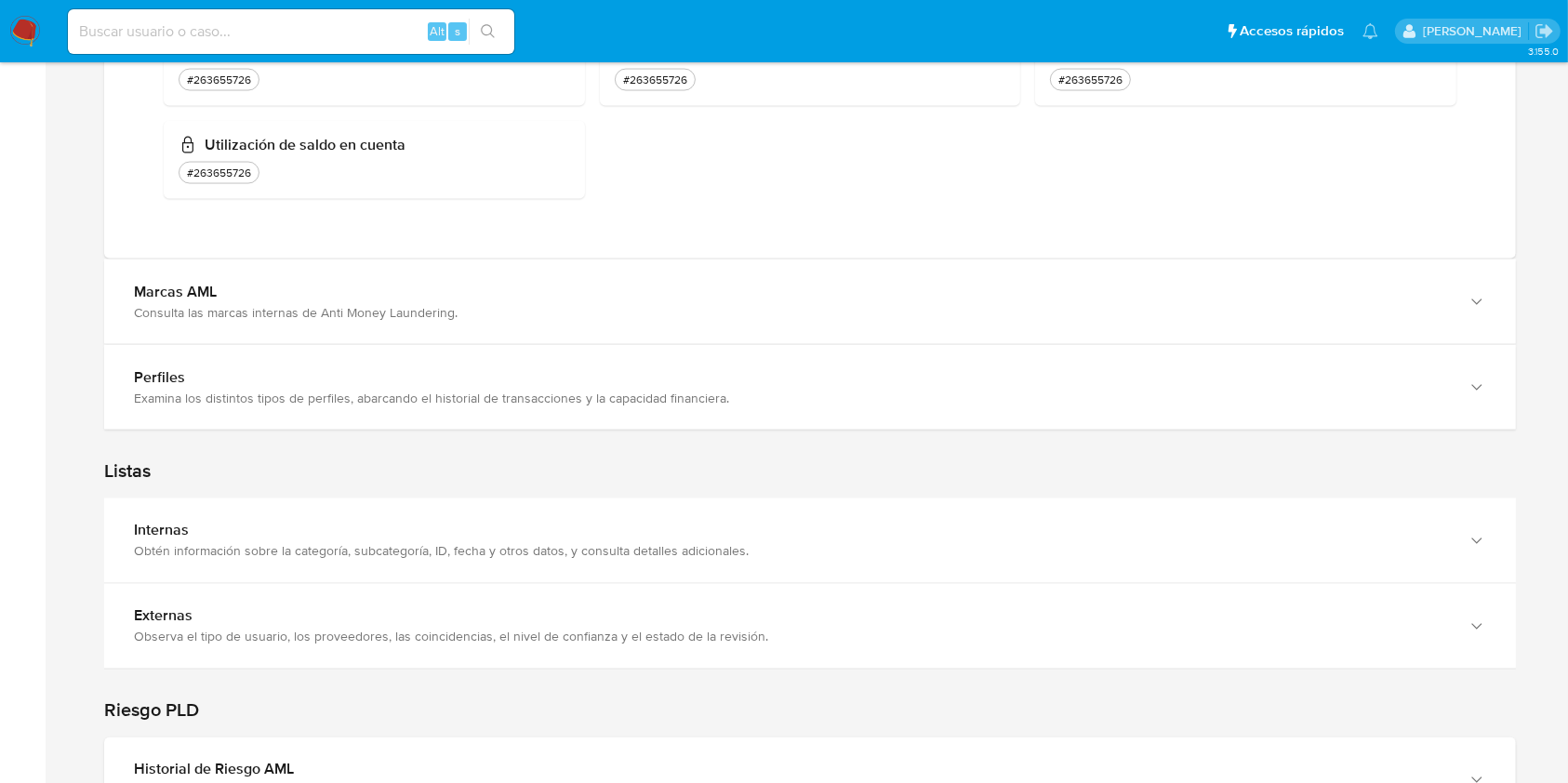
scroll to position [3051, 0]
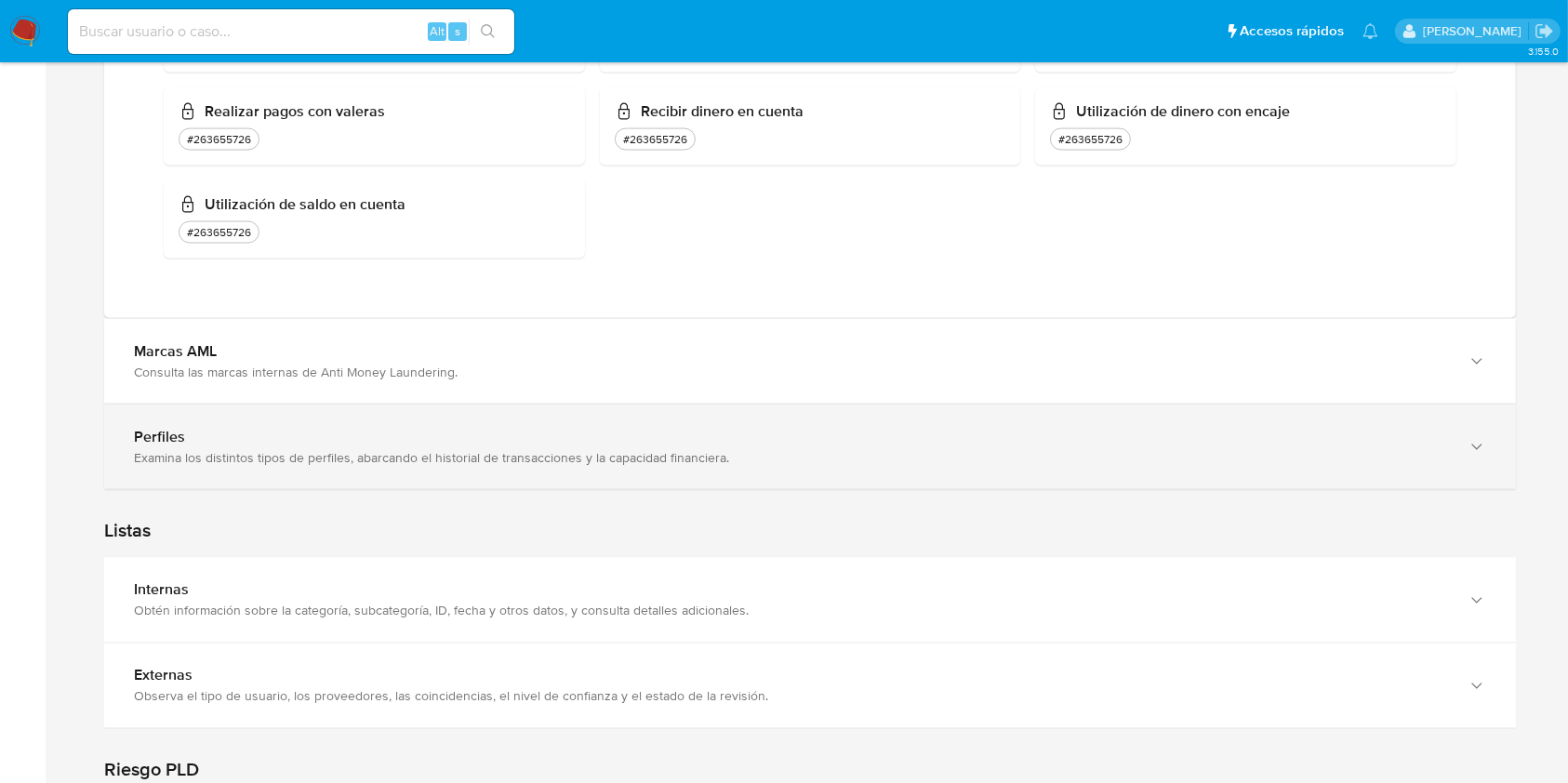
drag, startPoint x: 532, startPoint y: 437, endPoint x: 558, endPoint y: 465, distance: 38.2
click at [531, 439] on div "Perfiles" at bounding box center [792, 437] width 1316 height 18
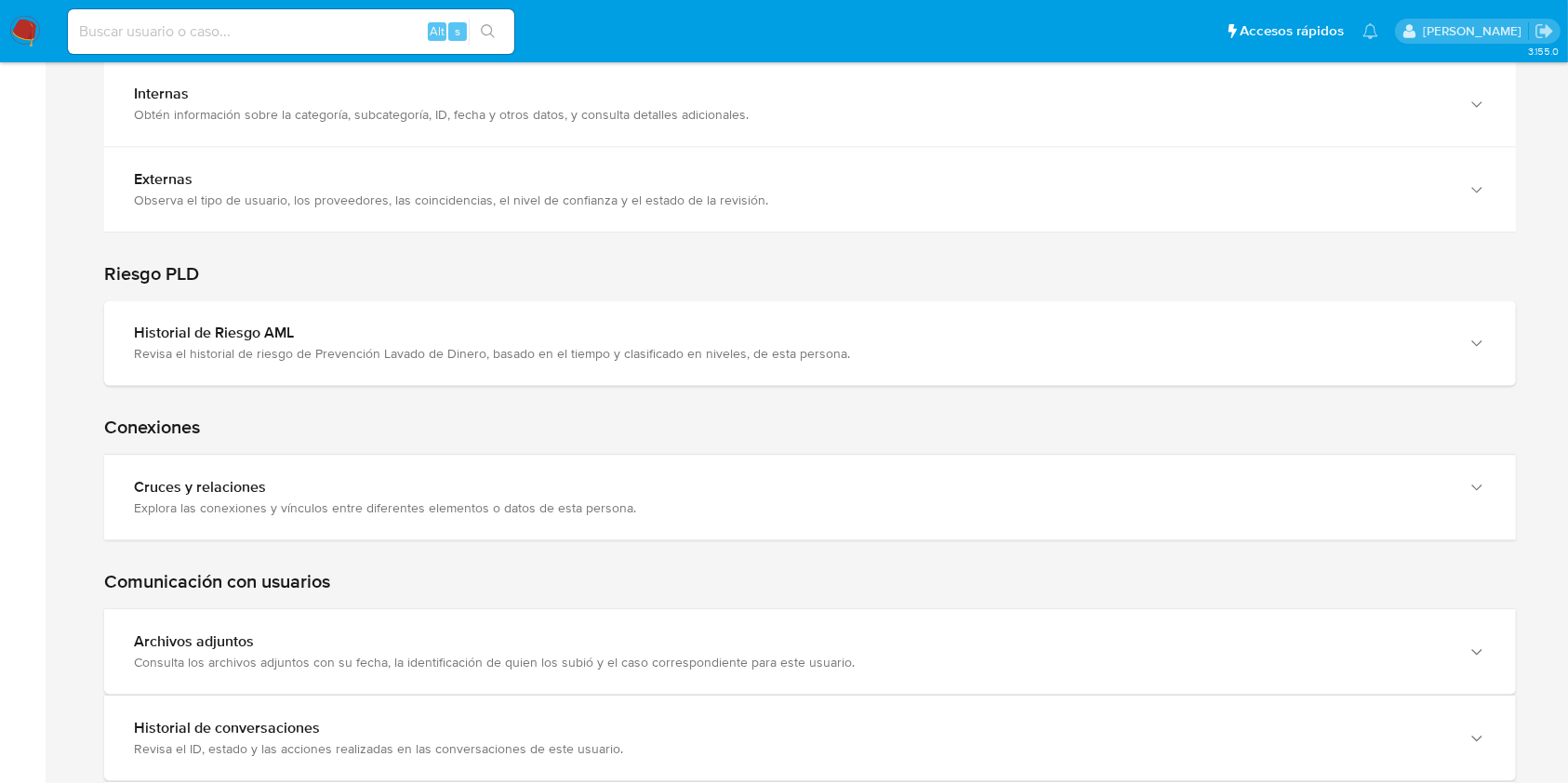
scroll to position [4259, 0]
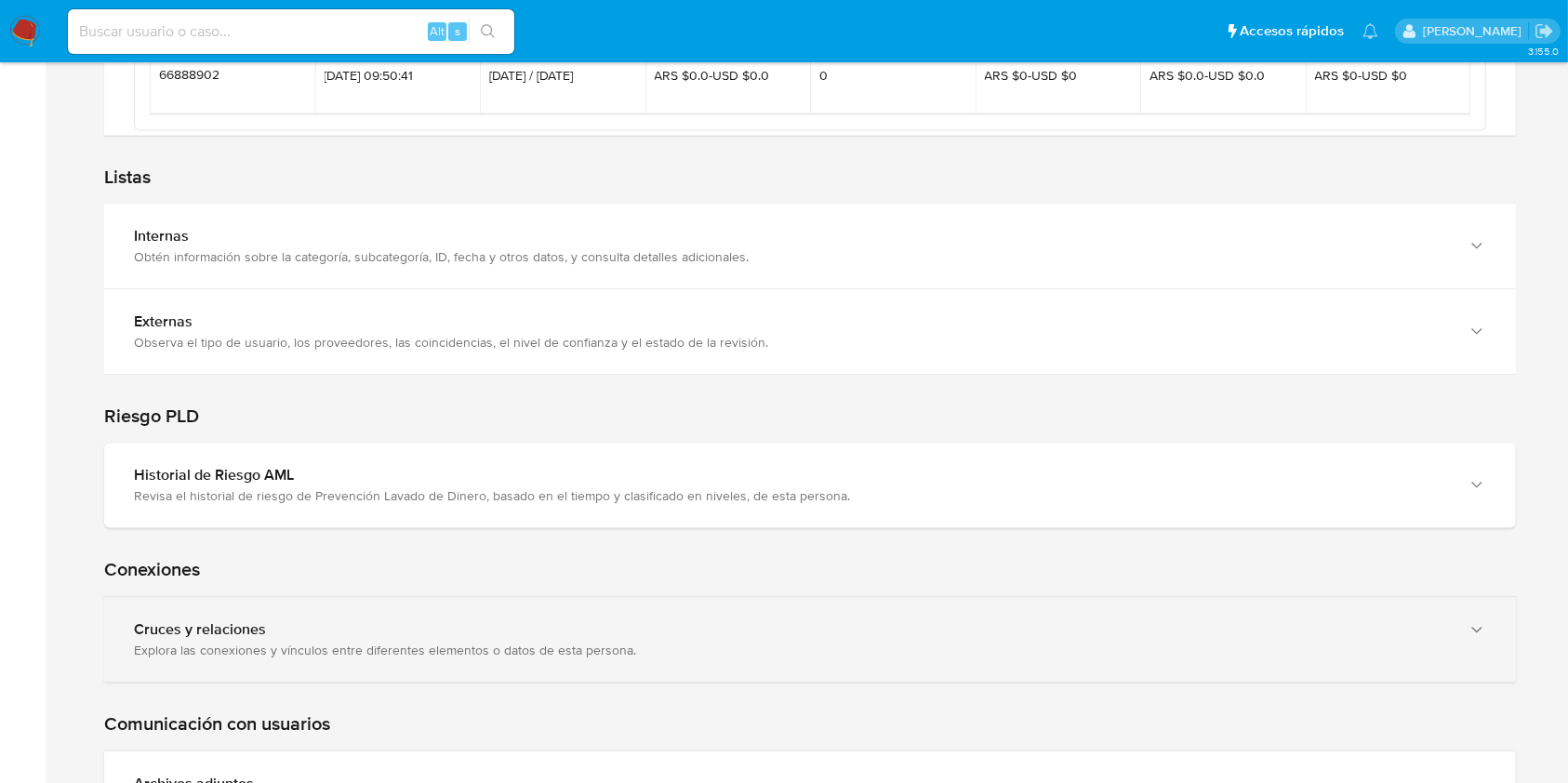
click at [299, 642] on div "Explora las conexiones y vínculos entre diferentes elementos o datos de esta pe…" at bounding box center [792, 650] width 1316 height 17
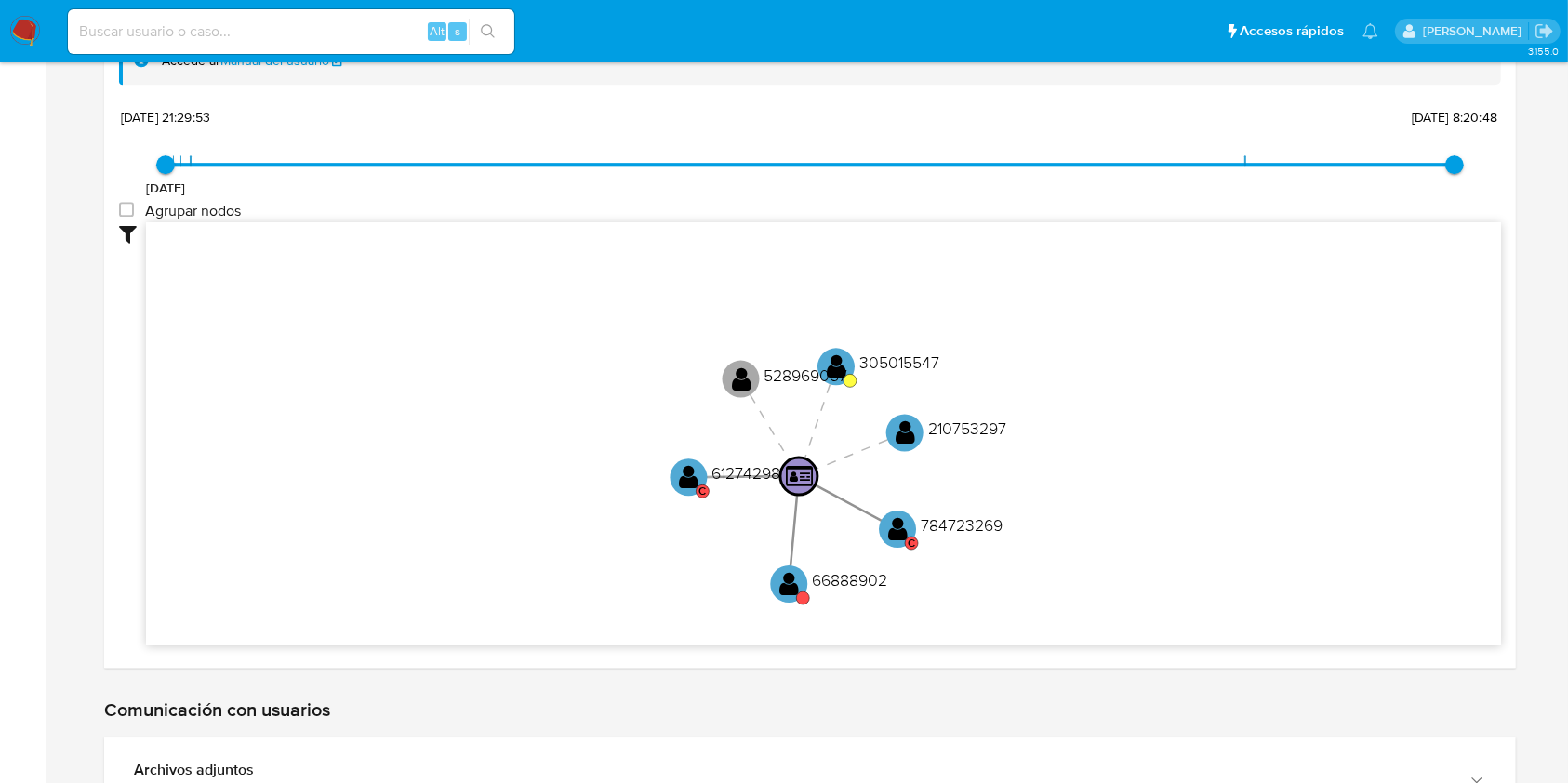
scroll to position [5184, 0]
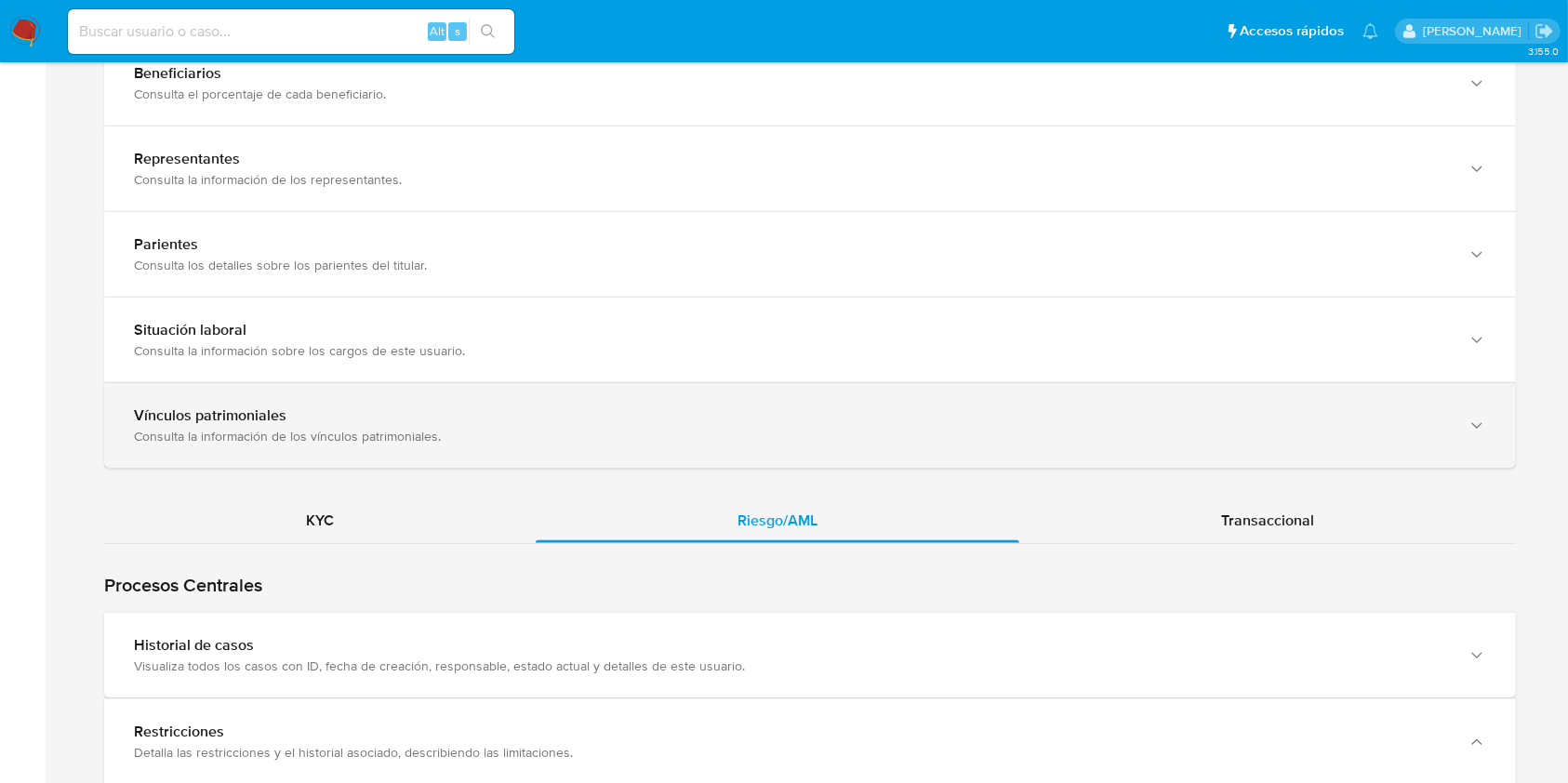
drag, startPoint x: 393, startPoint y: 498, endPoint x: 441, endPoint y: 516, distance: 51.3
click at [392, 499] on div "KYC" at bounding box center [319, 521] width 431 height 45
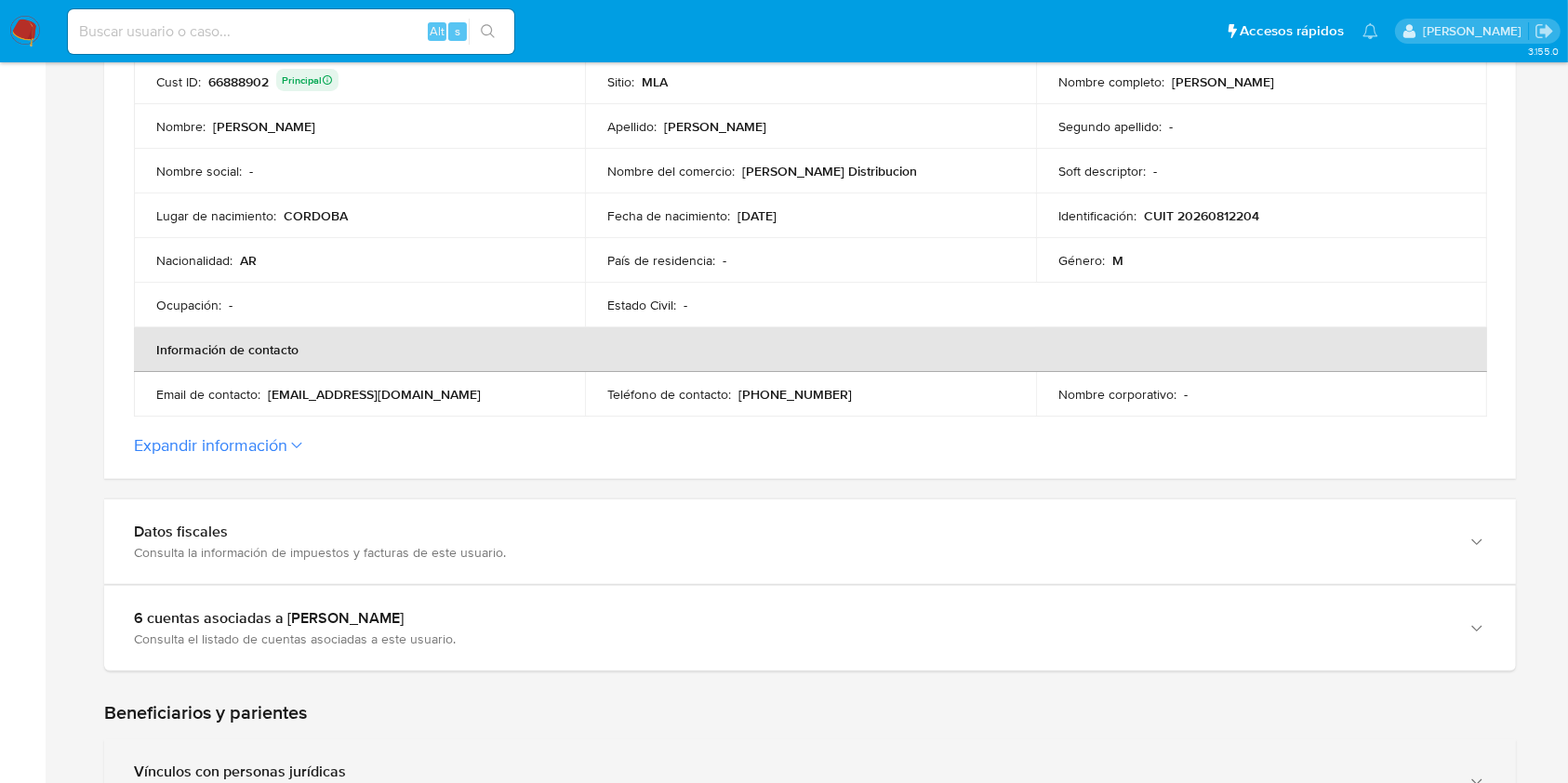
scroll to position [483, 0]
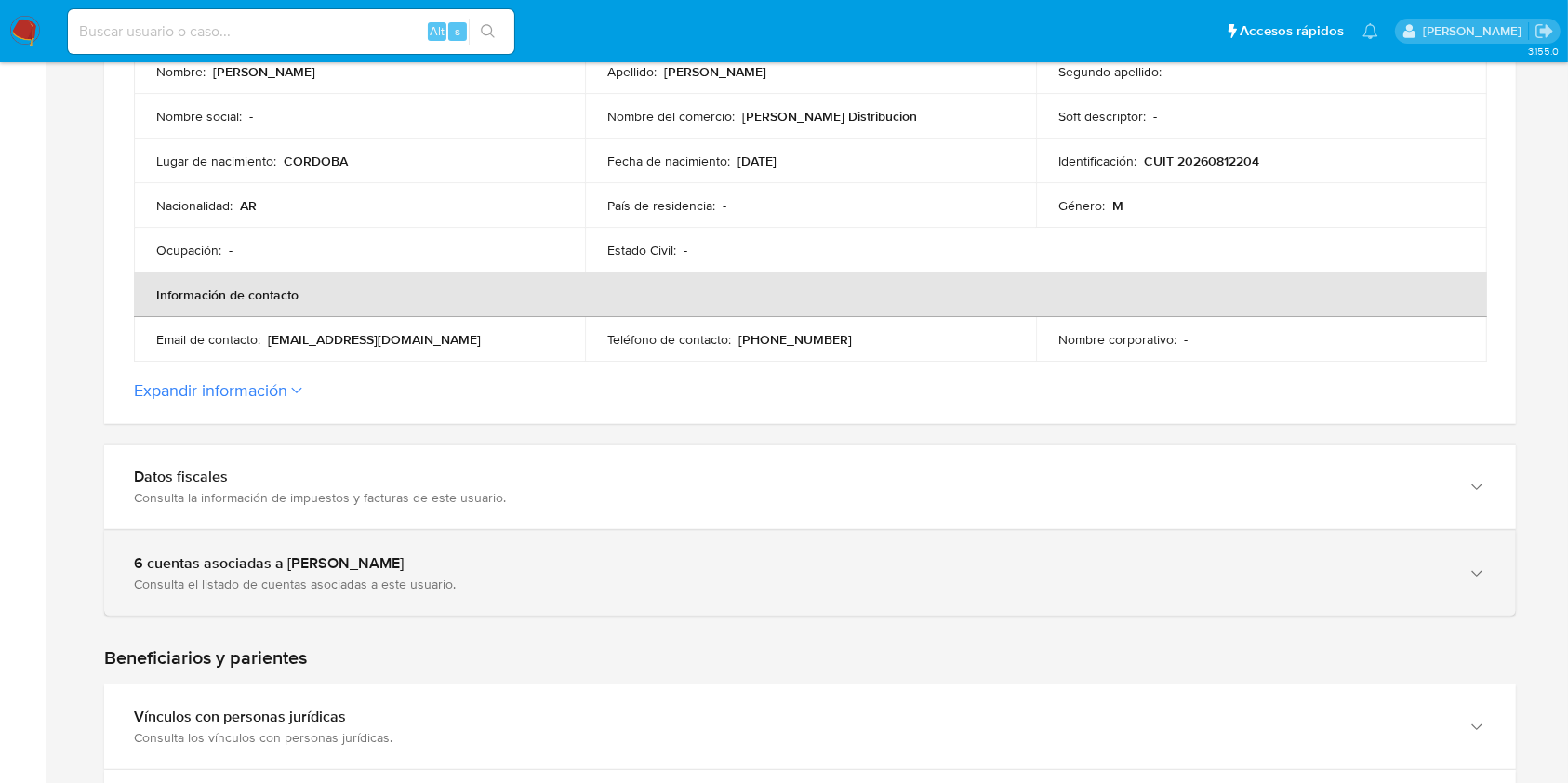
click at [223, 579] on div "Consulta el listado de cuentas asociadas a este usuario." at bounding box center [792, 584] width 1316 height 17
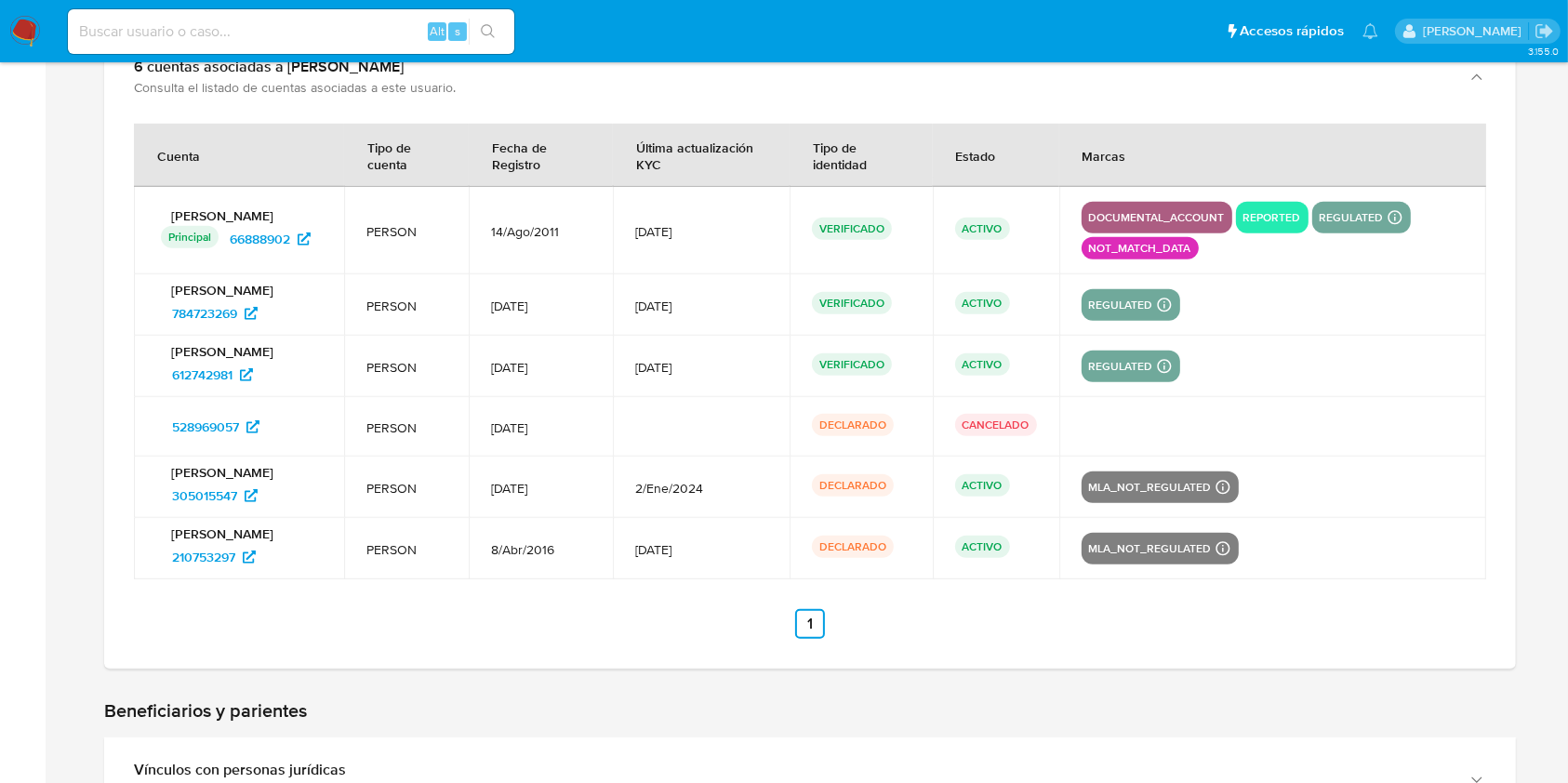
scroll to position [730, 0]
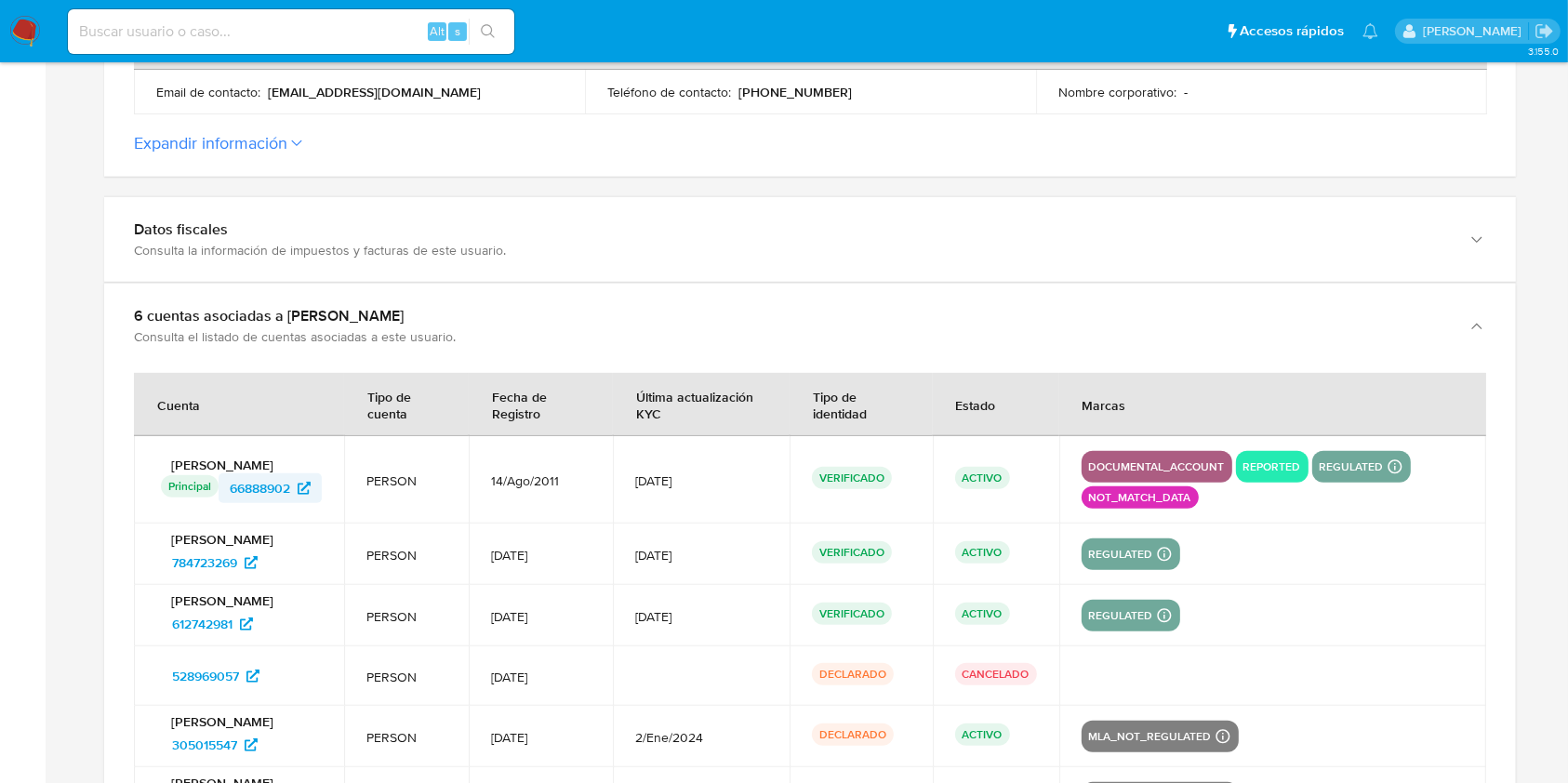
click at [257, 489] on span "66888902" at bounding box center [259, 488] width 60 height 30
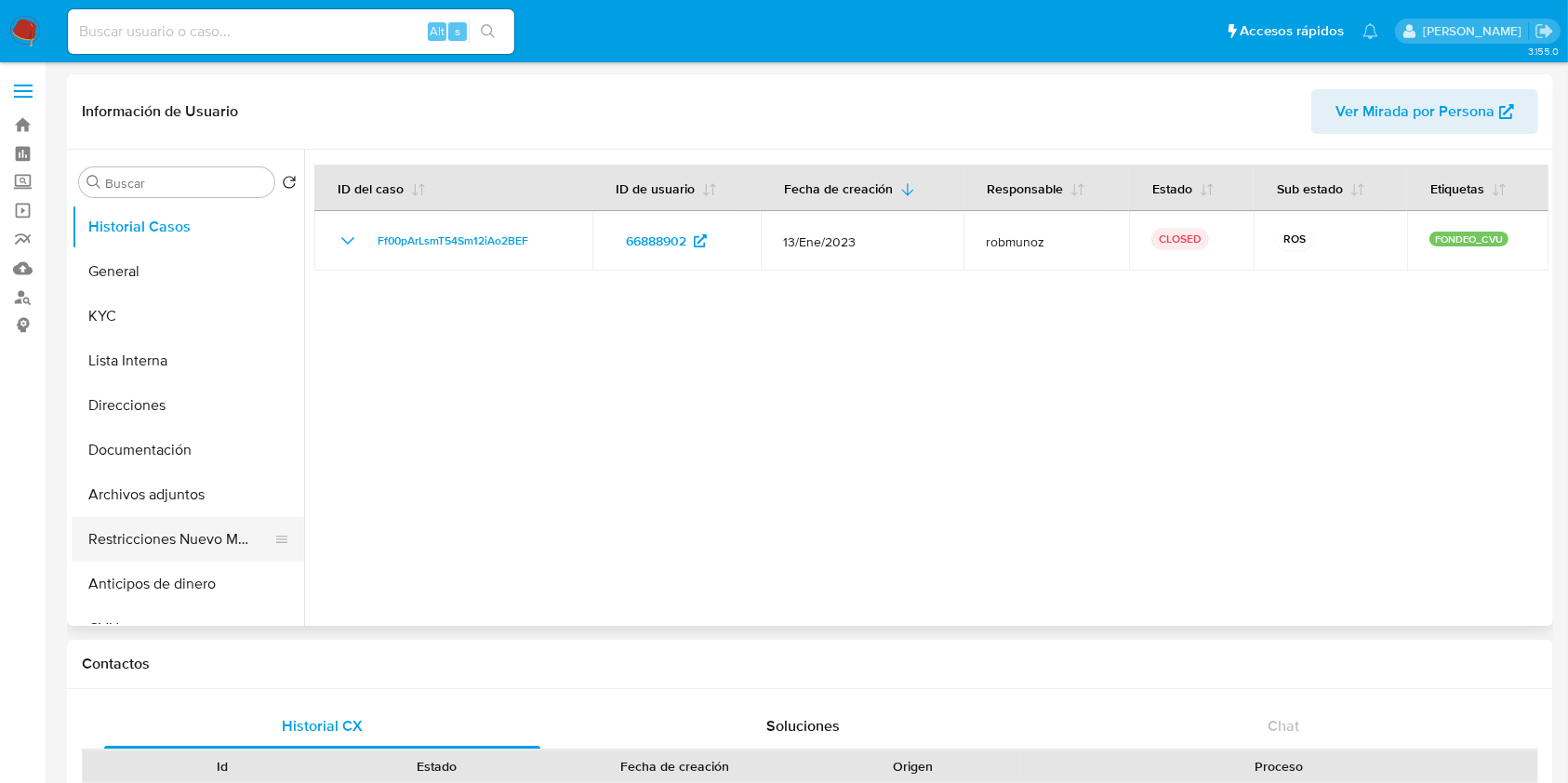
select select "10"
click at [193, 542] on button "Restricciones Nuevo Mundo" at bounding box center [181, 539] width 218 height 45
